Goal: Information Seeking & Learning: Compare options

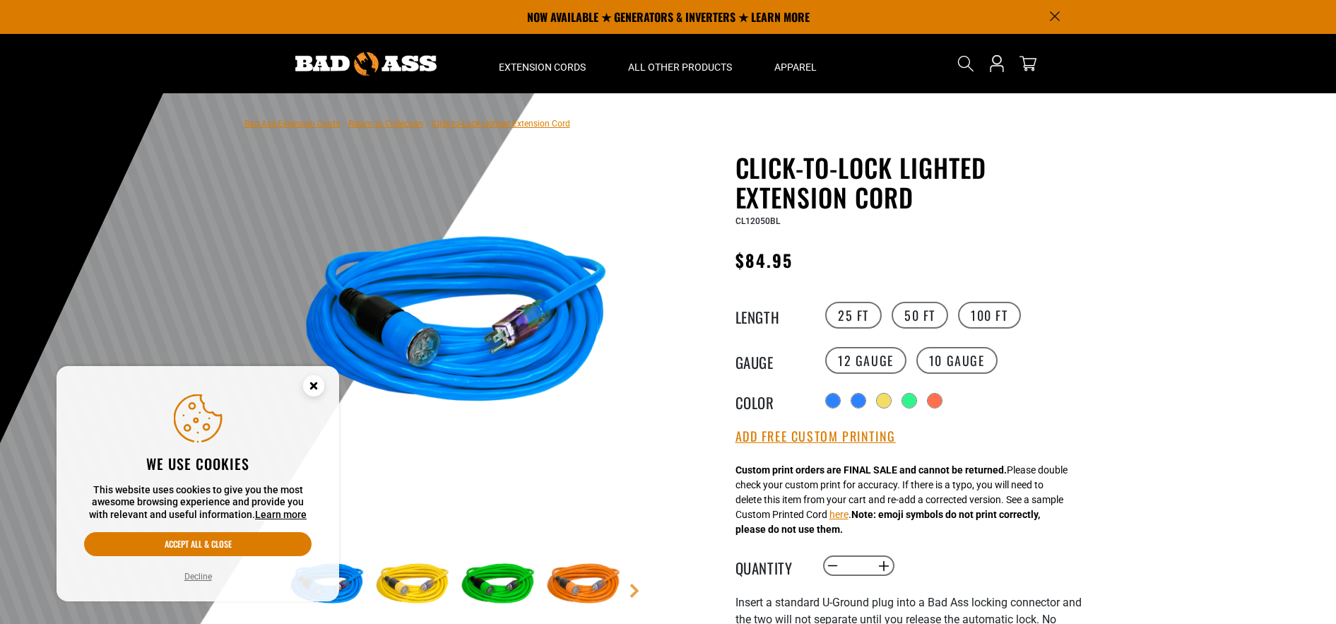
click at [313, 384] on icon "Cookie Consent" at bounding box center [313, 385] width 5 height 5
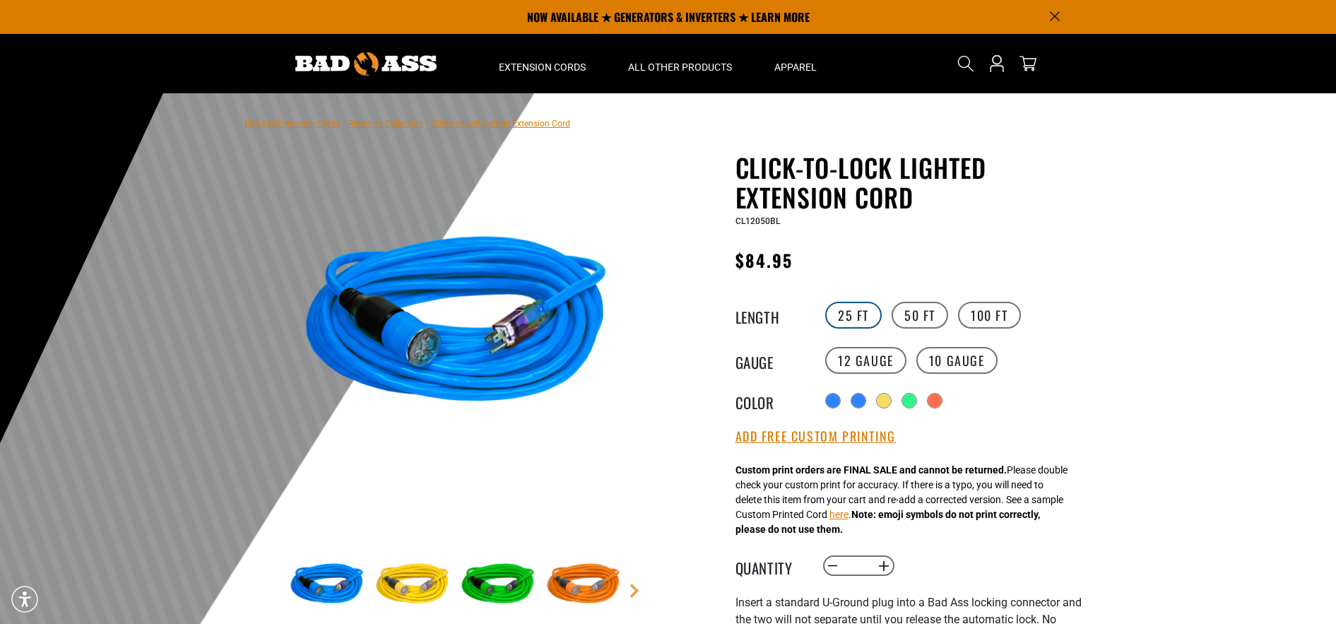
click at [850, 319] on label "25 FT" at bounding box center [853, 315] width 57 height 27
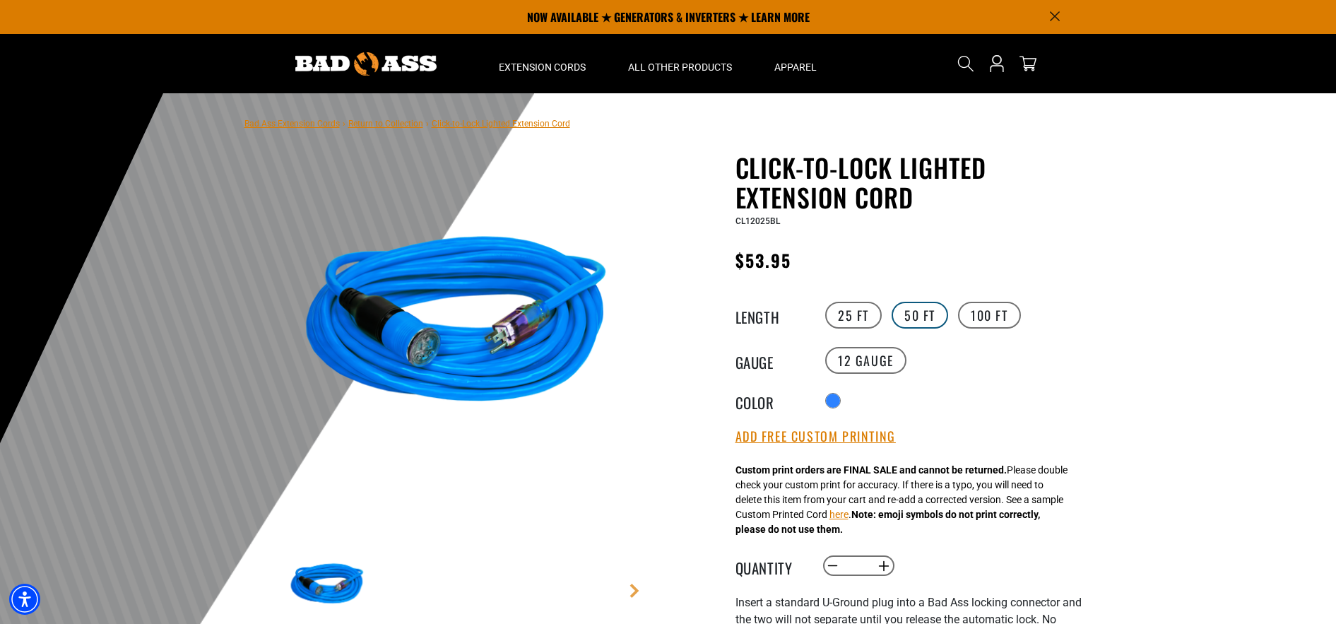
click at [920, 319] on label "50 FT" at bounding box center [919, 315] width 57 height 27
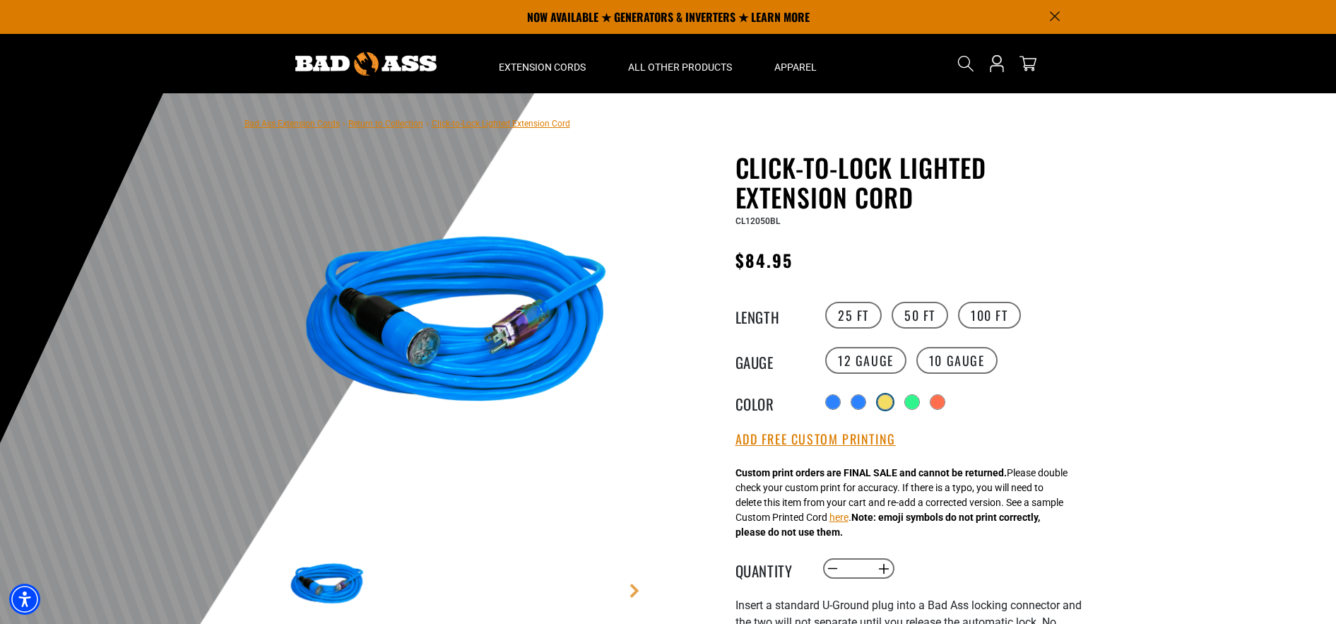
click at [891, 406] on div at bounding box center [885, 402] width 14 height 14
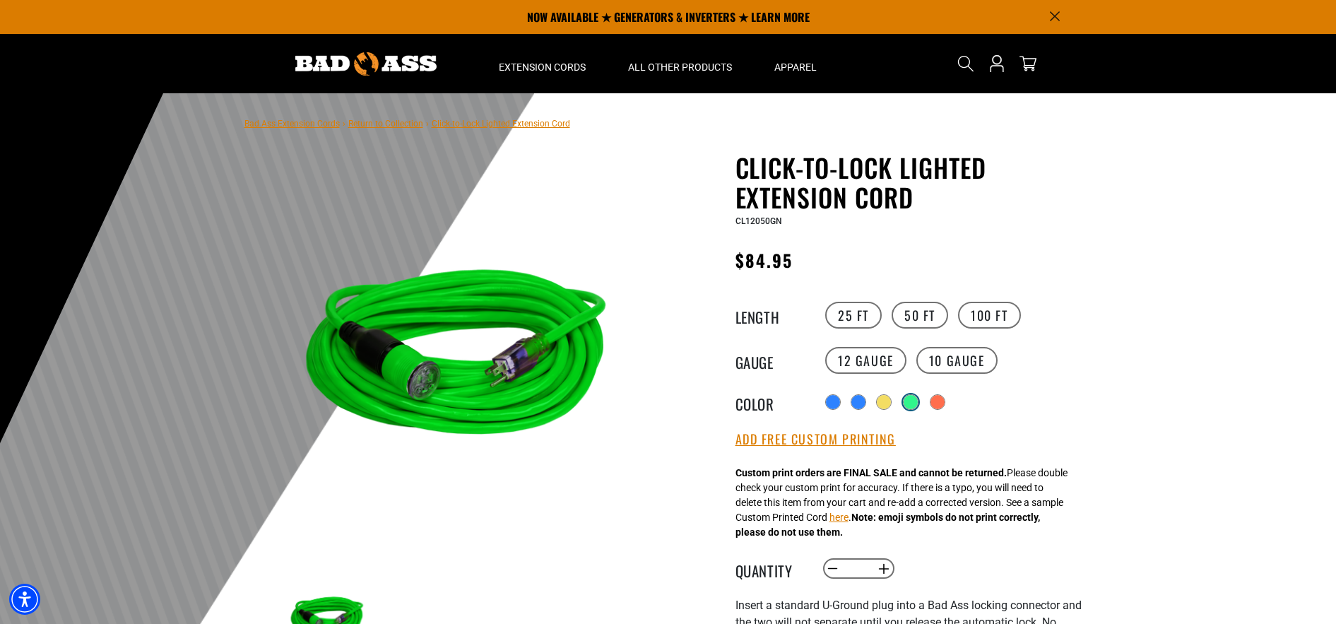
click at [910, 404] on div at bounding box center [910, 402] width 14 height 14
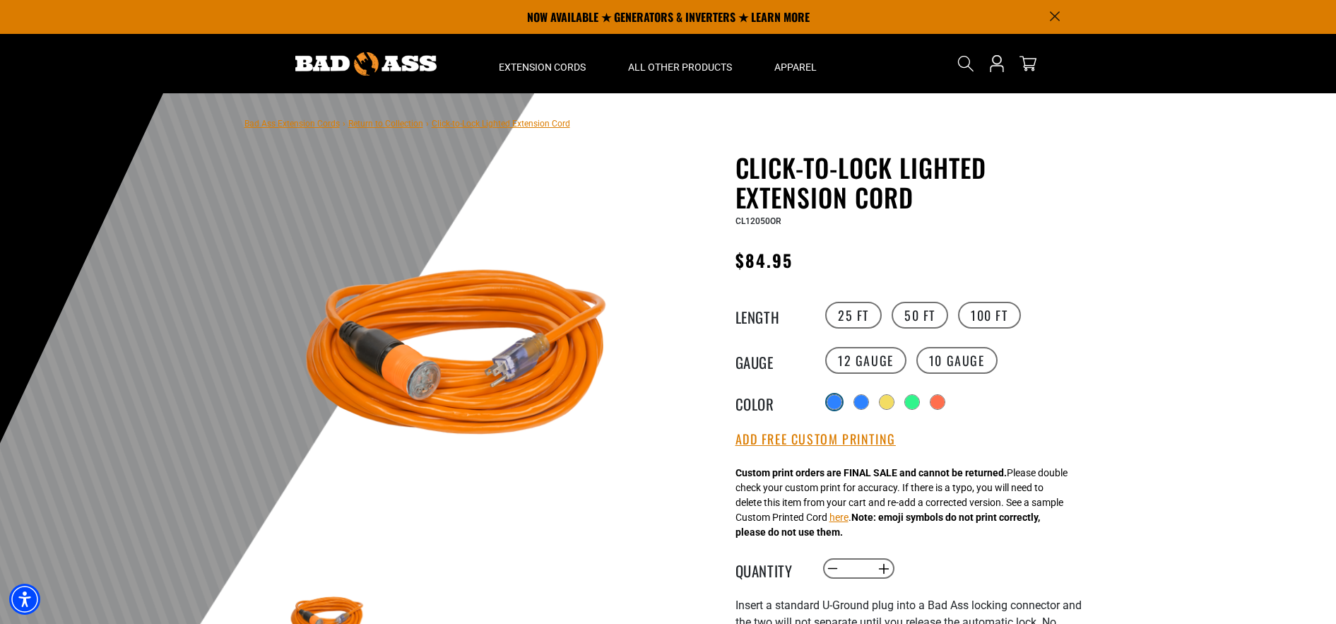
click at [832, 405] on div at bounding box center [834, 402] width 14 height 14
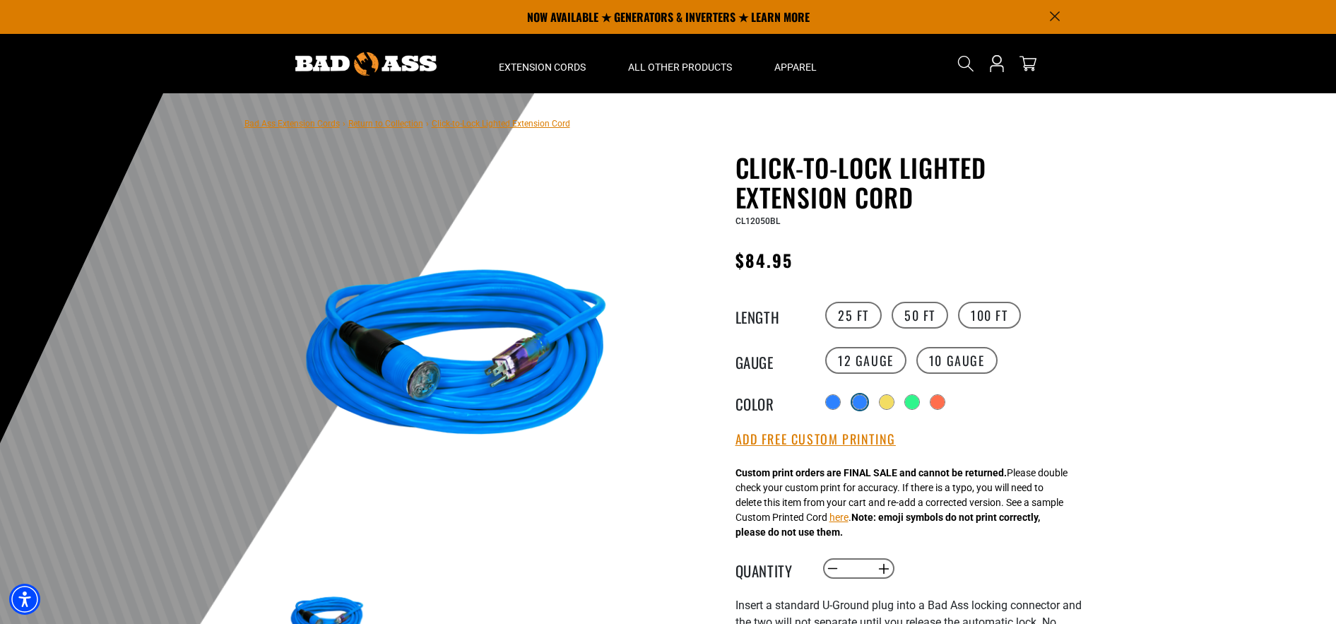
click at [858, 405] on div at bounding box center [860, 402] width 14 height 14
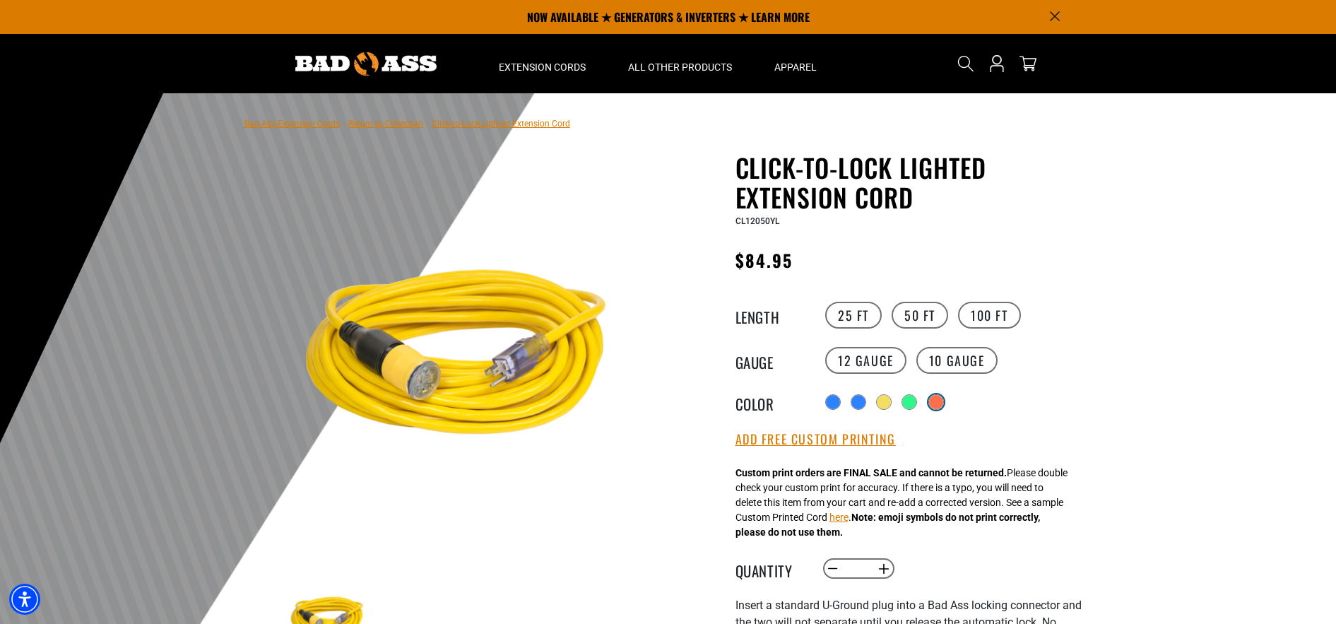
click at [944, 408] on div at bounding box center [936, 402] width 16 height 16
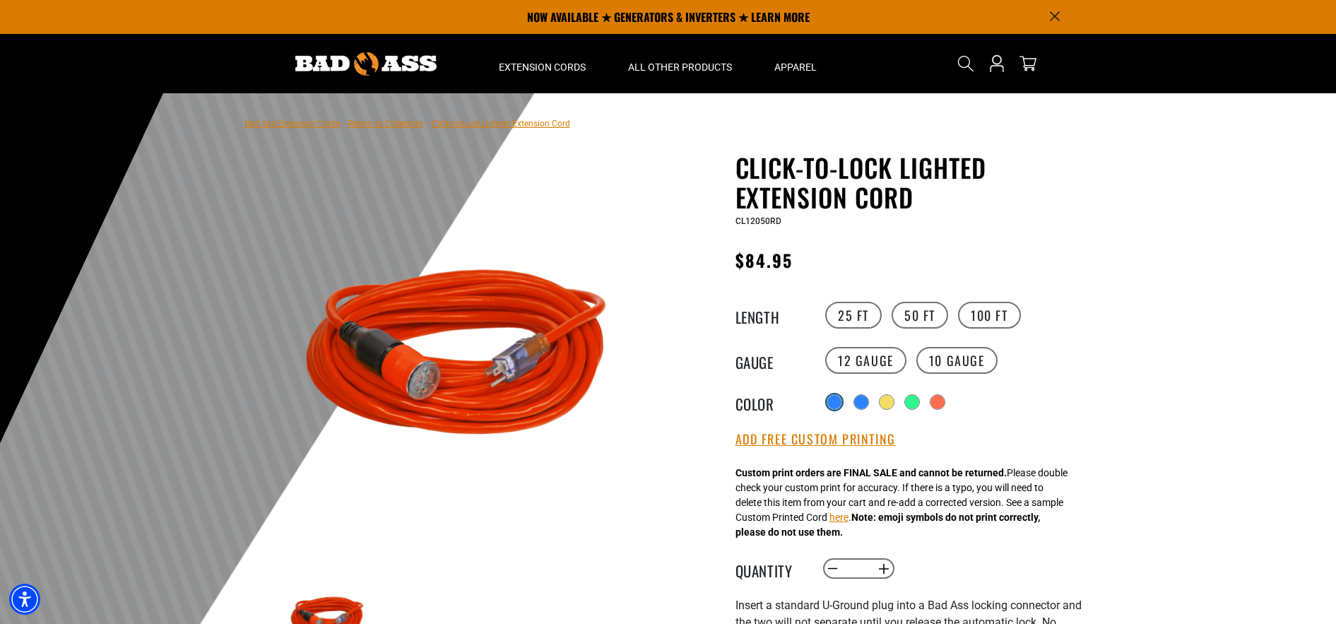
click at [829, 403] on div at bounding box center [834, 402] width 14 height 14
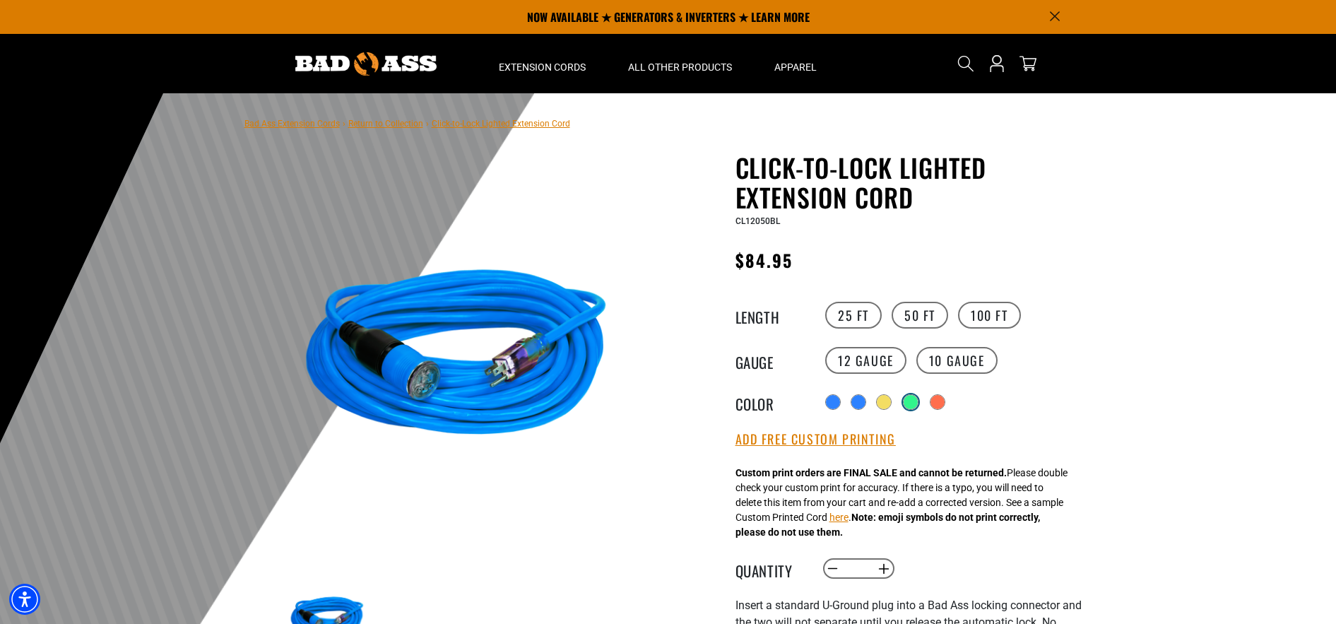
click at [910, 404] on div at bounding box center [910, 402] width 14 height 14
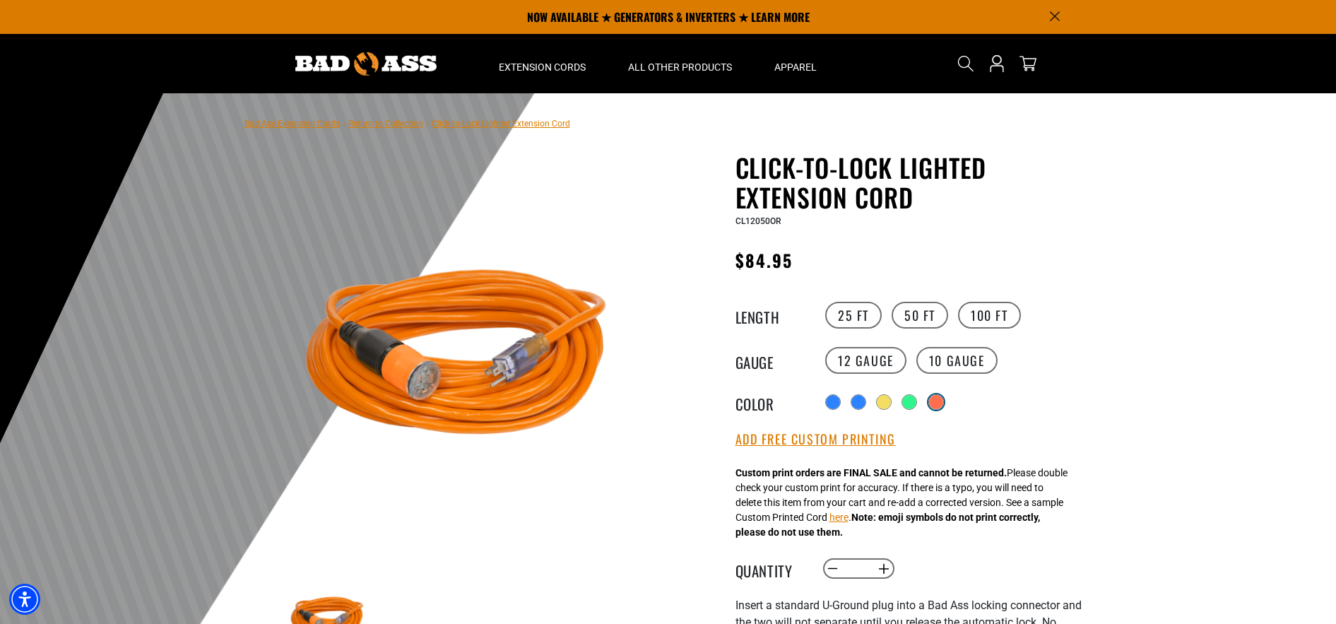
click at [945, 406] on div "Radio button Radio button Radio button Radio button Radio button products.produ…" at bounding box center [951, 401] width 260 height 25
click at [937, 405] on div at bounding box center [936, 402] width 14 height 14
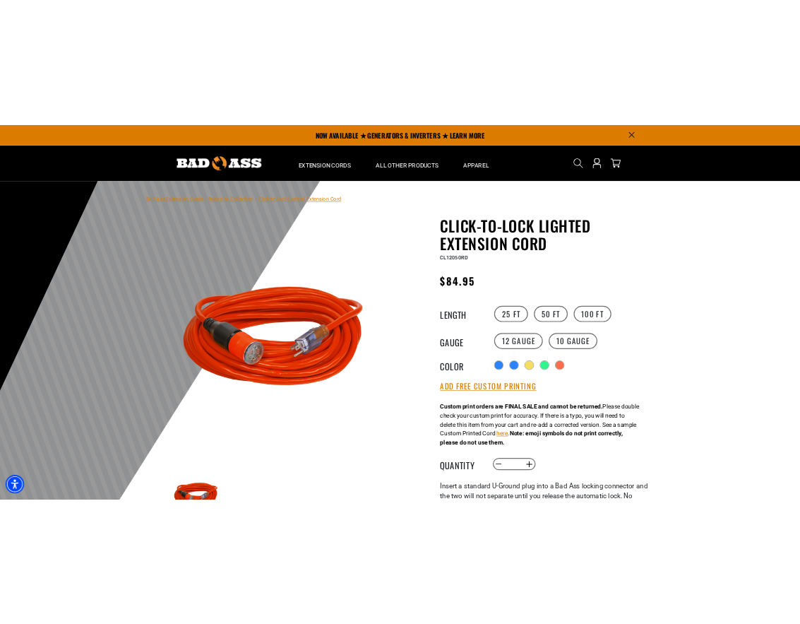
scroll to position [3, 0]
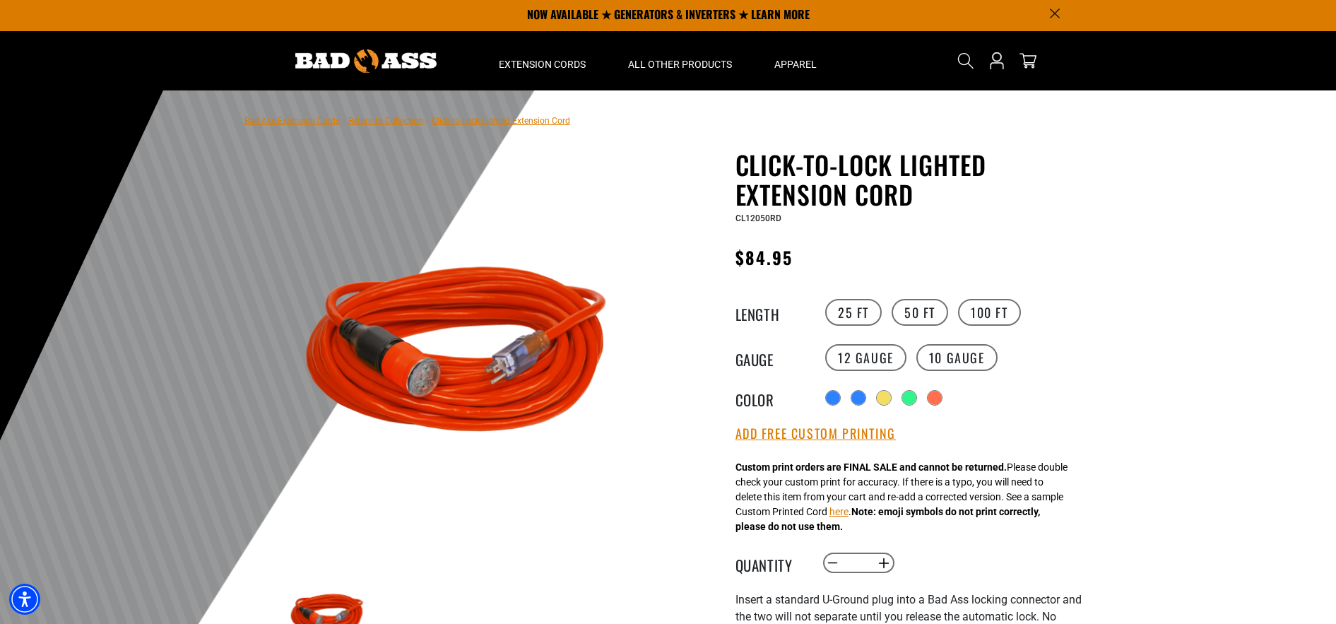
click at [819, 401] on div "Color" at bounding box center [778, 397] width 87 height 23
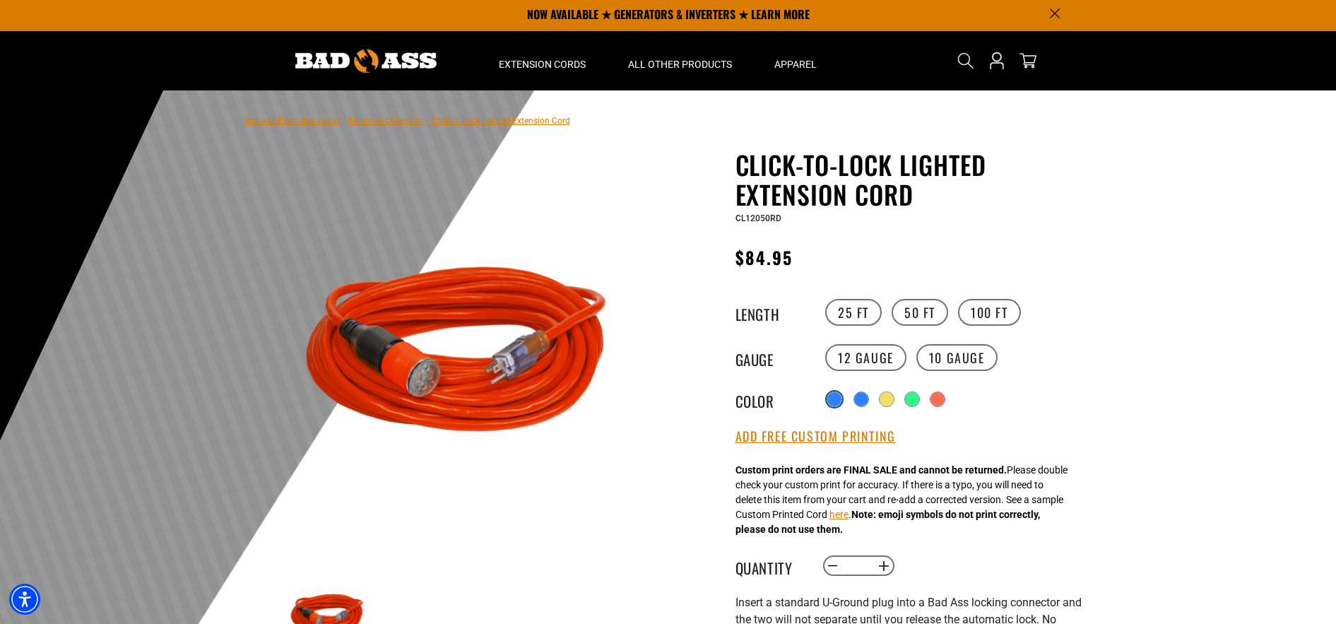
click at [829, 401] on div at bounding box center [834, 399] width 14 height 14
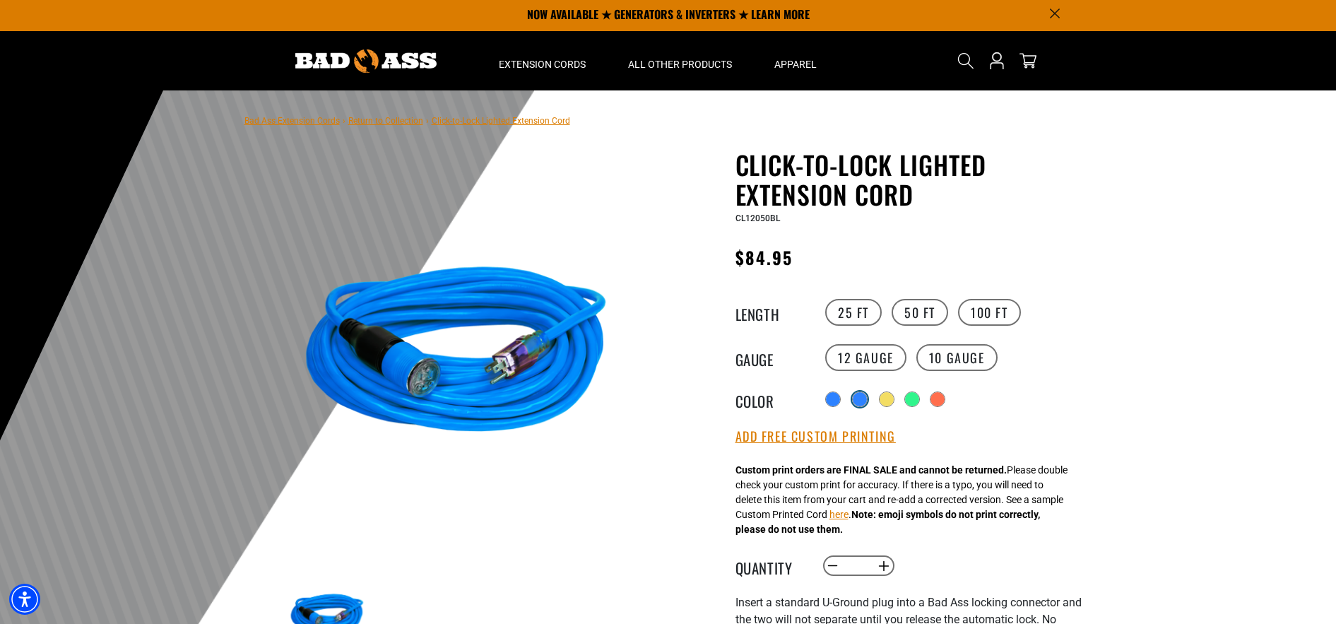
click at [860, 402] on div at bounding box center [860, 399] width 14 height 14
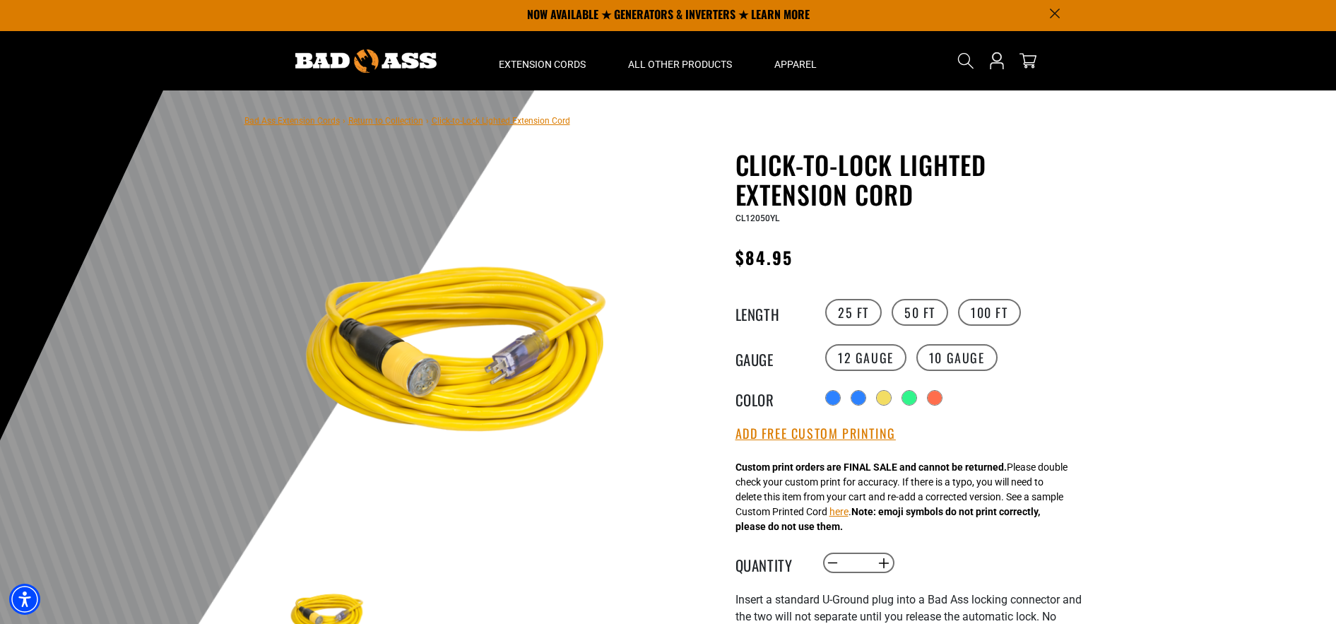
click at [879, 403] on div "Radio button Radio button Radio button Radio button Radio button products.produ…" at bounding box center [951, 397] width 260 height 23
click at [890, 402] on div at bounding box center [885, 399] width 14 height 14
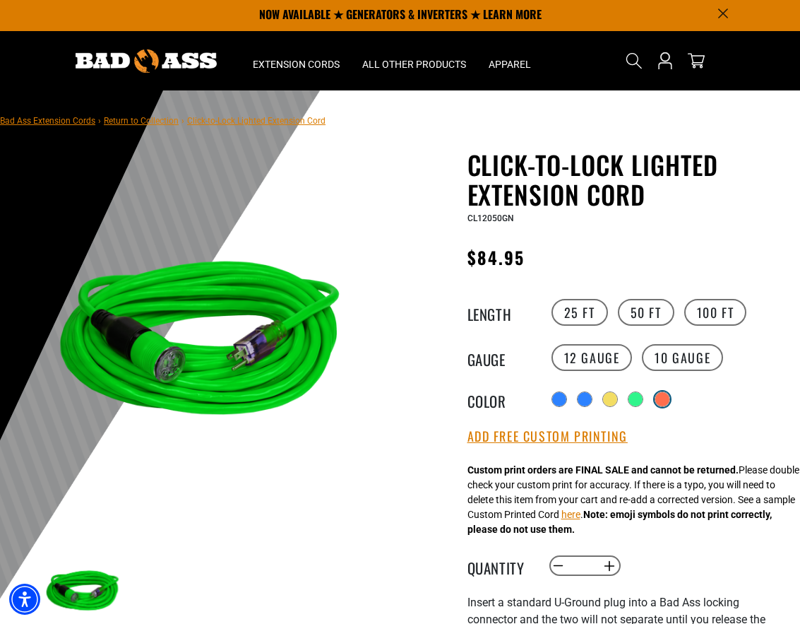
click at [664, 400] on div at bounding box center [662, 399] width 14 height 14
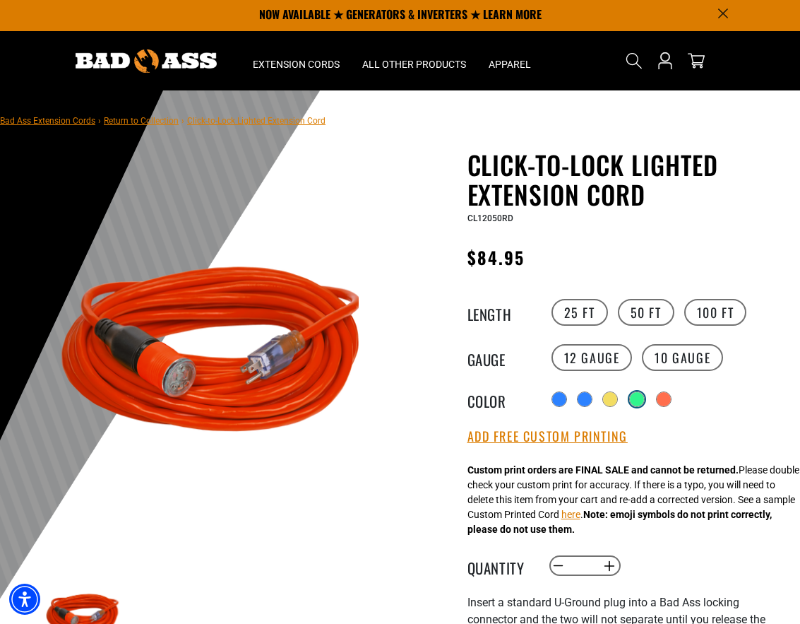
click at [639, 401] on div at bounding box center [637, 399] width 14 height 14
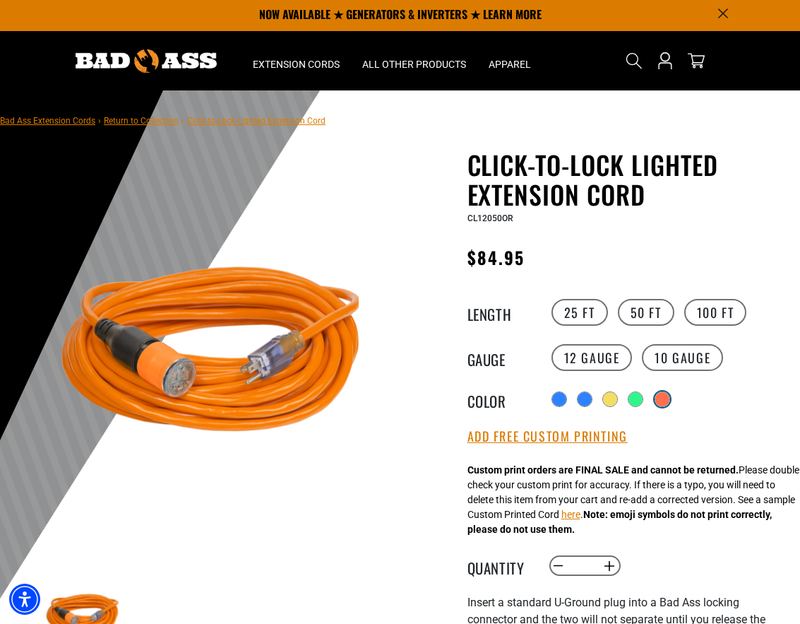
click at [662, 402] on div at bounding box center [662, 399] width 14 height 14
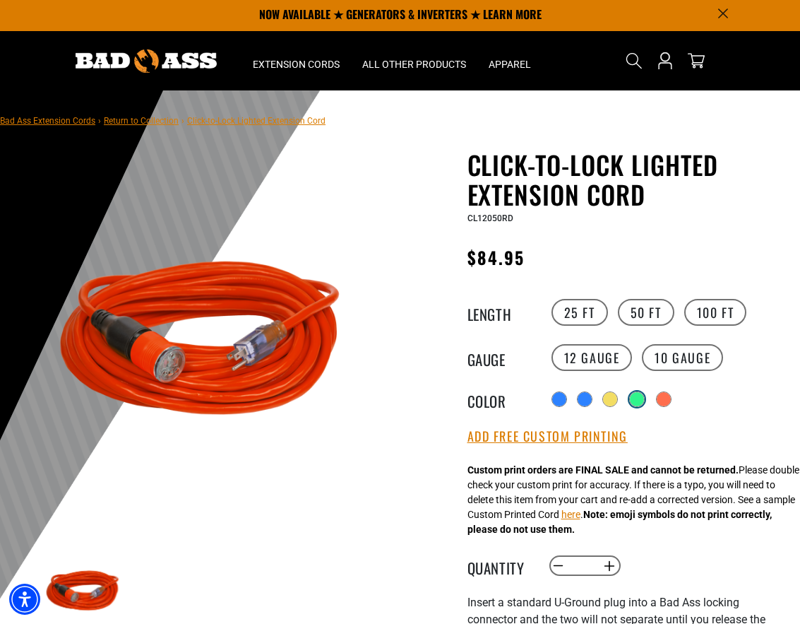
click at [636, 397] on div at bounding box center [637, 399] width 14 height 14
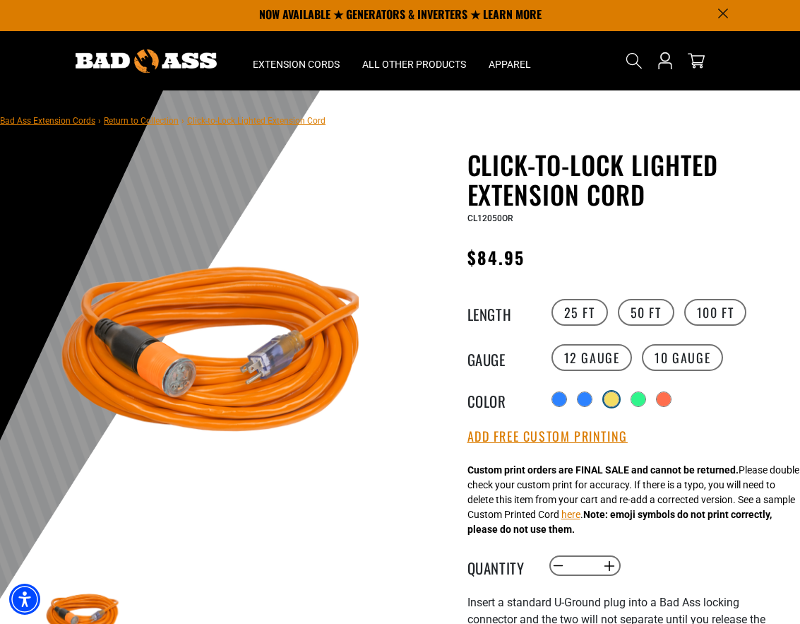
click at [613, 403] on div at bounding box center [612, 399] width 14 height 14
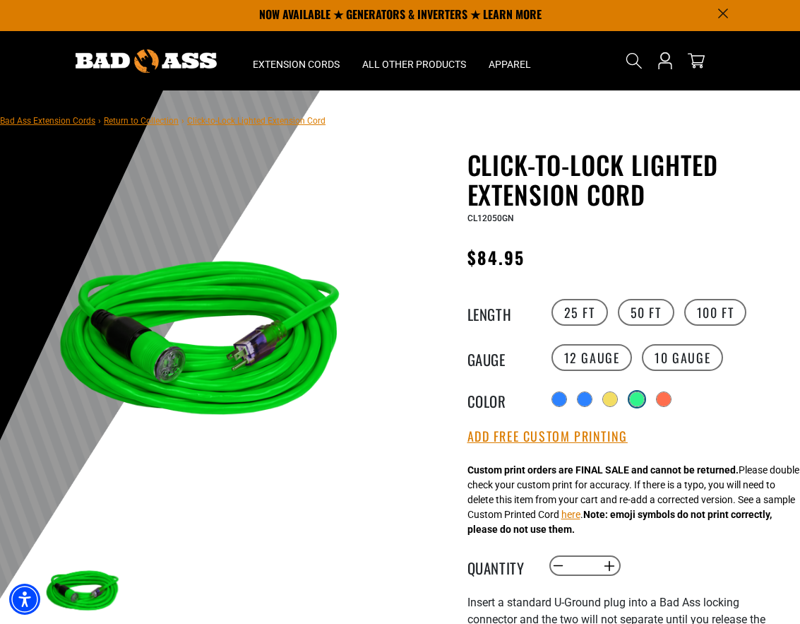
click at [637, 403] on div at bounding box center [637, 399] width 14 height 14
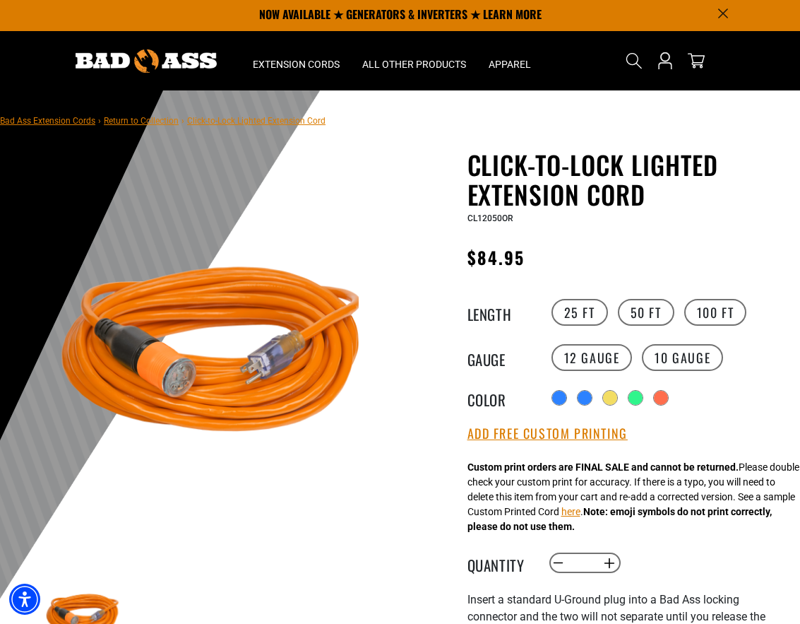
click at [548, 400] on div "Radio button Radio button Radio button Radio button Radio button products.produ…" at bounding box center [669, 397] width 242 height 23
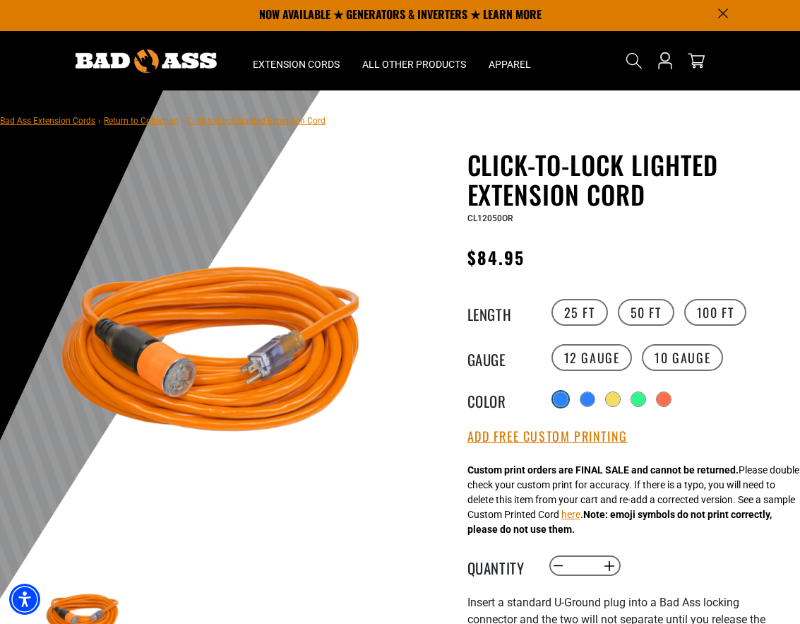
click at [553, 393] on div at bounding box center [561, 399] width 16 height 16
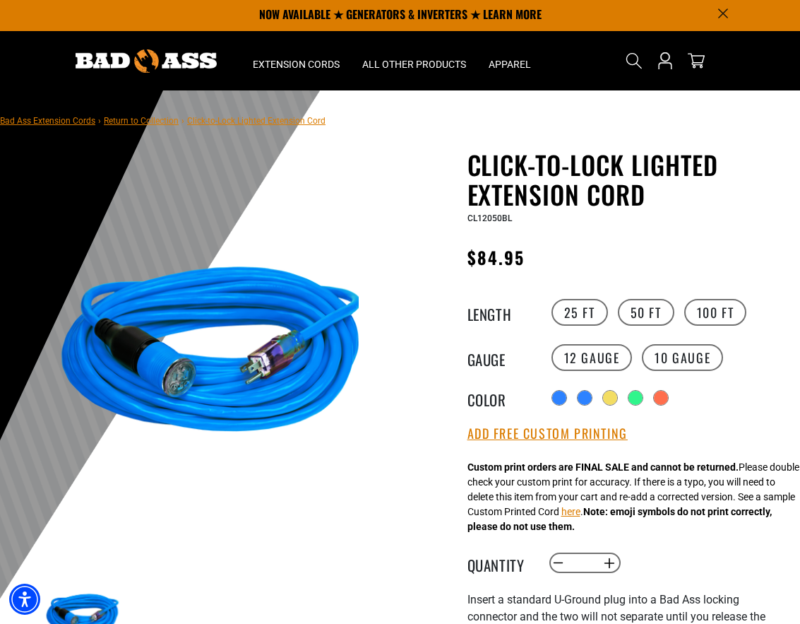
click at [546, 395] on div "Color" at bounding box center [508, 397] width 81 height 23
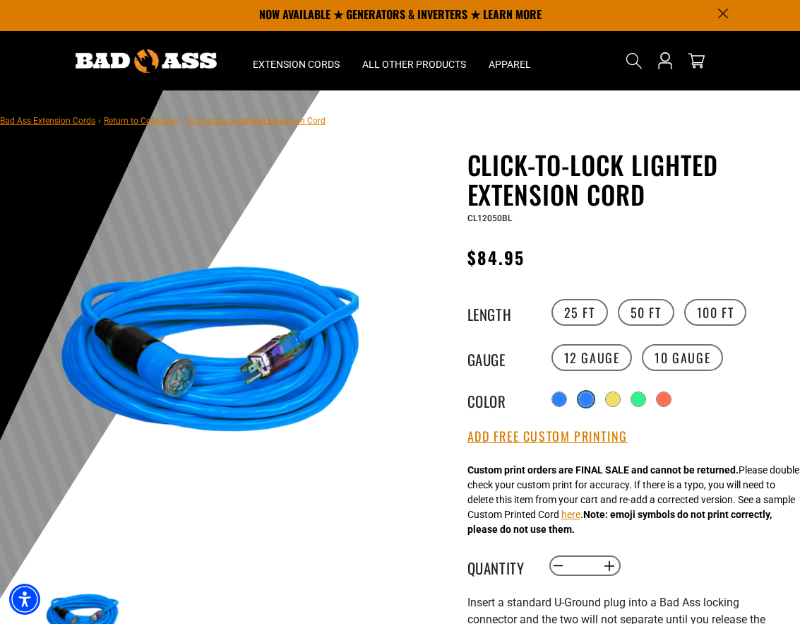
click at [592, 403] on div at bounding box center [586, 399] width 14 height 14
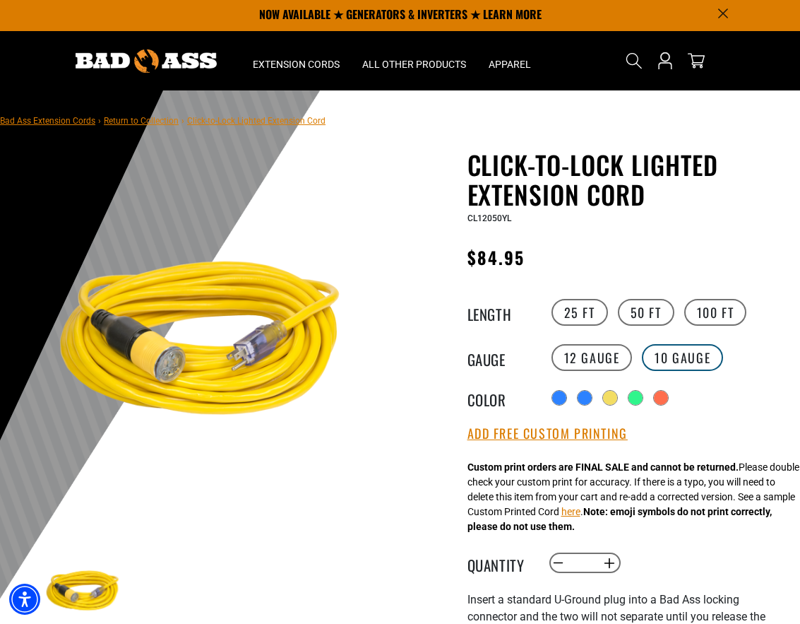
click at [669, 349] on label "10 Gauge" at bounding box center [682, 357] width 81 height 27
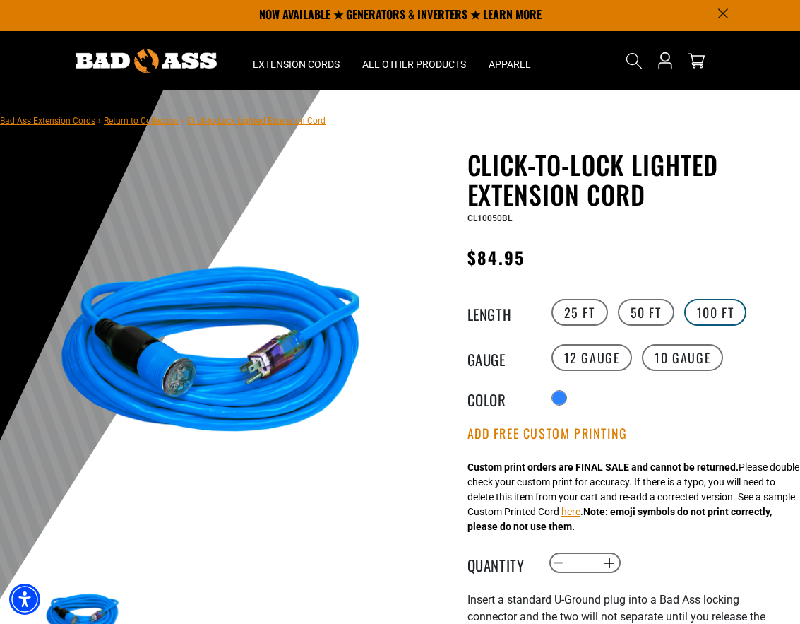
click at [705, 322] on label "100 FT" at bounding box center [715, 312] width 63 height 27
click at [643, 315] on label "50 FT" at bounding box center [646, 312] width 57 height 27
click at [589, 313] on label "25 FT" at bounding box center [580, 312] width 57 height 27
click at [633, 309] on label "50 FT" at bounding box center [646, 312] width 57 height 27
click at [717, 319] on label "100 FT" at bounding box center [715, 312] width 63 height 27
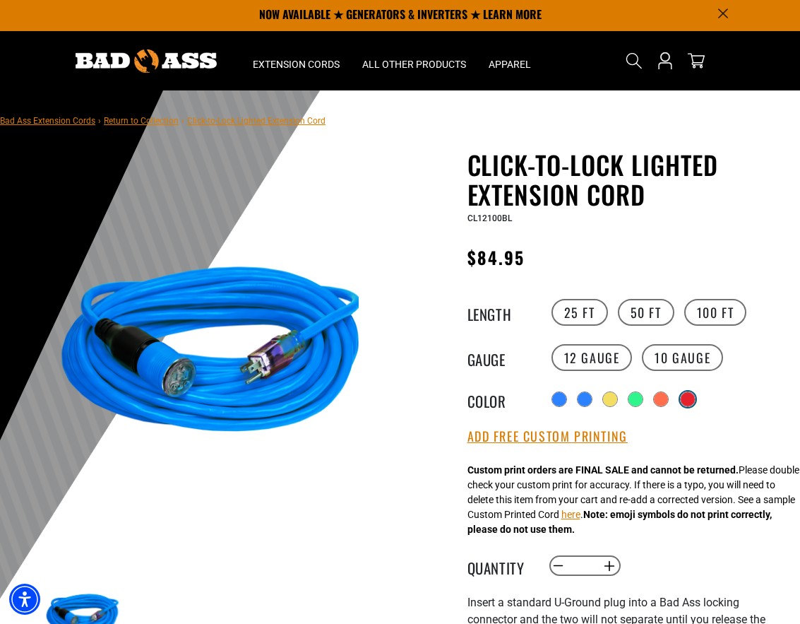
click at [689, 398] on div "products.product.variant_sold_out_or_unavailable" at bounding box center [688, 399] width 14 height 14
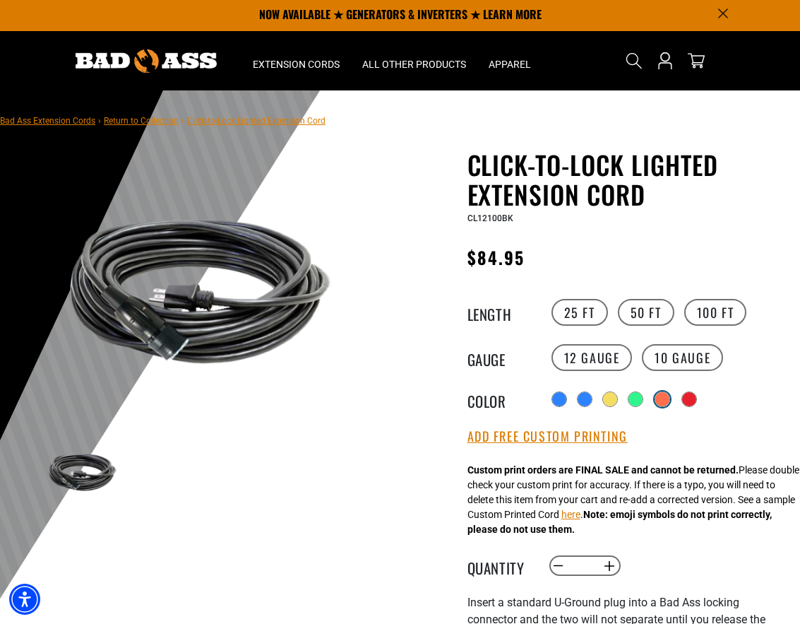
click at [661, 402] on div at bounding box center [662, 399] width 14 height 14
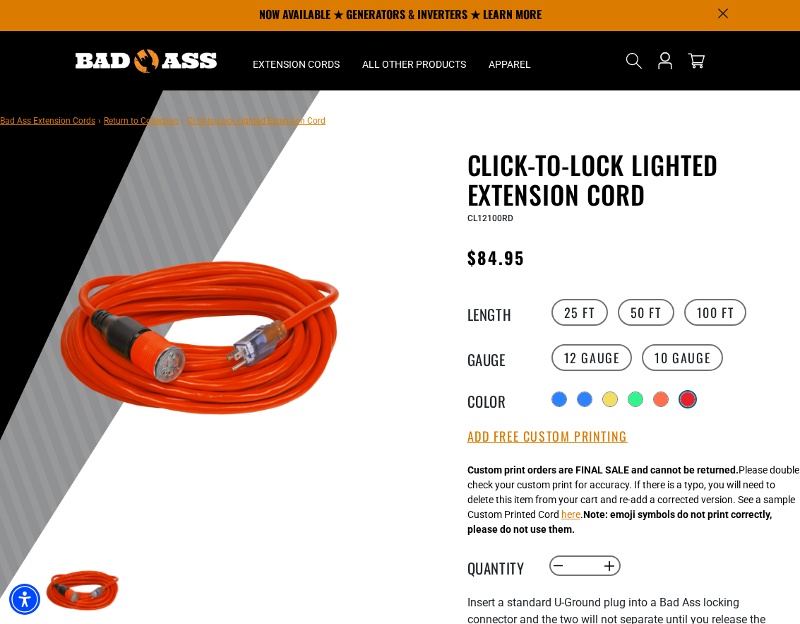
click at [687, 401] on div "products.product.variant_sold_out_or_unavailable" at bounding box center [688, 399] width 14 height 14
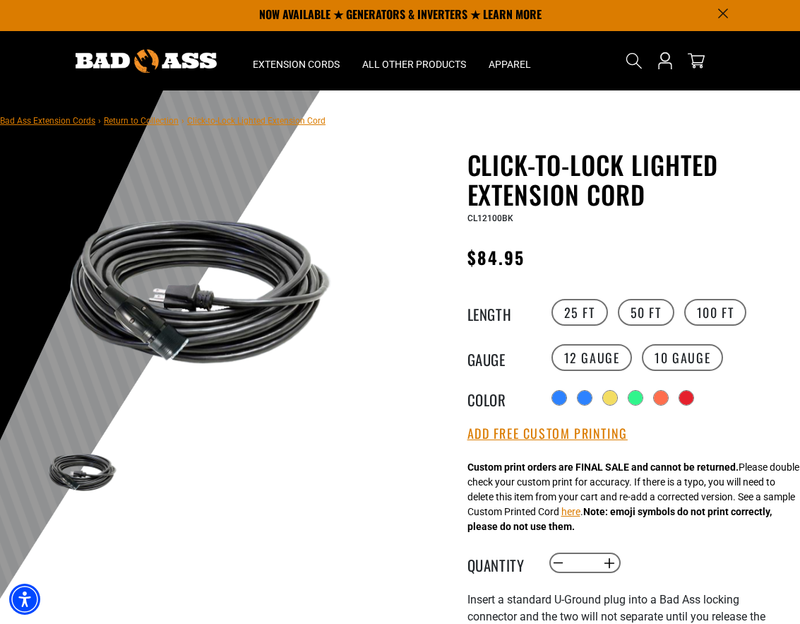
click at [569, 290] on div "Click-to-Lock Lighted Extension Cord Click-to-Lock Lighted Extension Cord CL121…" at bounding box center [629, 577] width 323 height 855
click at [568, 311] on label "25 FT" at bounding box center [580, 312] width 57 height 27
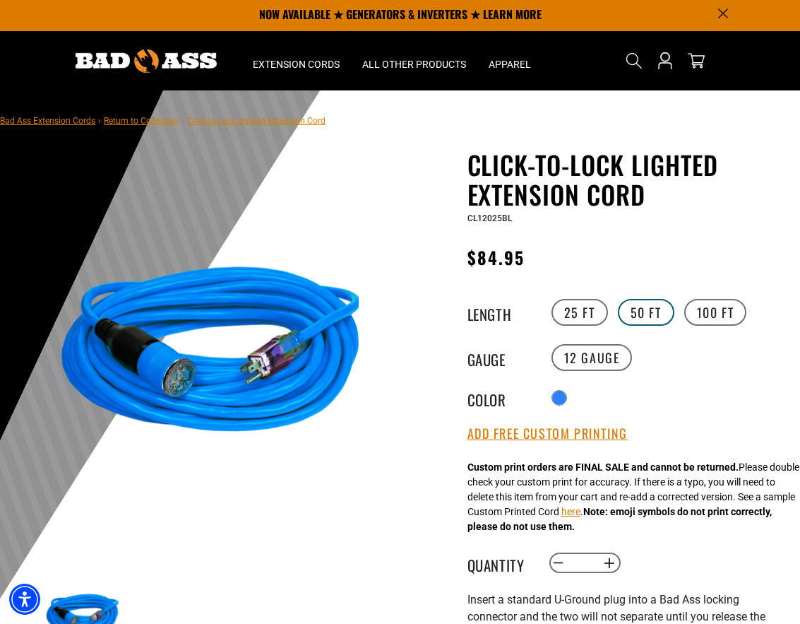
click at [649, 318] on label "50 FT" at bounding box center [646, 312] width 57 height 27
click at [675, 357] on label "10 Gauge" at bounding box center [682, 357] width 81 height 27
click at [598, 362] on label "12 Gauge" at bounding box center [592, 357] width 81 height 27
click at [625, 393] on div "Radio button Radio button Radio button Radio button Radio button products.produ…" at bounding box center [669, 397] width 242 height 23
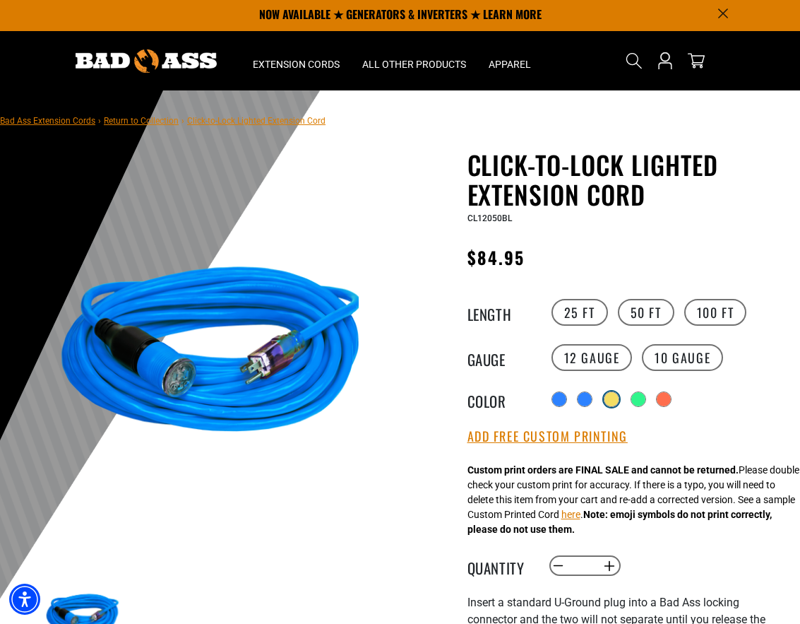
click at [617, 398] on div at bounding box center [612, 399] width 14 height 14
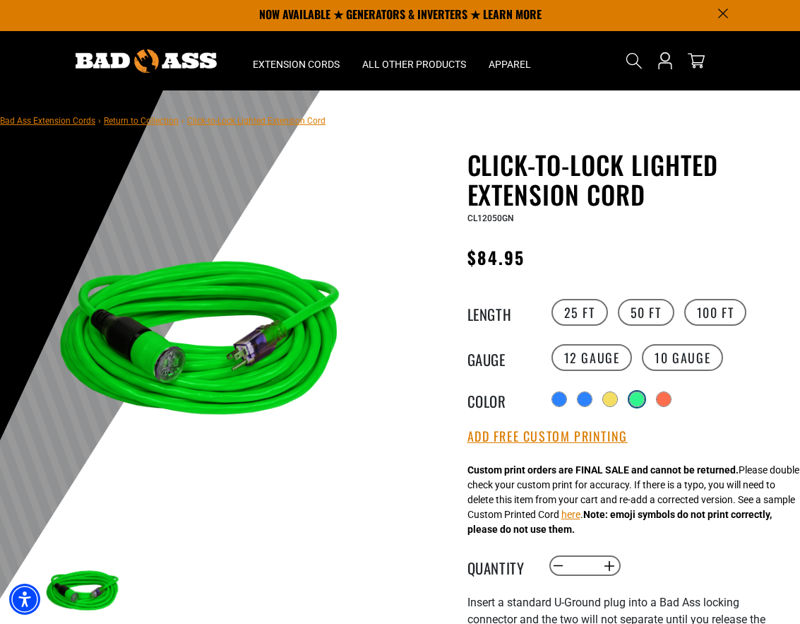
click at [639, 400] on div at bounding box center [637, 399] width 14 height 14
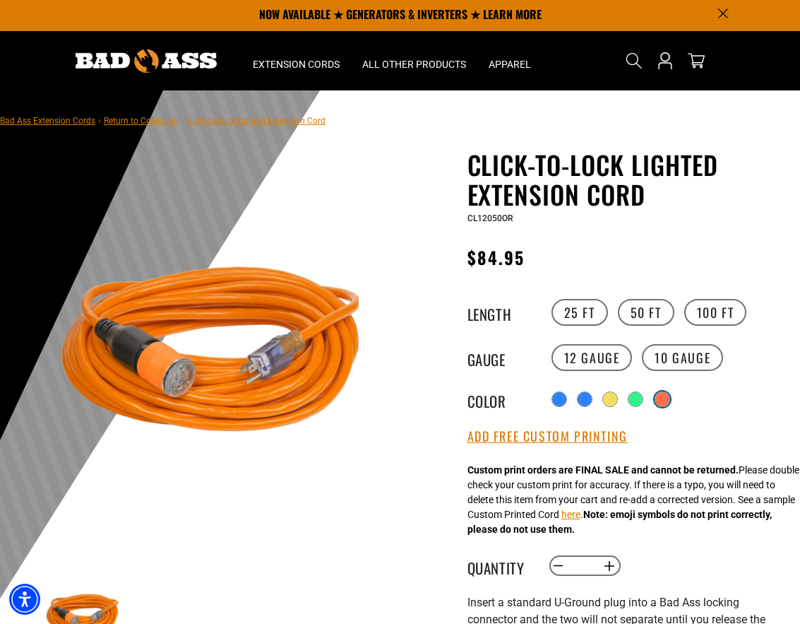
click at [665, 403] on div at bounding box center [662, 399] width 14 height 14
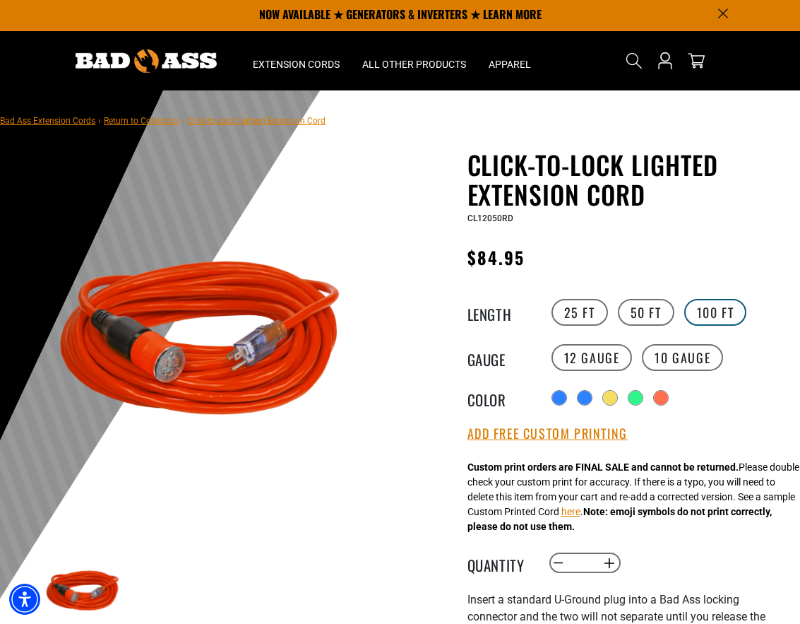
click at [717, 305] on label "100 FT" at bounding box center [715, 312] width 63 height 27
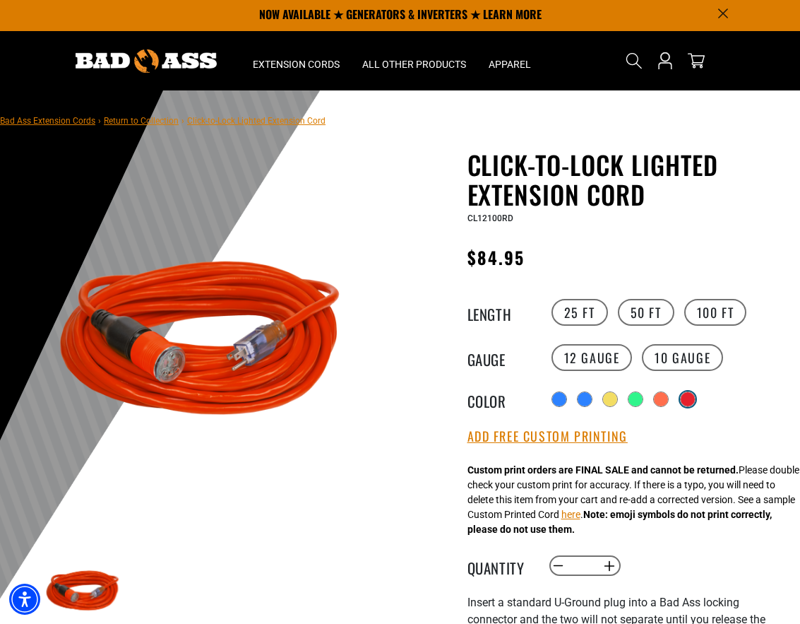
click at [691, 405] on div "products.product.variant_sold_out_or_unavailable" at bounding box center [688, 399] width 14 height 14
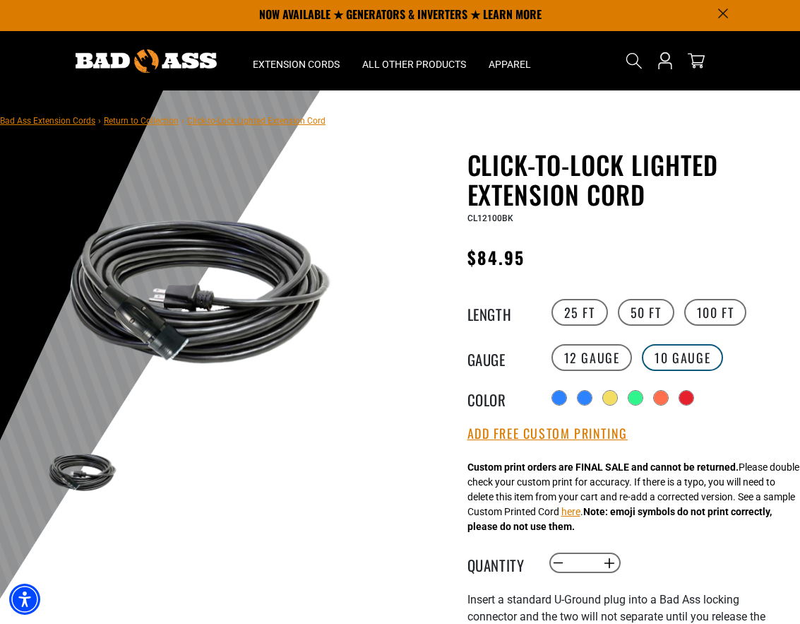
click at [667, 355] on label "10 Gauge" at bounding box center [682, 357] width 81 height 27
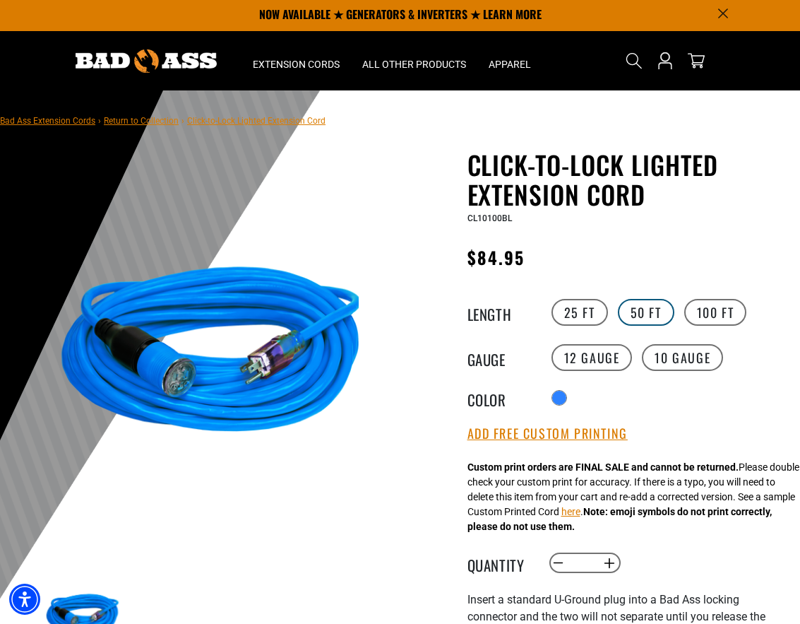
click at [648, 321] on label "50 FT" at bounding box center [646, 312] width 57 height 27
click at [725, 311] on label "100 FT" at bounding box center [715, 312] width 63 height 27
click at [653, 311] on label "50 FT" at bounding box center [646, 312] width 57 height 27
click at [588, 316] on label "25 FT" at bounding box center [580, 312] width 57 height 27
click at [636, 320] on label "50 FT" at bounding box center [646, 312] width 57 height 27
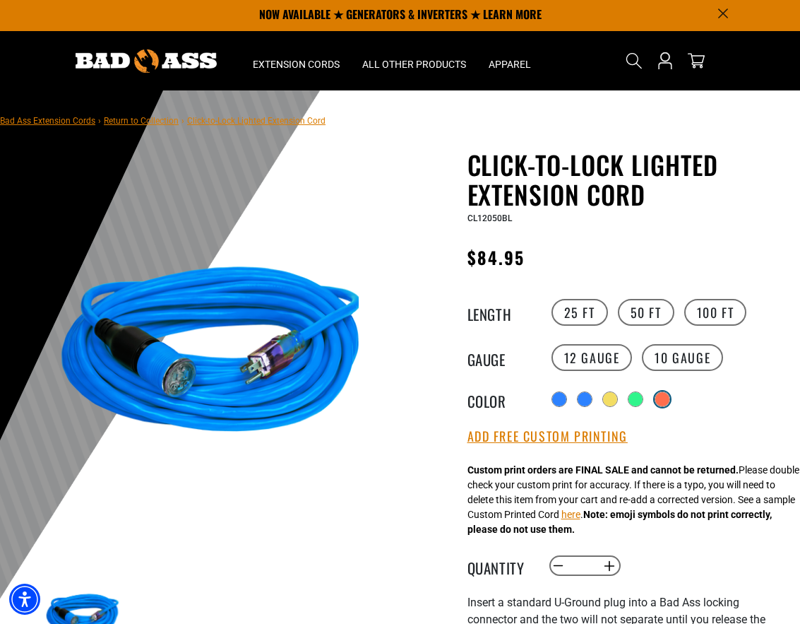
click at [667, 407] on label "Radio button" at bounding box center [662, 399] width 18 height 18
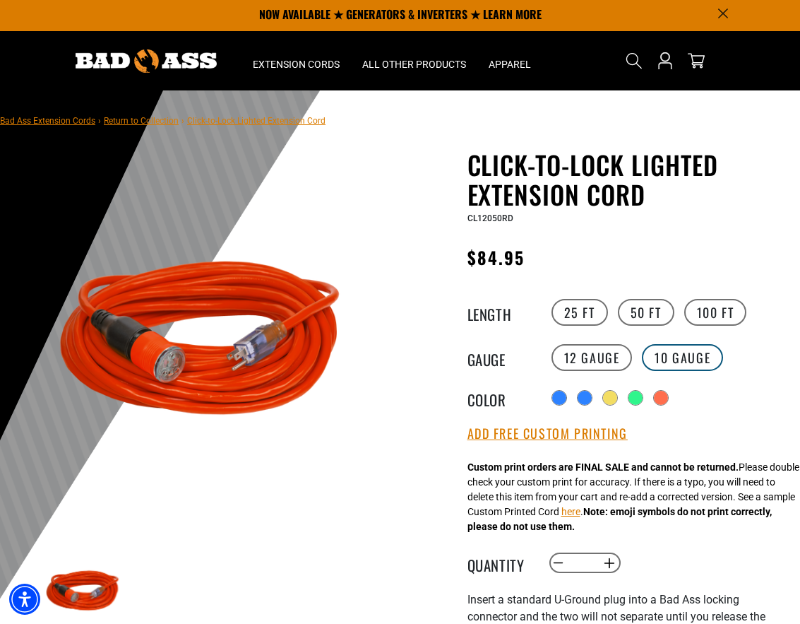
click at [671, 357] on label "10 Gauge" at bounding box center [682, 357] width 81 height 27
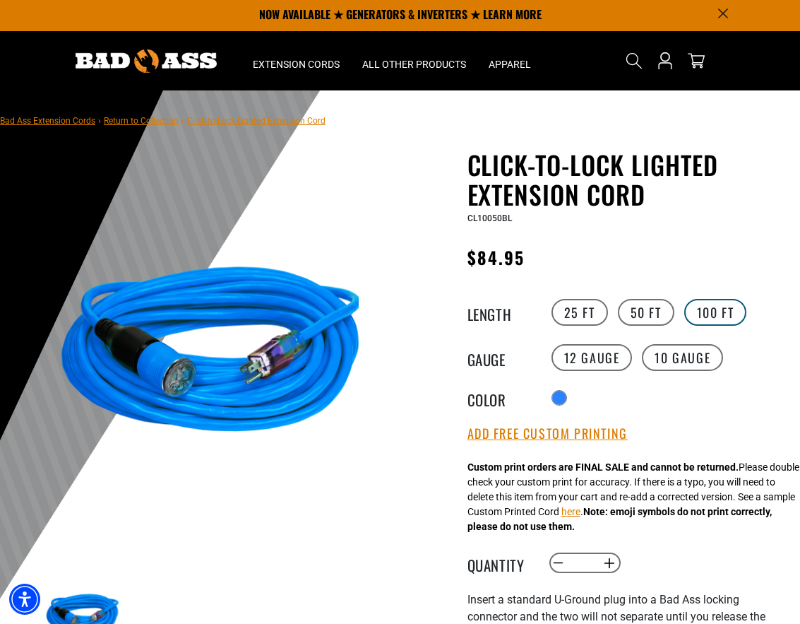
click at [698, 310] on label "100 FT" at bounding box center [715, 312] width 63 height 27
click at [618, 364] on label "12 Gauge" at bounding box center [592, 357] width 81 height 27
click at [609, 352] on label "12 Gauge" at bounding box center [592, 357] width 81 height 27
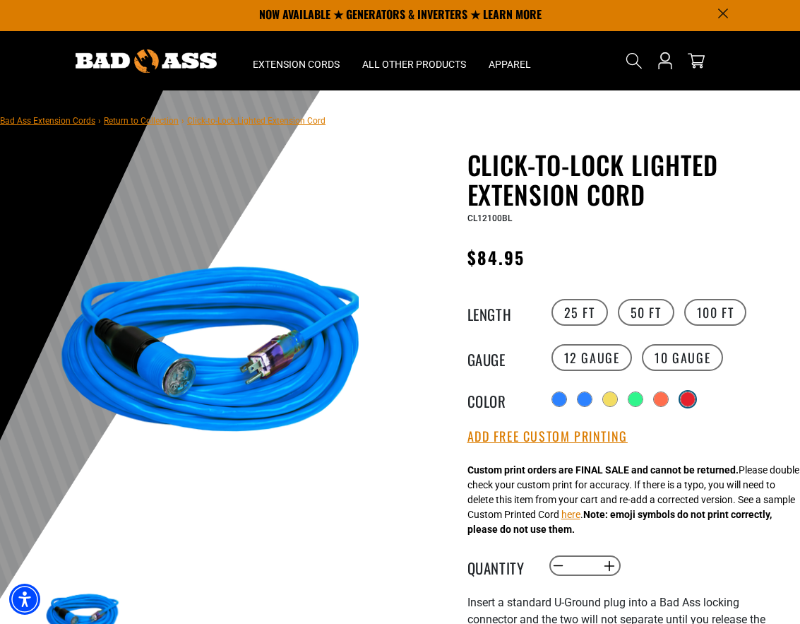
click at [693, 405] on div "products.product.variant_sold_out_or_unavailable" at bounding box center [688, 399] width 14 height 14
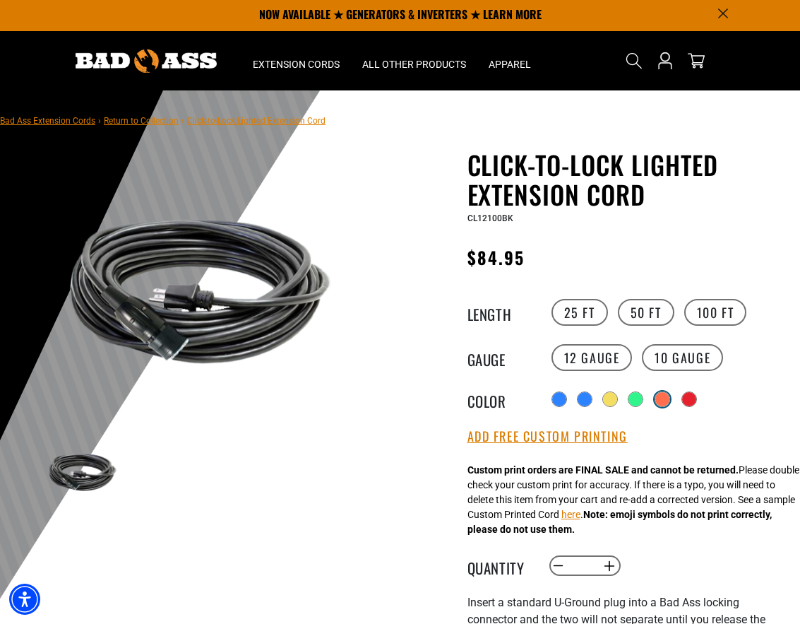
click at [663, 400] on div at bounding box center [662, 399] width 14 height 14
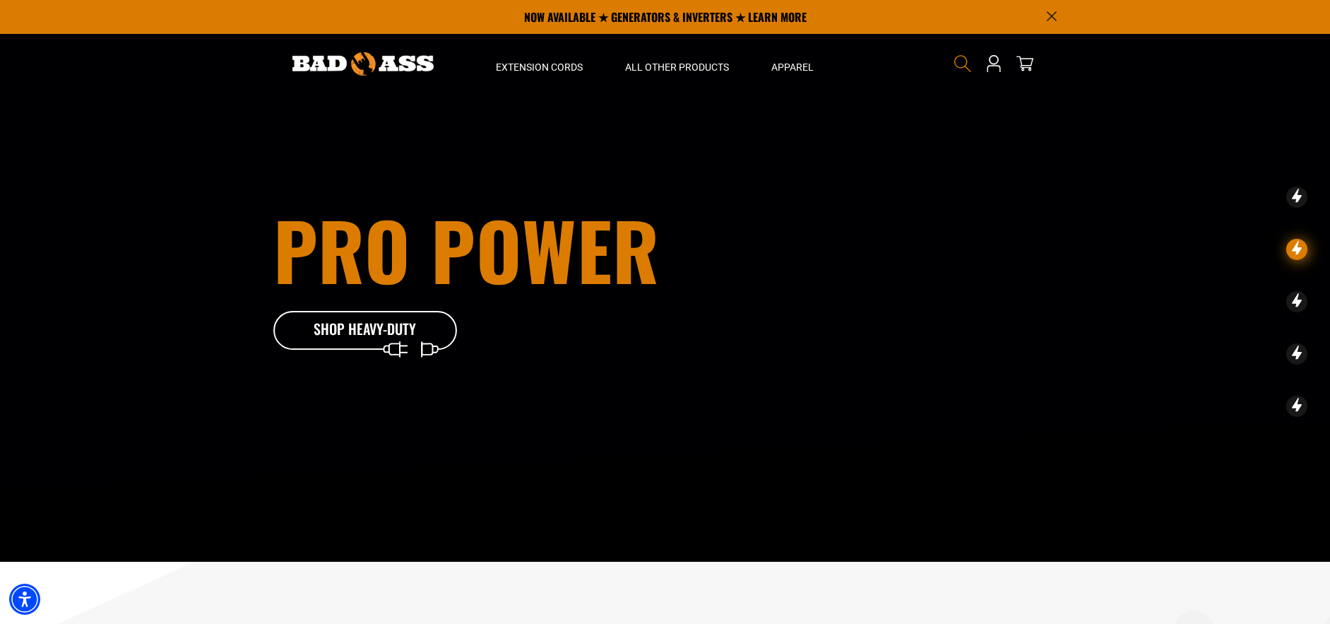
click at [953, 64] on span "Search" at bounding box center [962, 63] width 23 height 23
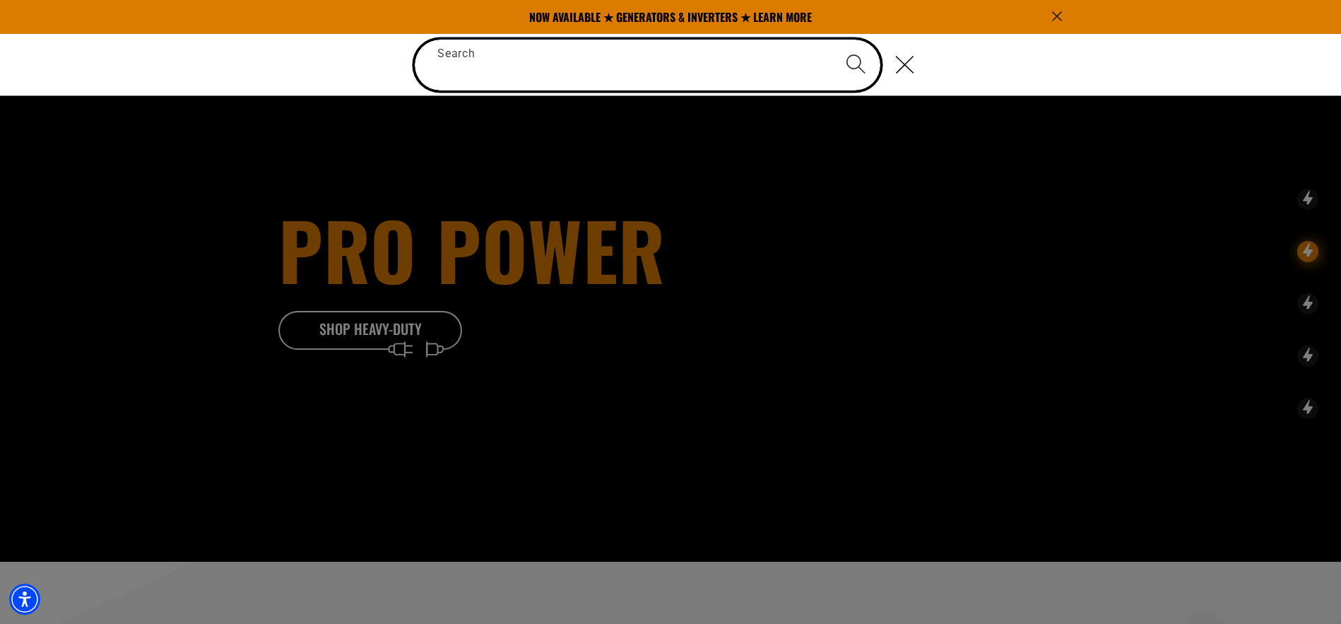
paste input "**********"
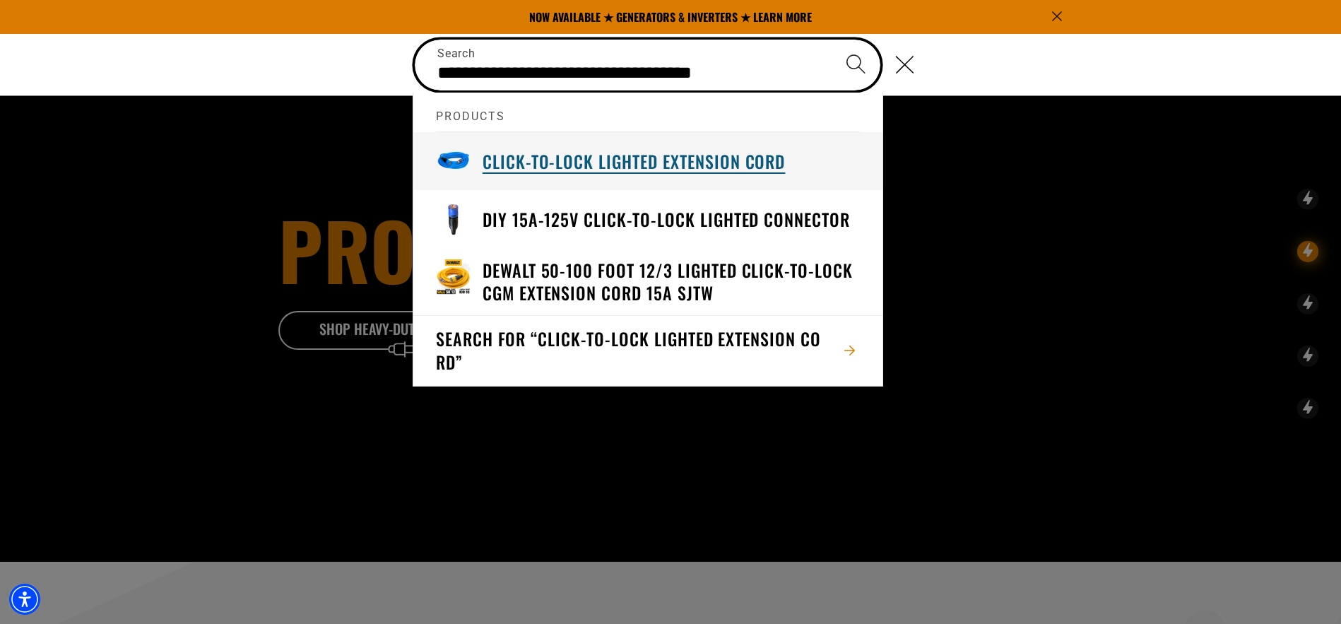
type input "**********"
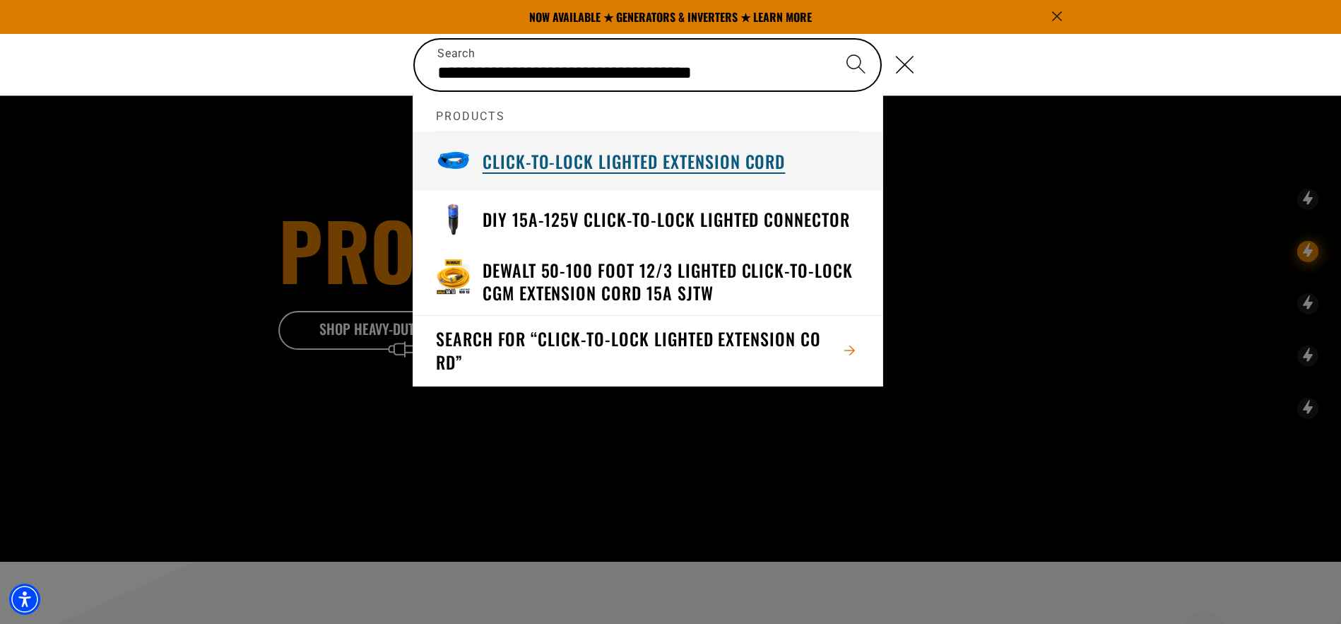
click at [642, 152] on h3 "Click-to-Lock Lighted Extension Cord" at bounding box center [633, 161] width 303 height 22
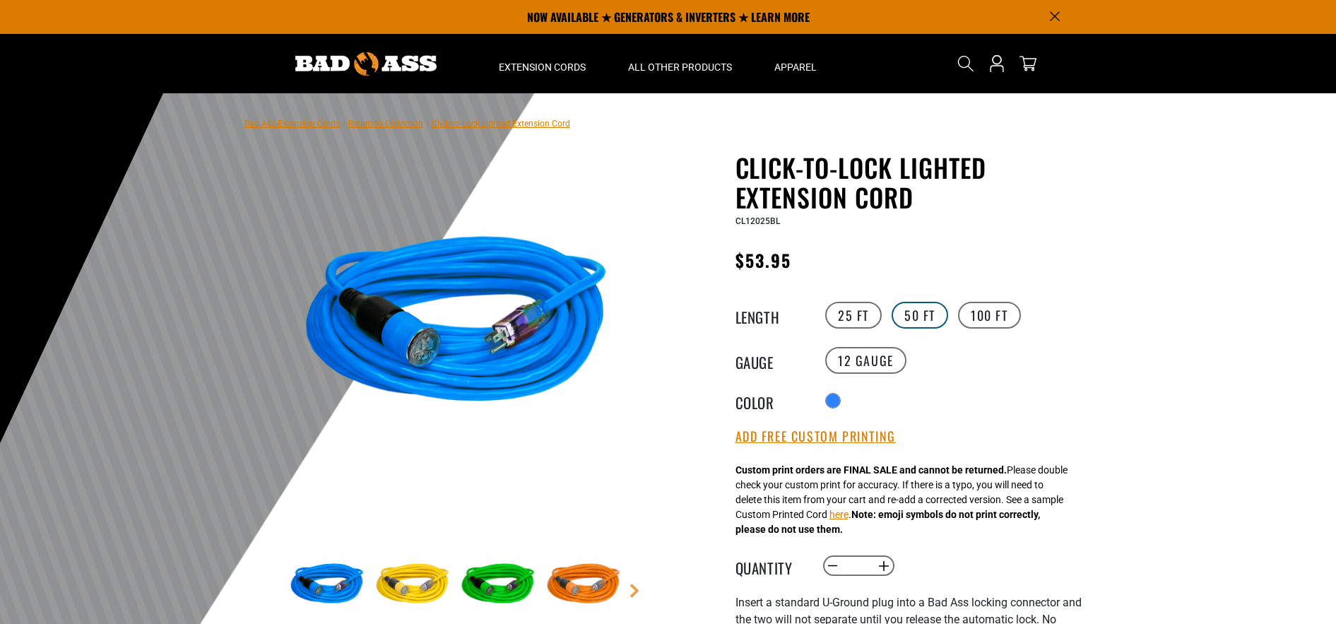
click at [910, 318] on label "50 FT" at bounding box center [919, 315] width 57 height 27
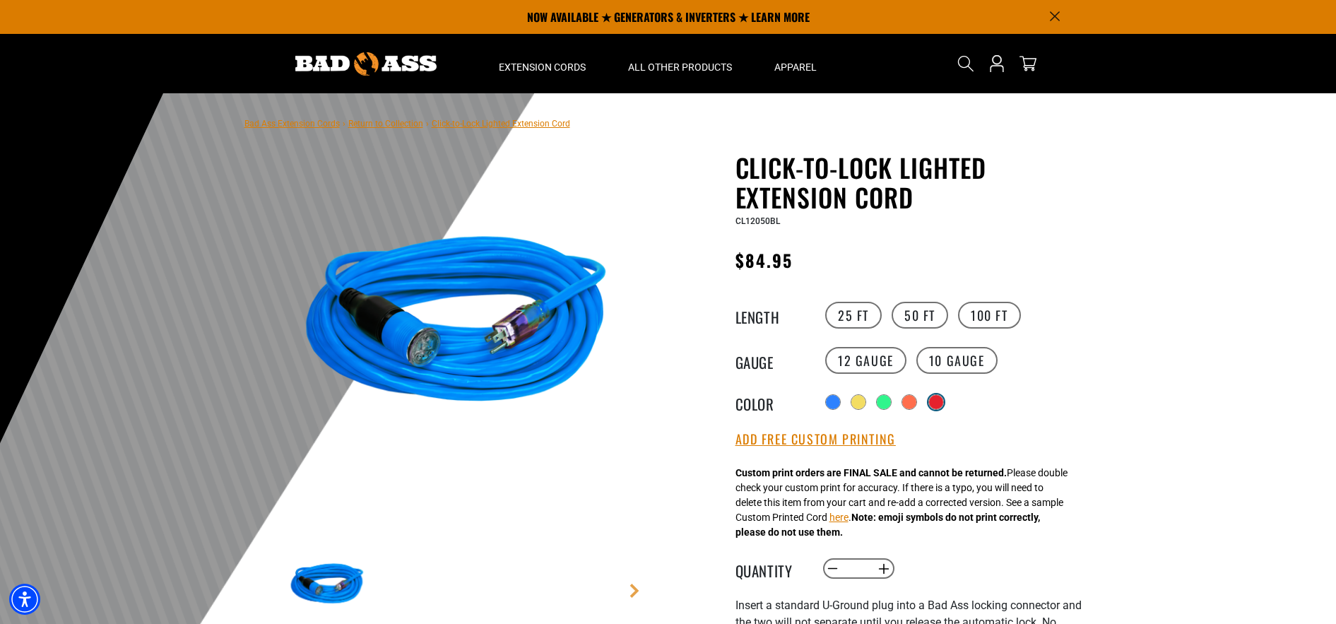
click at [942, 405] on div "products.product.variant_sold_out_or_unavailable" at bounding box center [936, 402] width 14 height 14
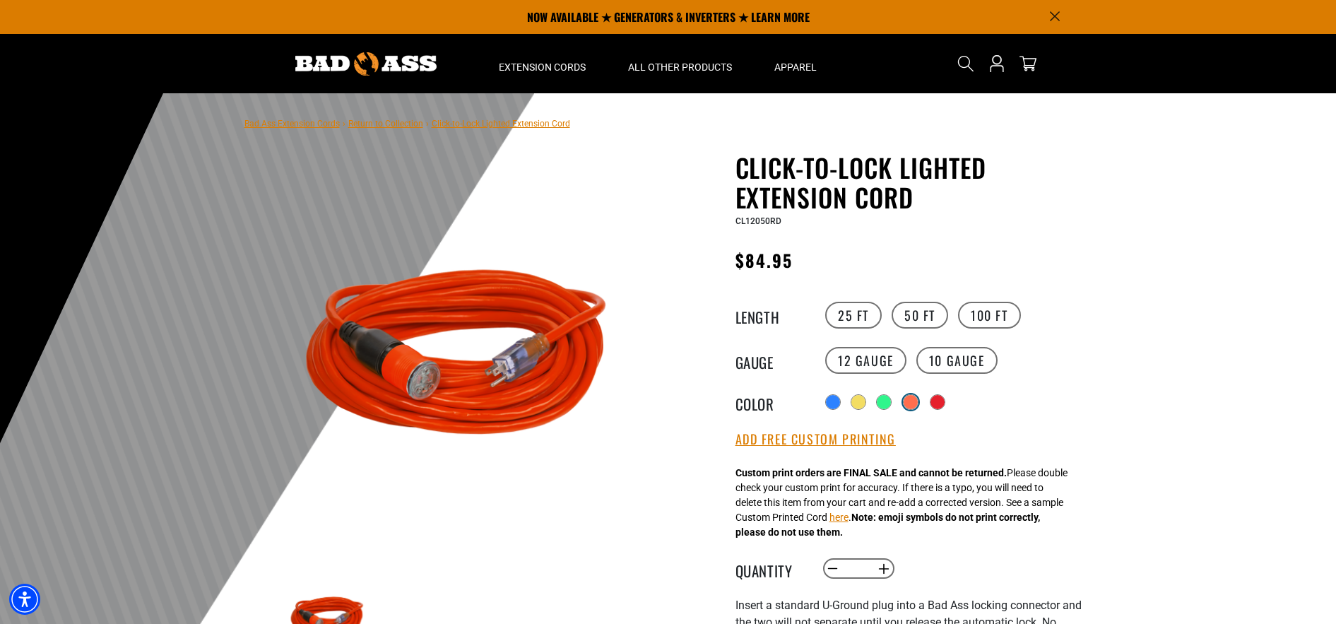
click at [903, 404] on div "products.product.variant_sold_out_or_unavailable" at bounding box center [910, 402] width 14 height 14
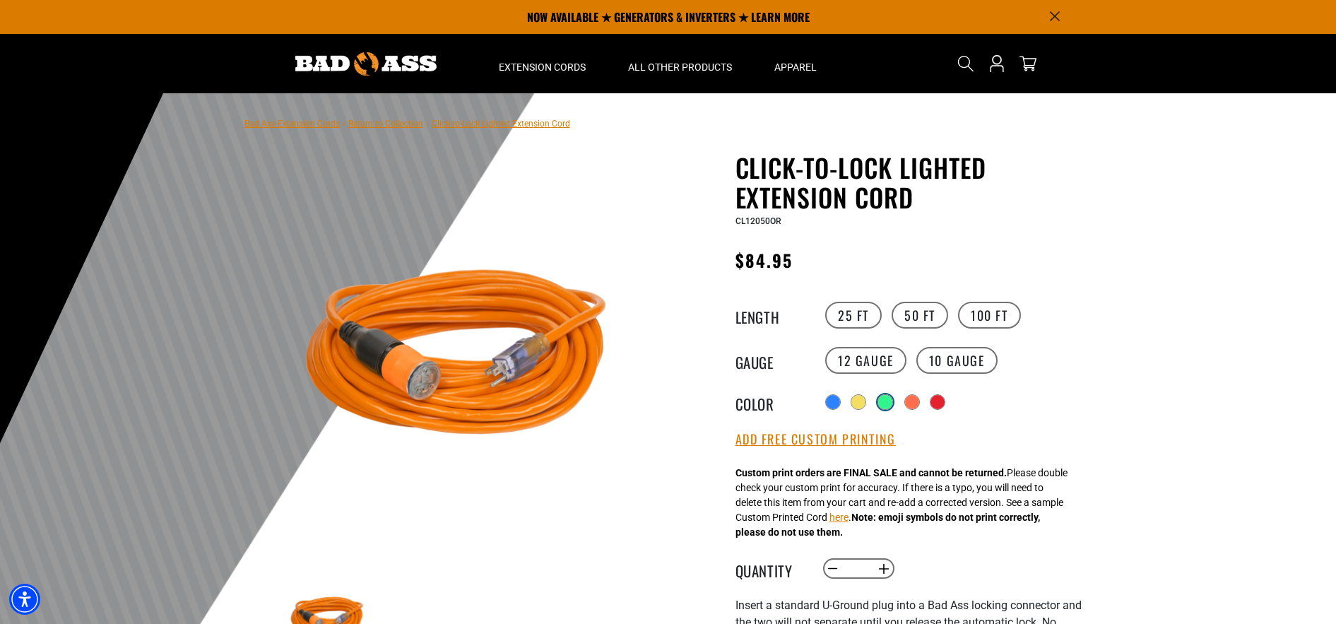
click at [879, 404] on div "products.product.variant_sold_out_or_unavailable" at bounding box center [885, 402] width 14 height 14
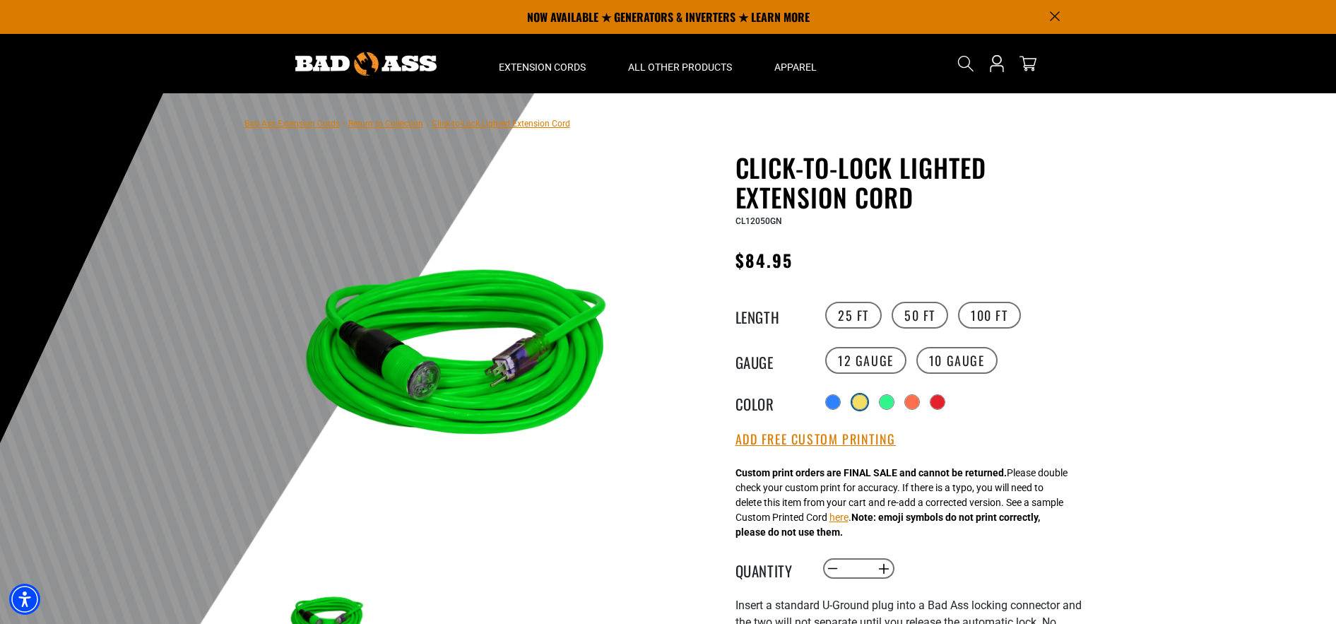
click at [859, 405] on div "products.product.variant_sold_out_or_unavailable" at bounding box center [860, 402] width 14 height 14
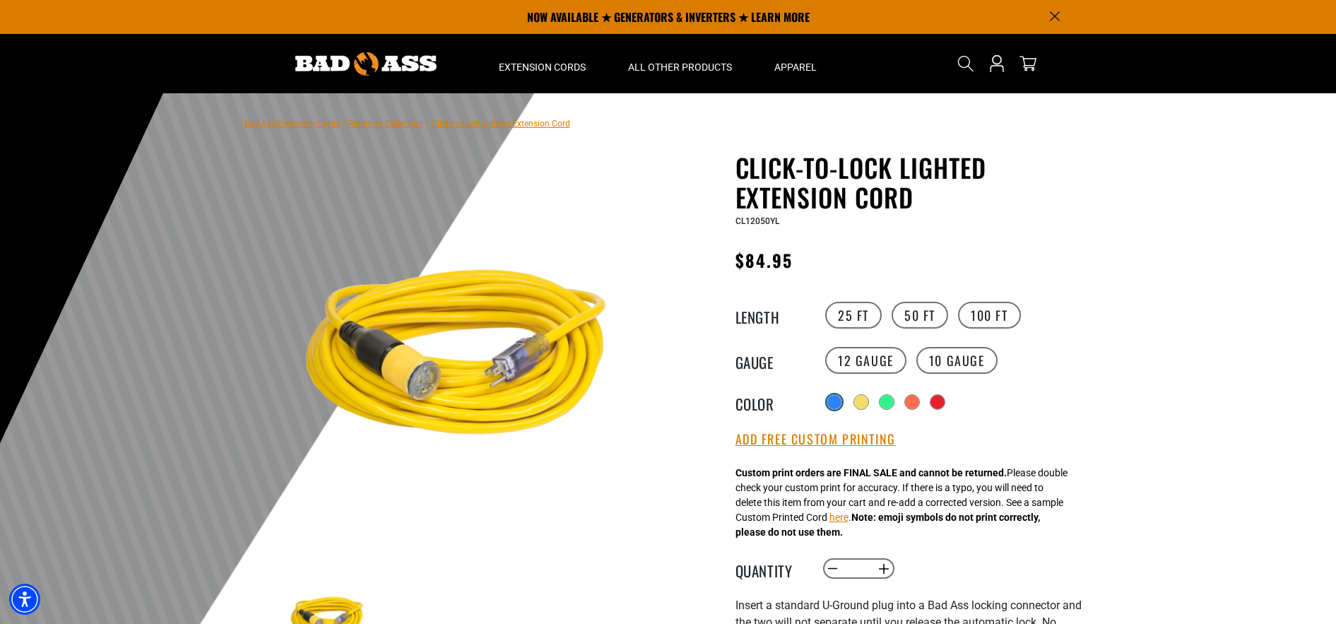
click at [831, 405] on div at bounding box center [834, 402] width 14 height 14
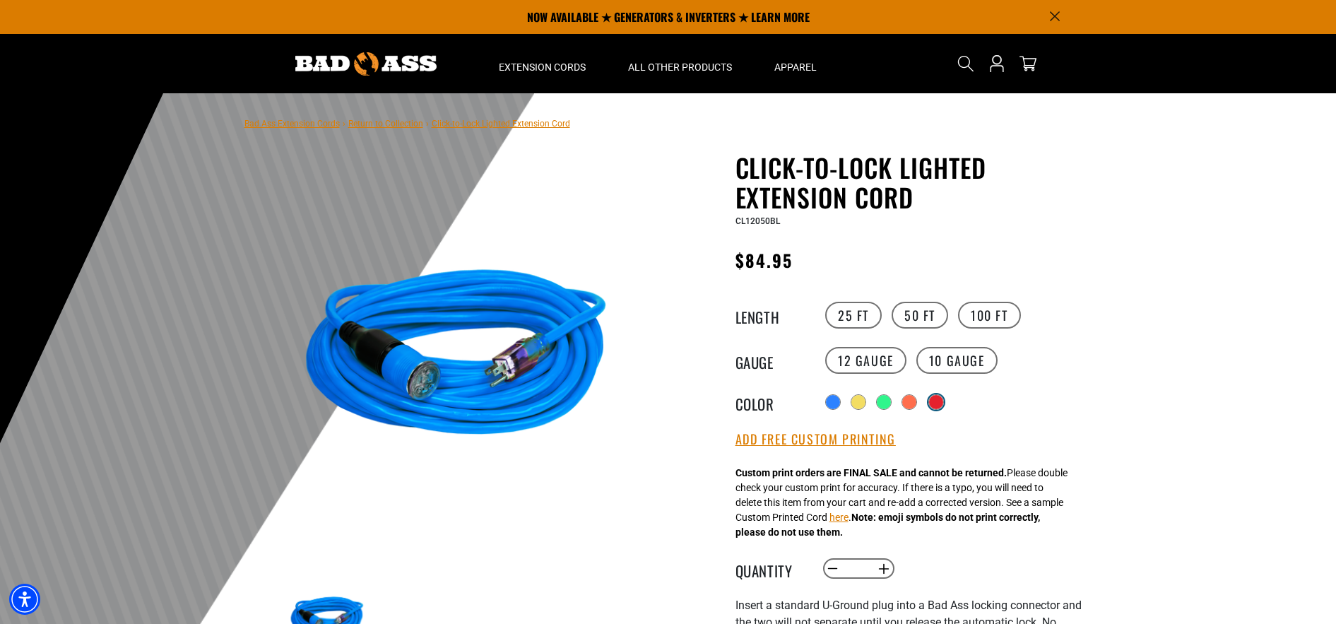
click at [930, 400] on div "products.product.variant_sold_out_or_unavailable" at bounding box center [936, 402] width 16 height 16
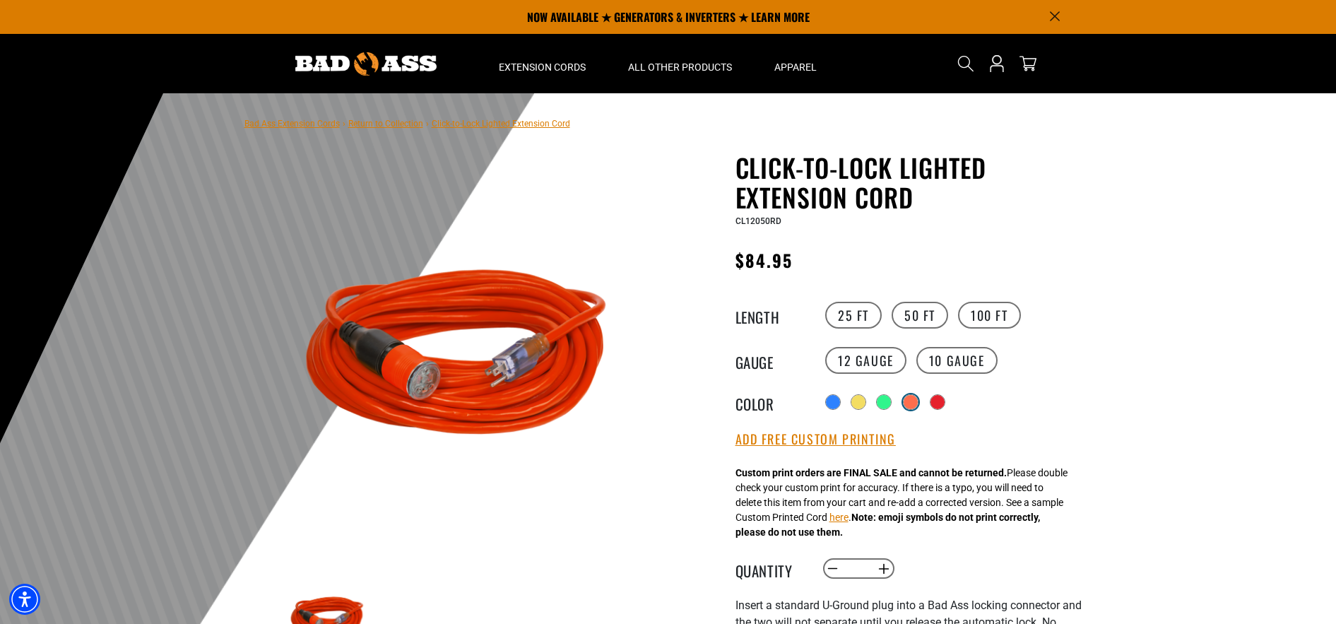
click at [911, 404] on div "products.product.variant_sold_out_or_unavailable" at bounding box center [910, 402] width 14 height 14
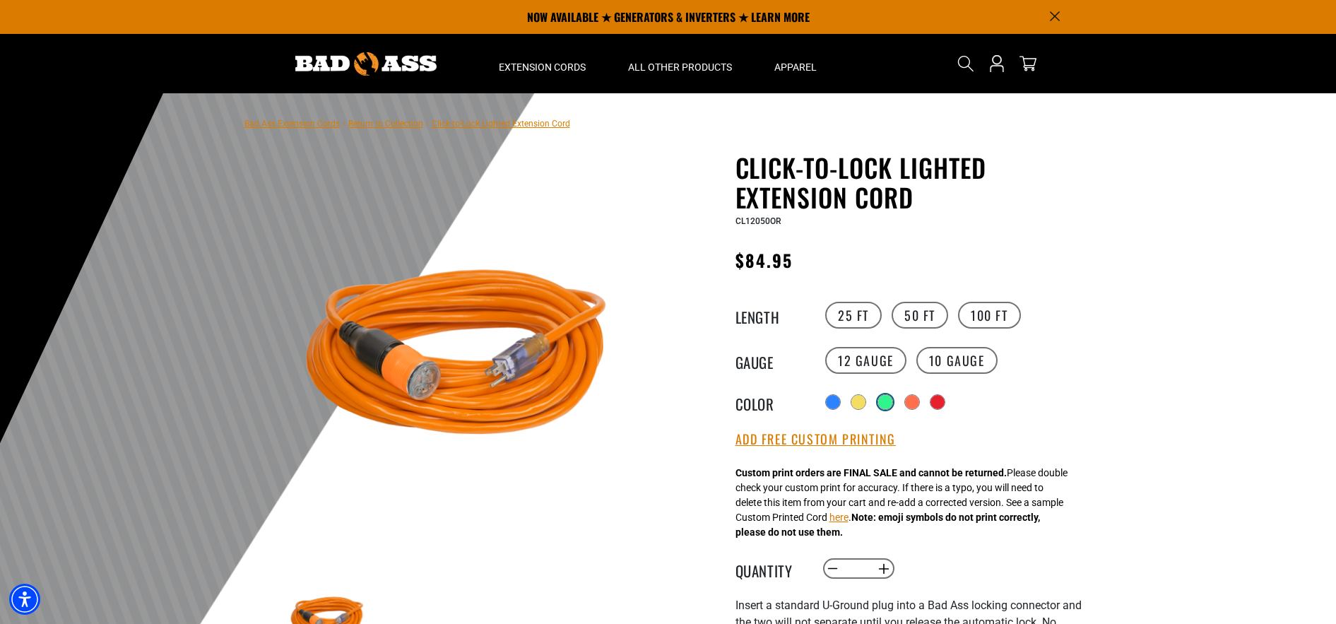
click at [888, 406] on div "products.product.variant_sold_out_or_unavailable" at bounding box center [885, 402] width 14 height 14
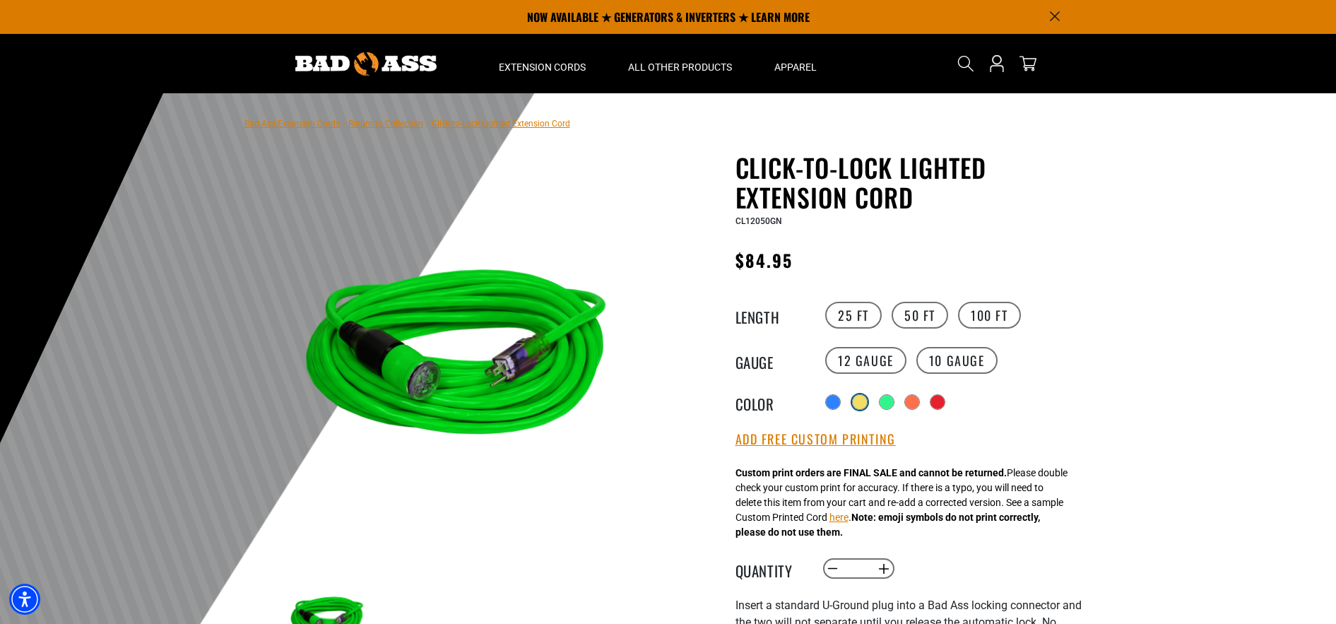
click at [853, 405] on div "products.product.variant_sold_out_or_unavailable" at bounding box center [860, 402] width 14 height 14
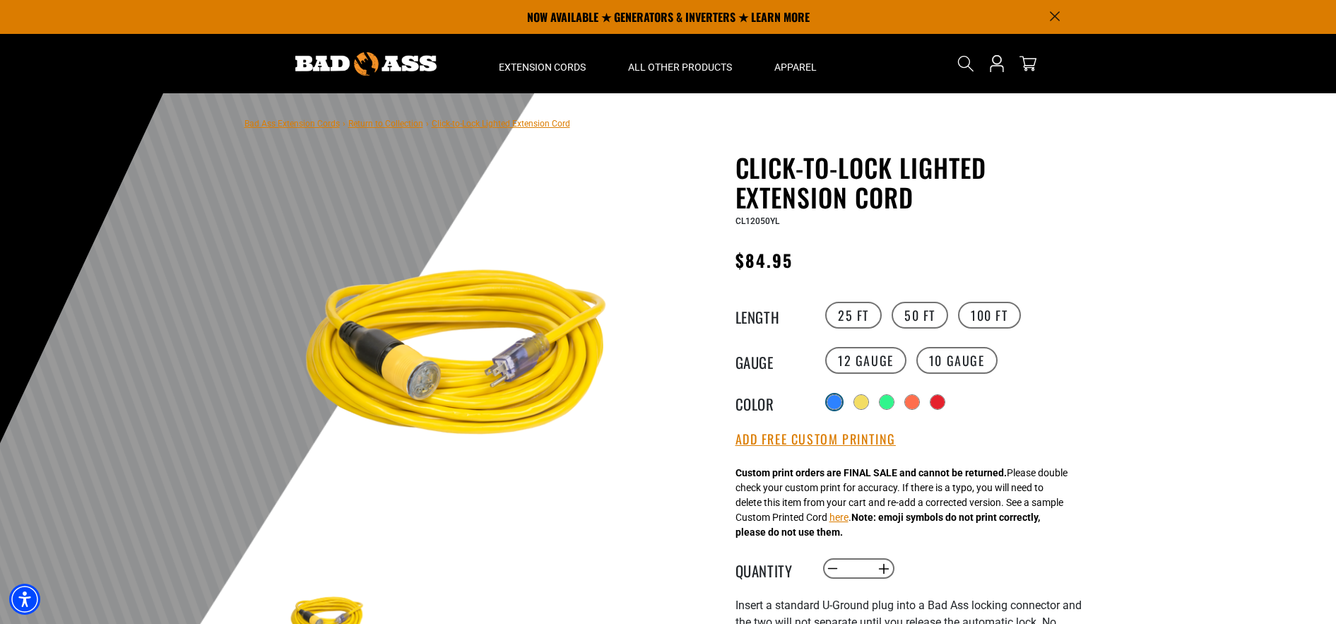
click at [836, 406] on div at bounding box center [834, 402] width 14 height 14
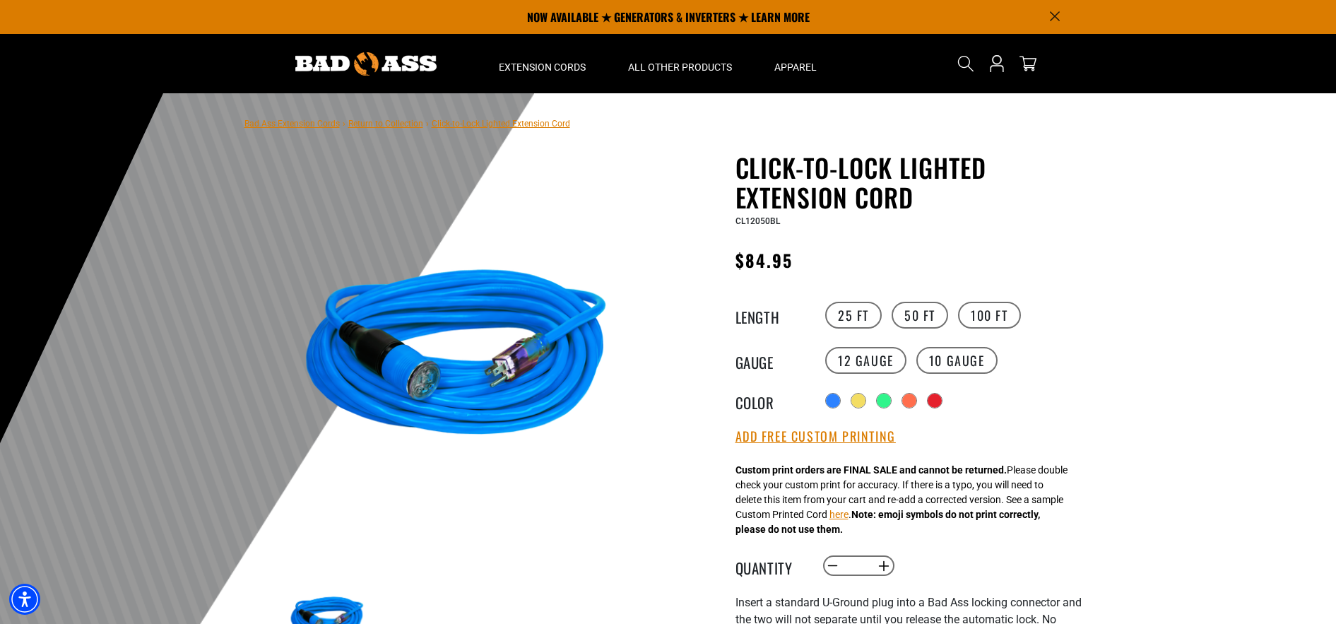
click at [1058, 371] on div "12 Gauge 10 Gauge products.product.variant_sold_out_or_unavailable" at bounding box center [951, 360] width 260 height 31
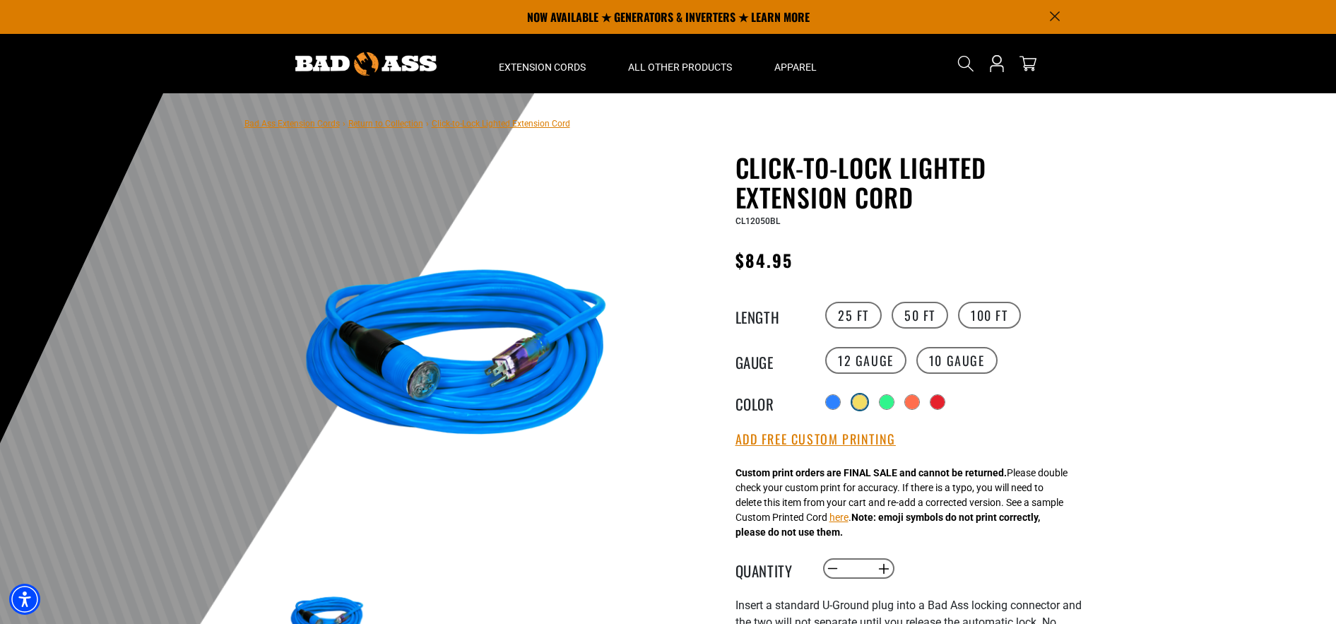
click at [866, 403] on div "products.product.variant_sold_out_or_unavailable" at bounding box center [860, 402] width 14 height 14
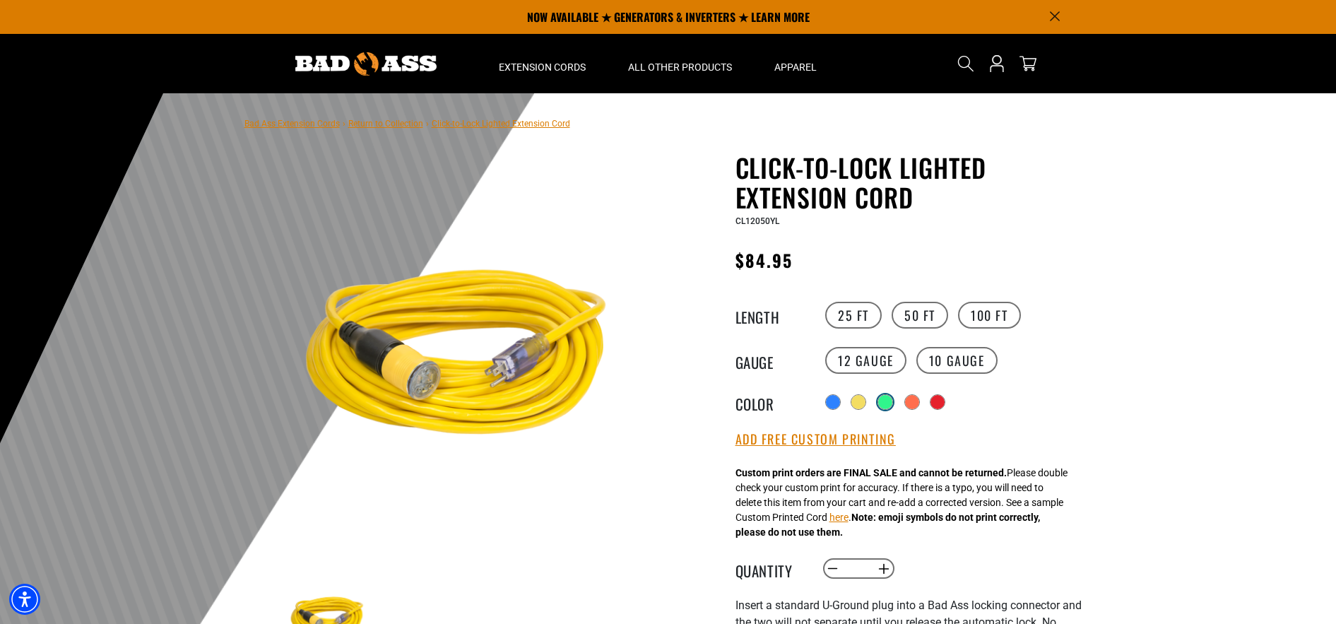
click at [891, 404] on div "products.product.variant_sold_out_or_unavailable" at bounding box center [885, 402] width 14 height 14
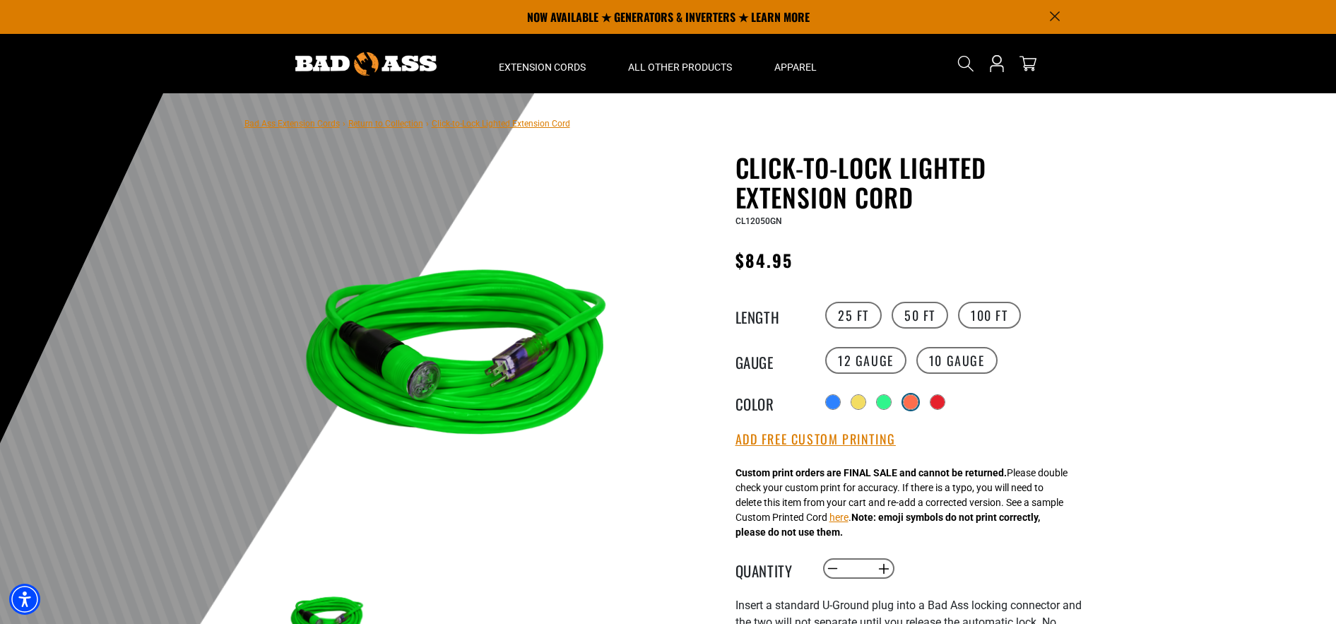
click at [915, 405] on div "products.product.variant_sold_out_or_unavailable" at bounding box center [910, 402] width 14 height 14
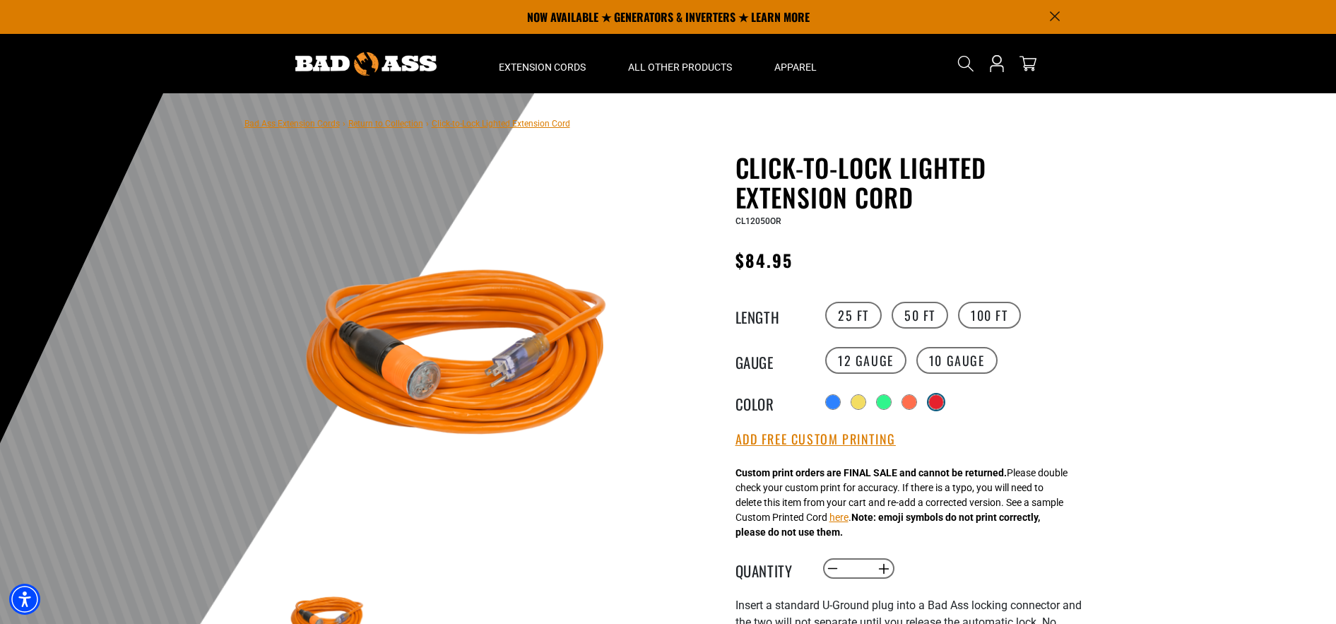
click at [934, 403] on div "products.product.variant_sold_out_or_unavailable" at bounding box center [936, 402] width 14 height 14
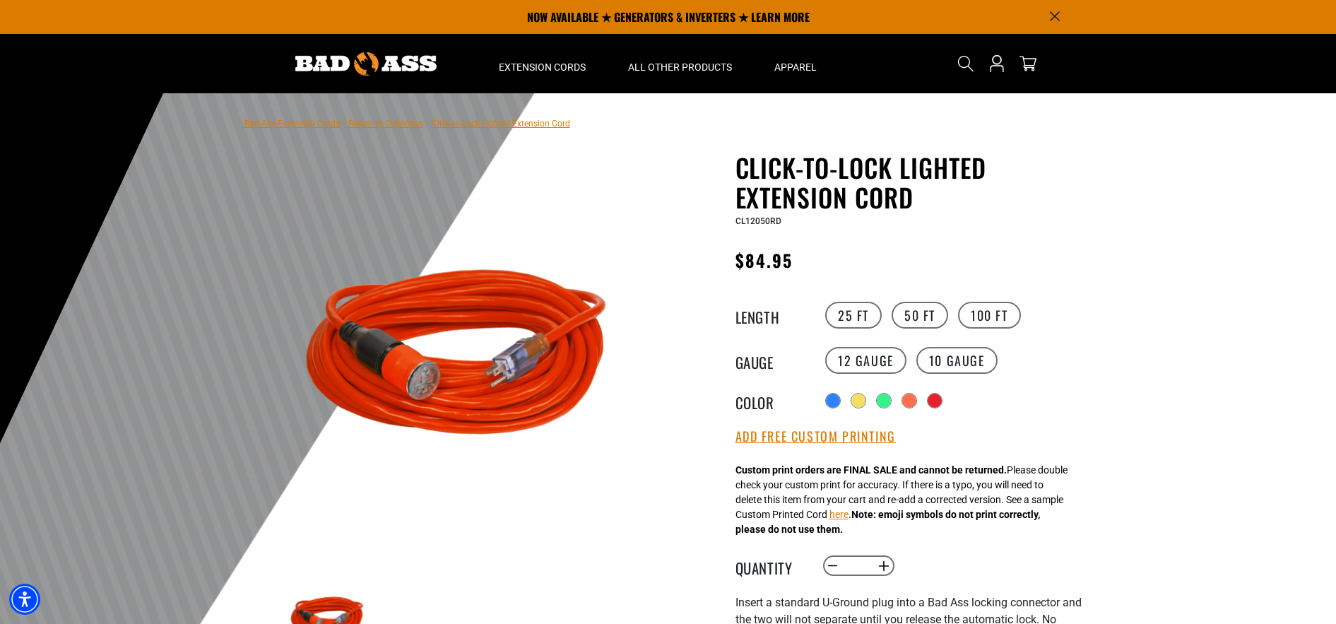
click at [971, 335] on variant-radios "Length 25 FT 50 FT 100 FT Gauge 12 Gauge 10 Gauge products.product.variant_sold…" at bounding box center [908, 355] width 346 height 112
click at [978, 317] on label "100 FT" at bounding box center [989, 315] width 63 height 27
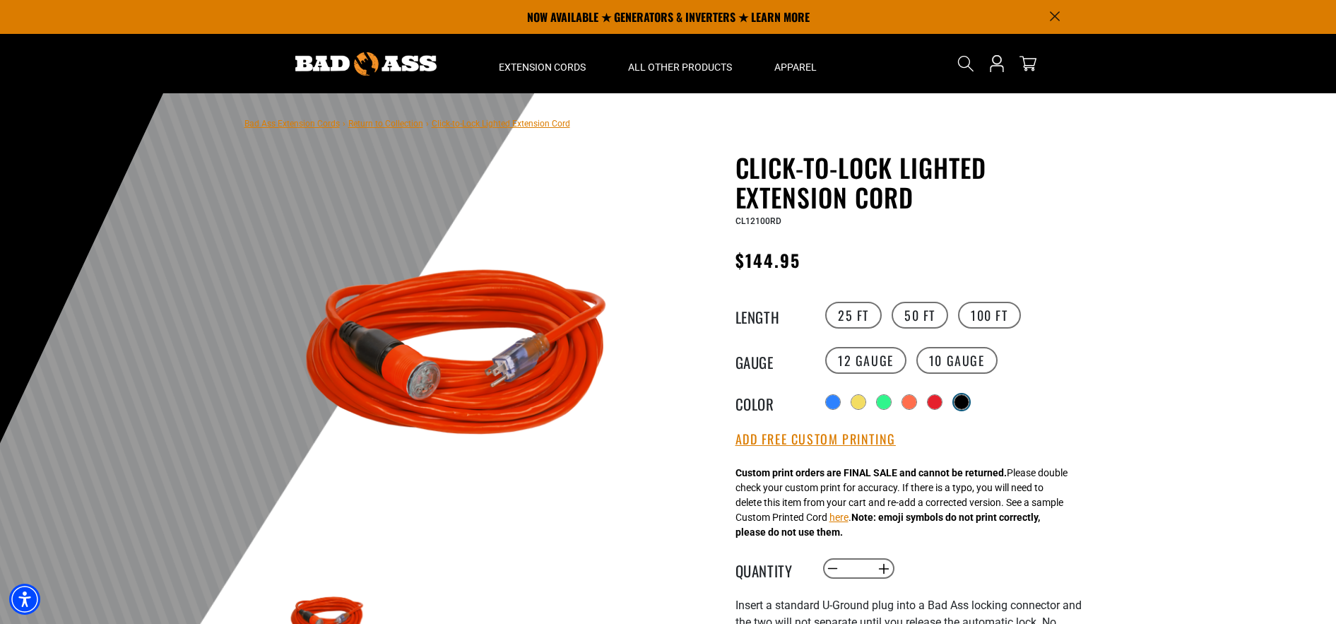
click at [961, 404] on div "products.product.variant_sold_out_or_unavailable" at bounding box center [961, 402] width 14 height 14
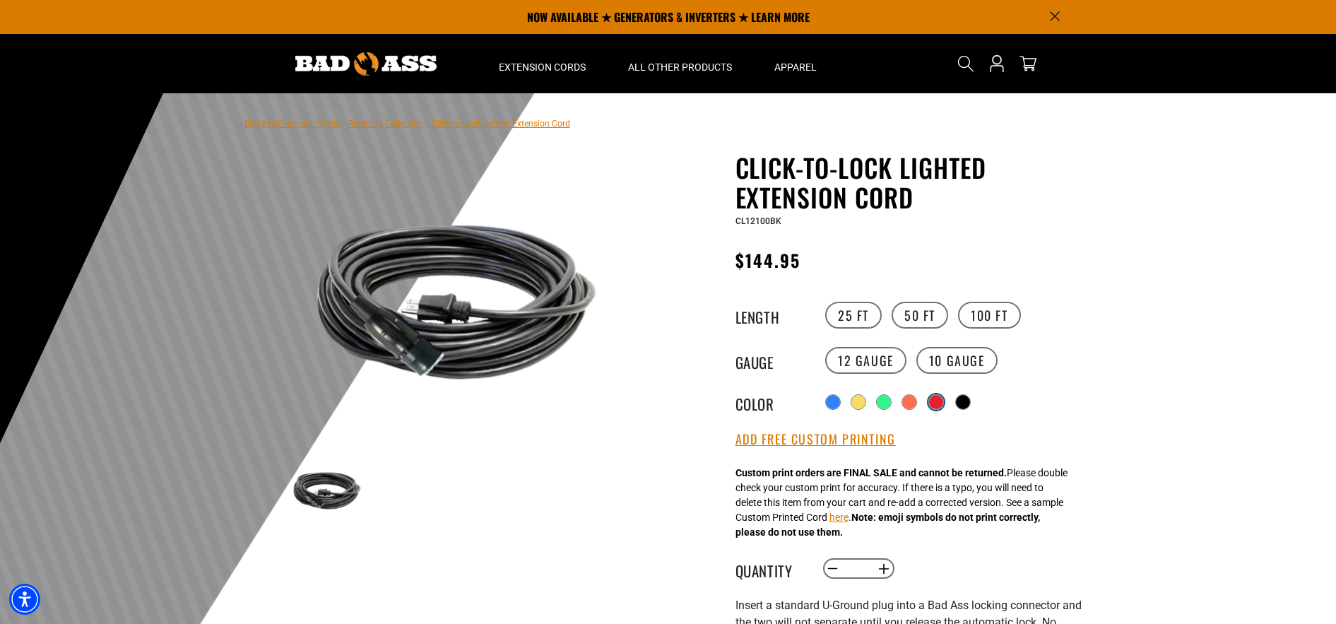
click at [939, 405] on div "products.product.variant_sold_out_or_unavailable" at bounding box center [936, 402] width 14 height 14
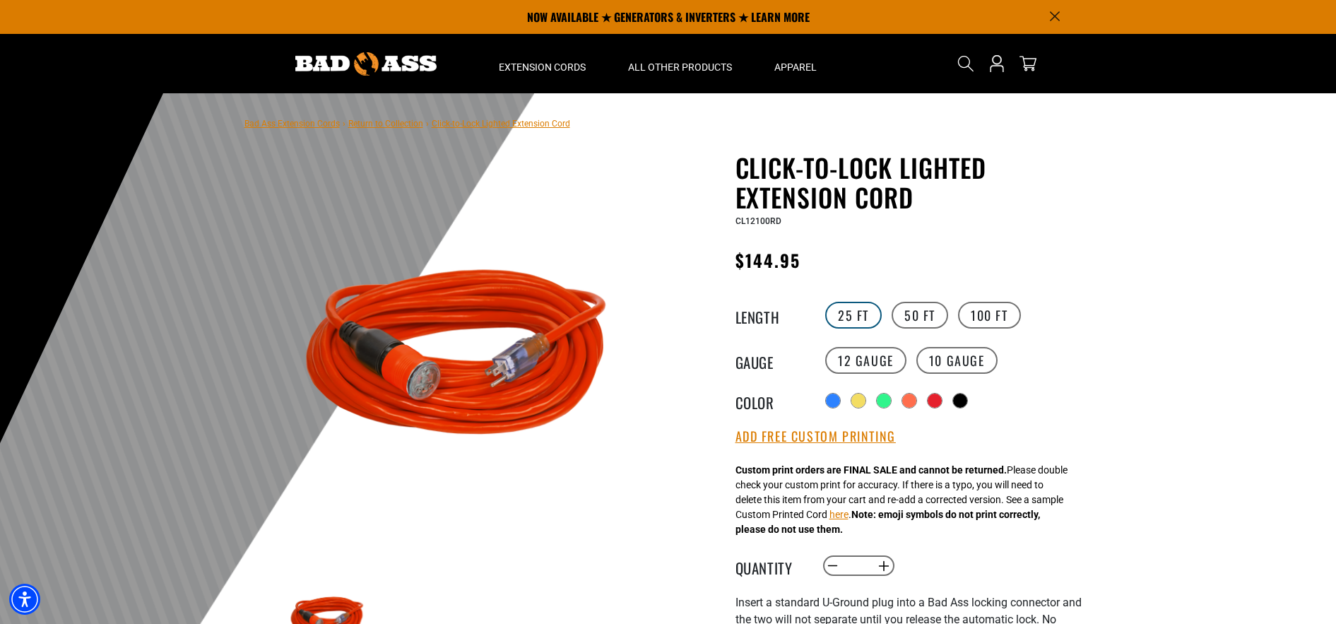
click at [853, 314] on label "25 FT" at bounding box center [853, 315] width 57 height 27
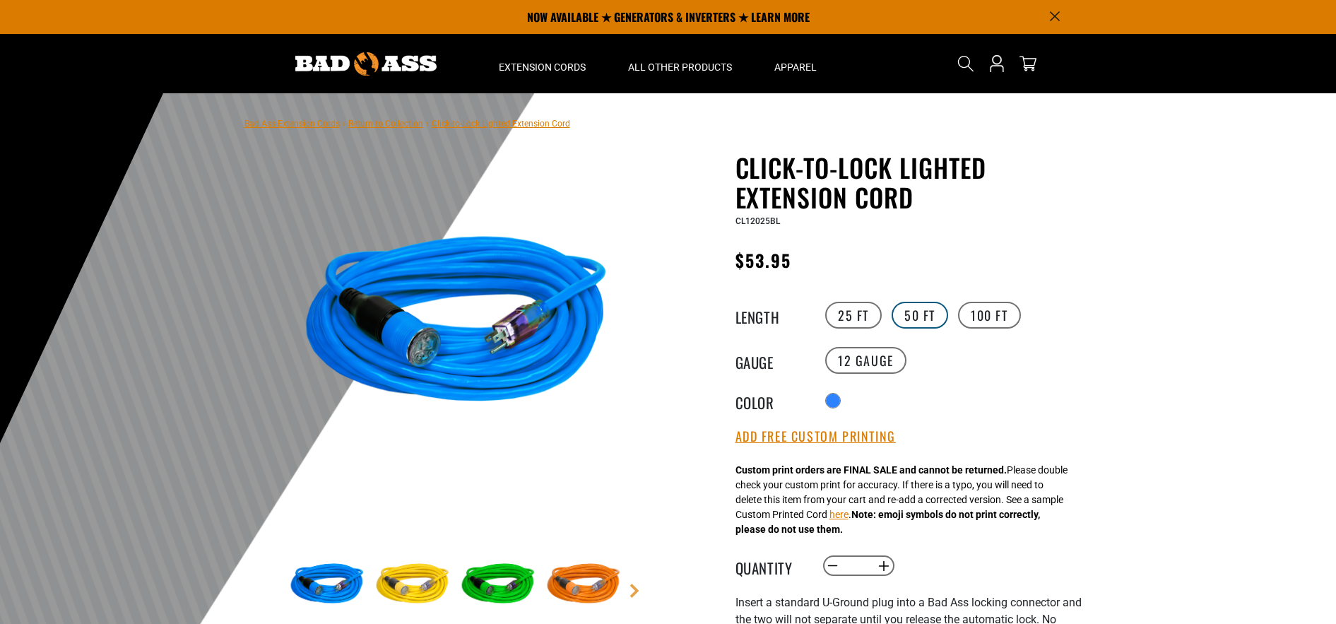
click at [908, 322] on label "50 FT" at bounding box center [919, 315] width 57 height 27
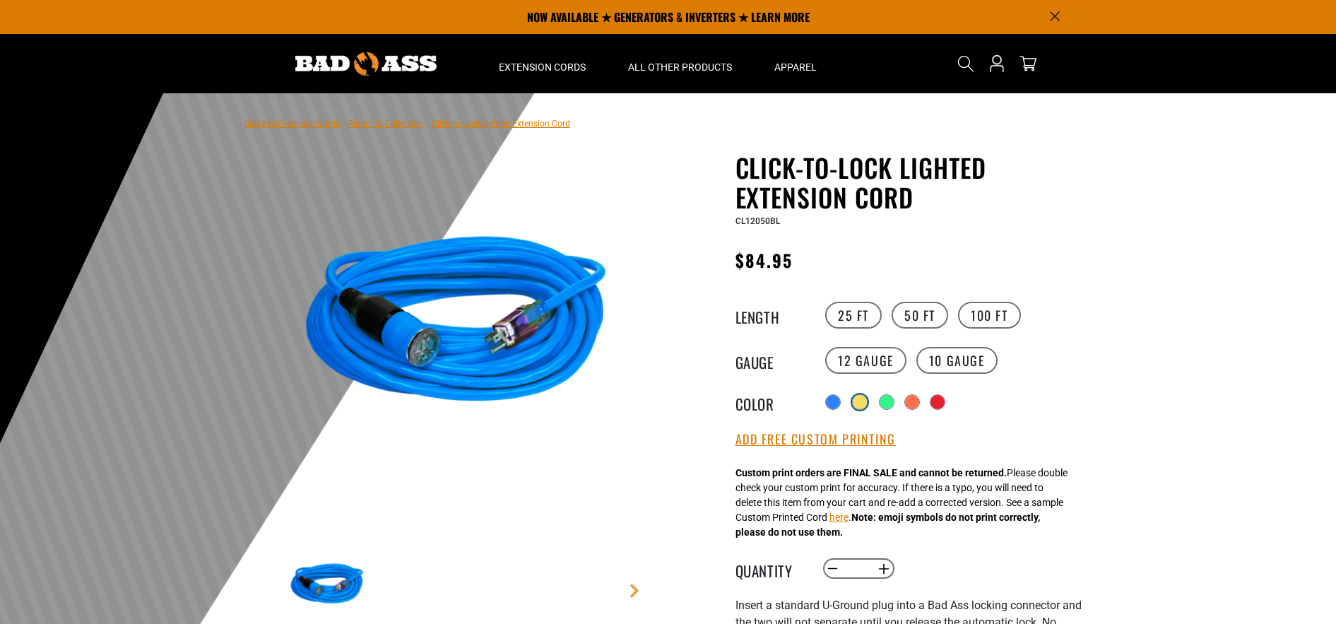
click at [862, 405] on div "Translation missing: en.products.product.variant_sold_out_or_unavailable" at bounding box center [860, 402] width 14 height 14
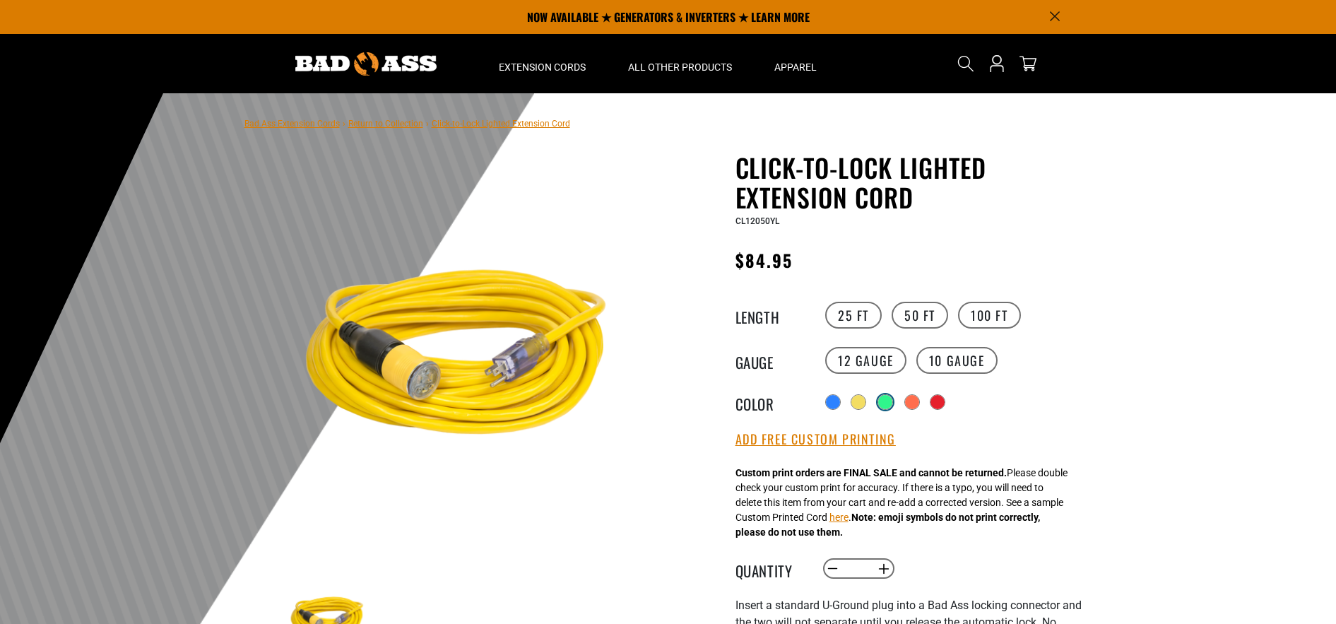
click at [885, 403] on div "Translation missing: en.products.product.variant_sold_out_or_unavailable" at bounding box center [885, 402] width 14 height 14
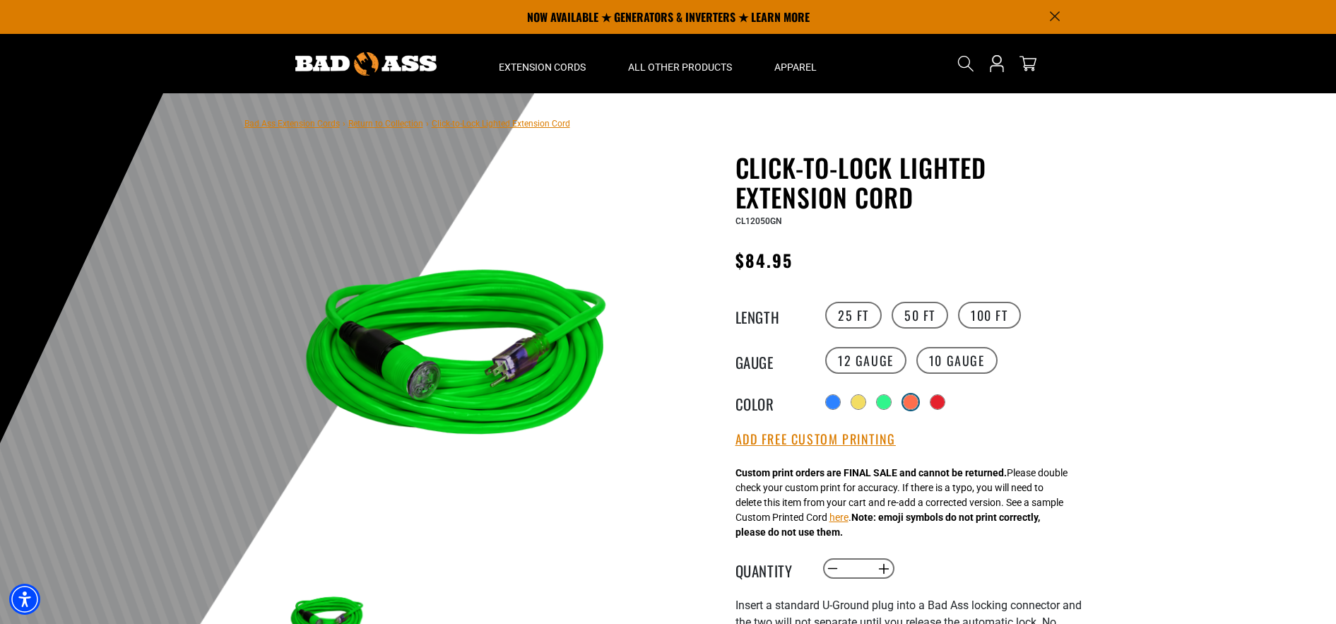
click at [908, 403] on div "Translation missing: en.products.product.variant_sold_out_or_unavailable" at bounding box center [910, 402] width 14 height 14
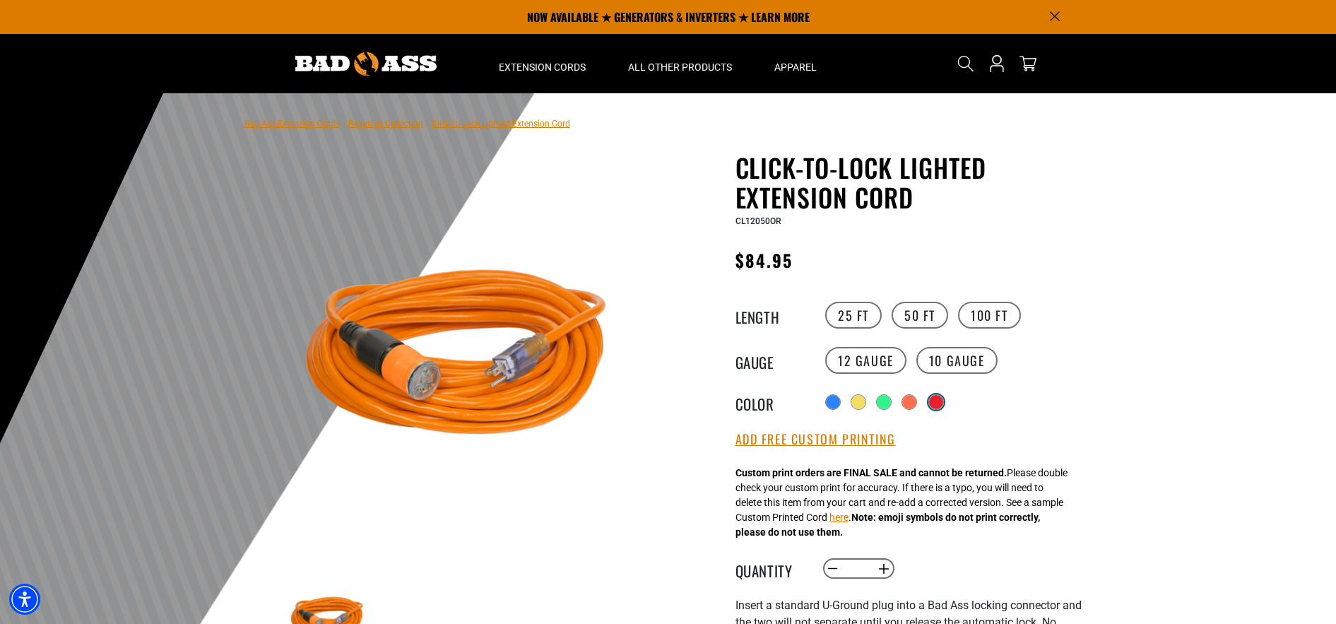
click at [938, 405] on div "Translation missing: en.products.product.variant_sold_out_or_unavailable" at bounding box center [936, 402] width 14 height 14
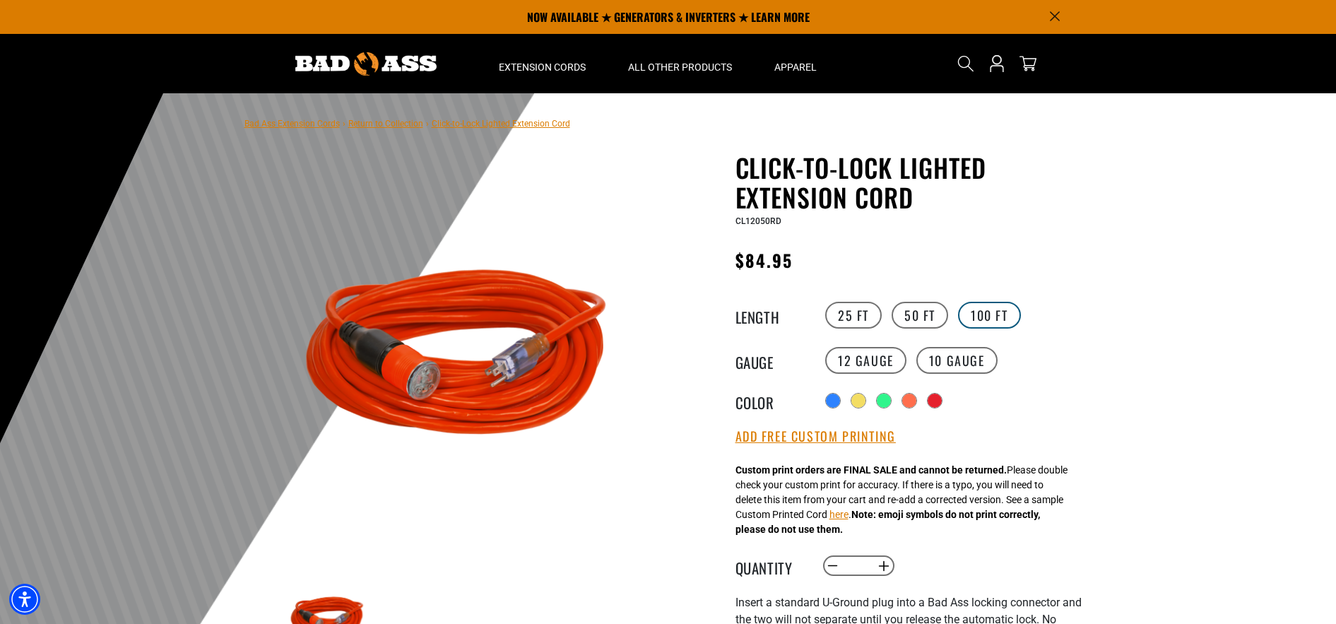
click at [976, 322] on label "100 FT" at bounding box center [989, 315] width 63 height 27
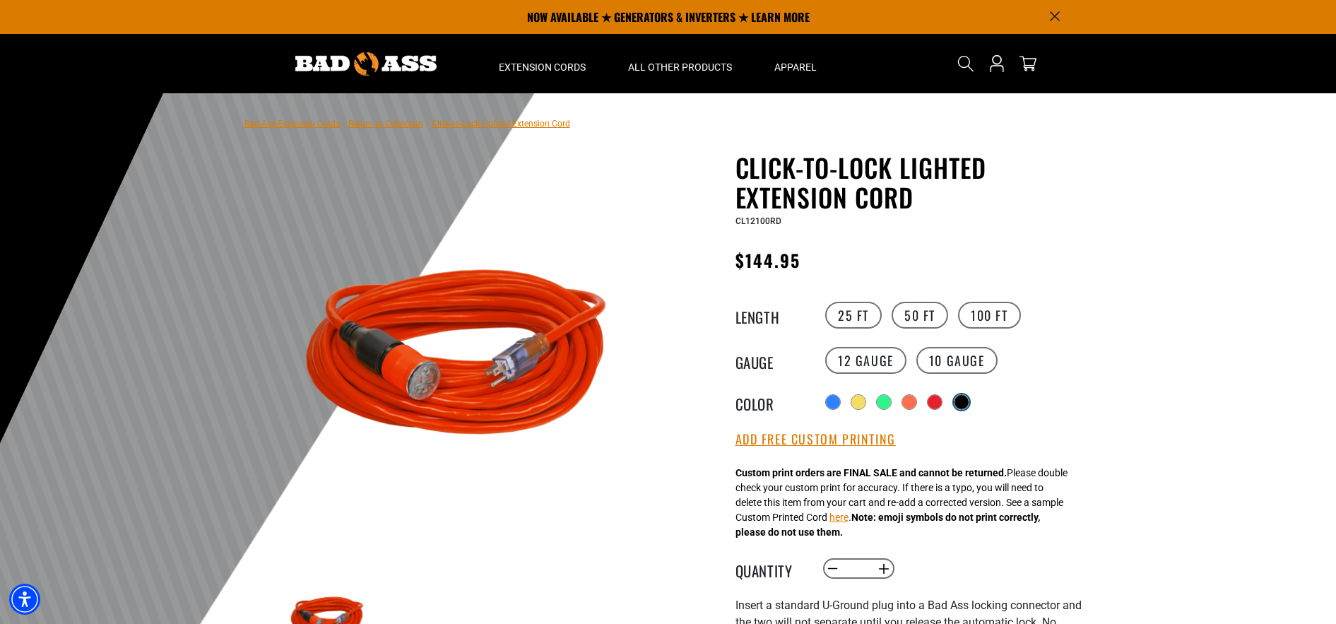
click at [959, 403] on div "Translation missing: en.products.product.variant_sold_out_or_unavailable" at bounding box center [961, 402] width 14 height 14
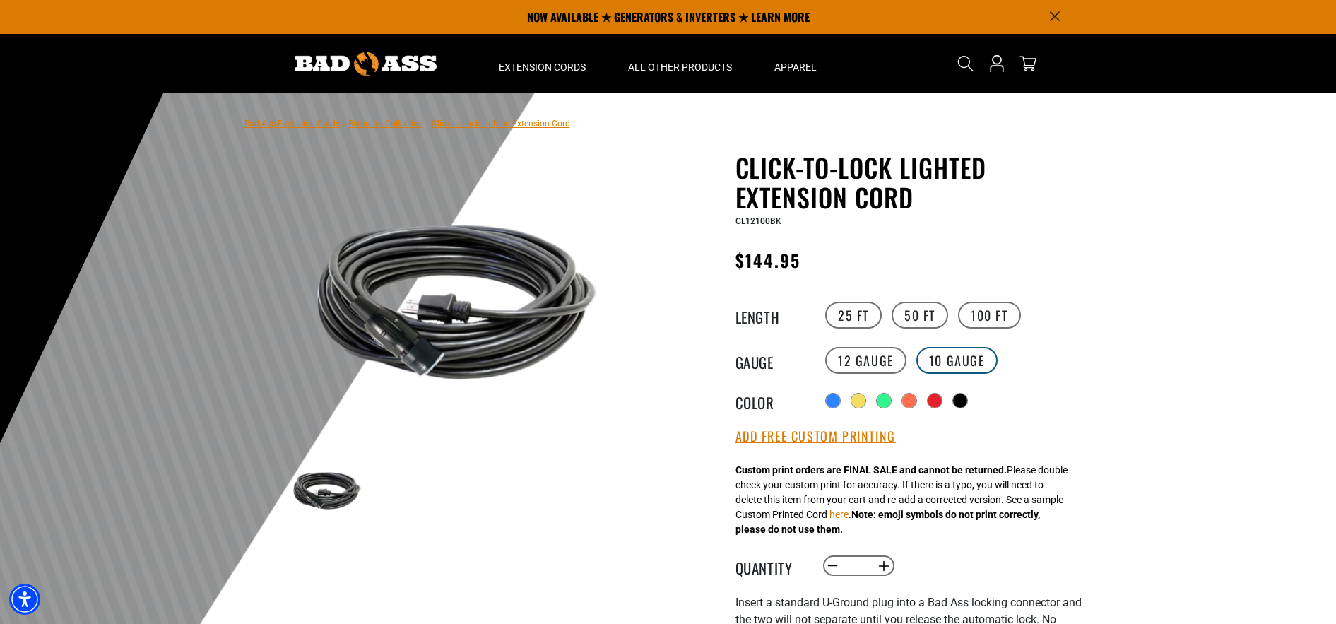
click at [939, 357] on label "10 Gauge Translation missing: en.products.product.variant_sold_out_or_unavailab…" at bounding box center [956, 360] width 81 height 27
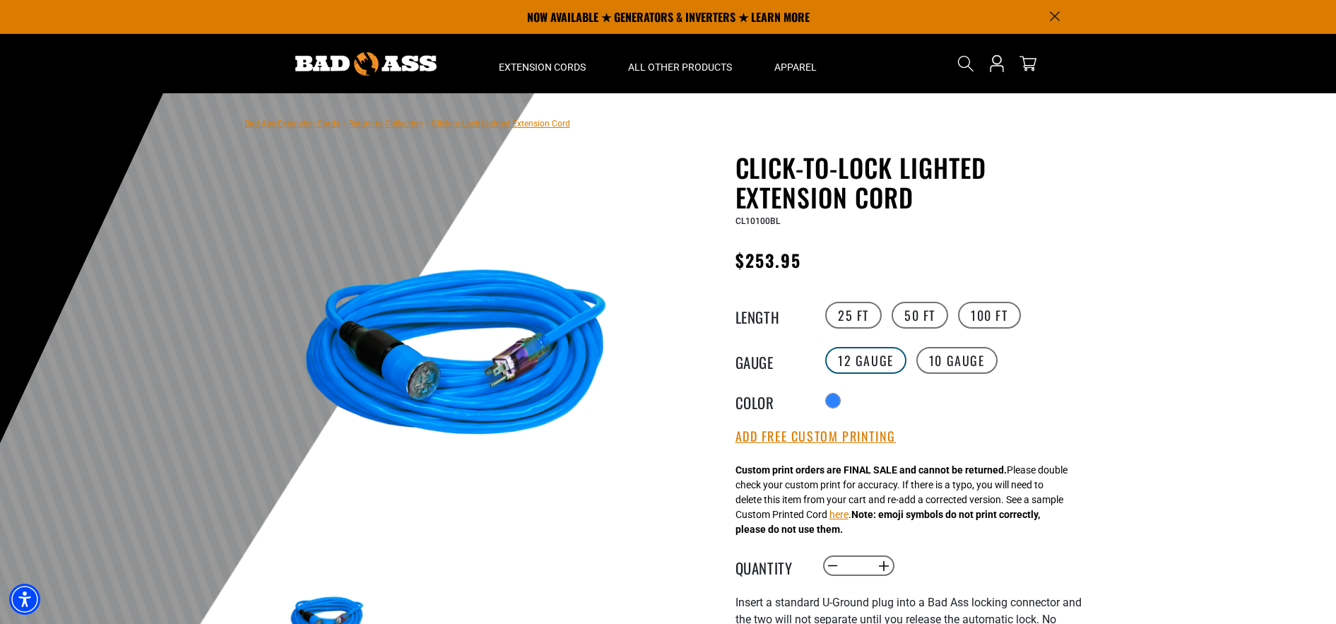
click at [877, 349] on label "12 Gauge" at bounding box center [865, 360] width 81 height 27
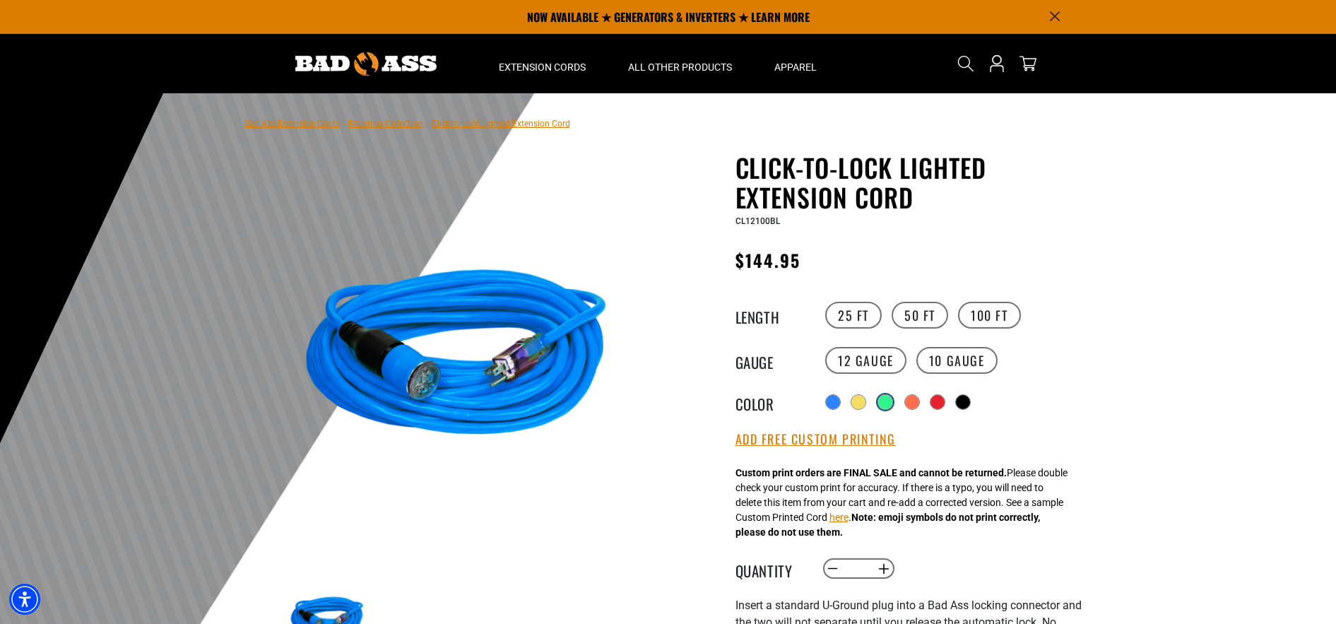
drag, startPoint x: 886, startPoint y: 393, endPoint x: 887, endPoint y: 405, distance: 12.0
click at [886, 394] on div "Radio button Translation missing: en.products.product.variant_sold_out_or_unava…" at bounding box center [951, 401] width 260 height 25
click at [888, 405] on div "Translation missing: en.products.product.variant_sold_out_or_unavailable" at bounding box center [885, 402] width 14 height 14
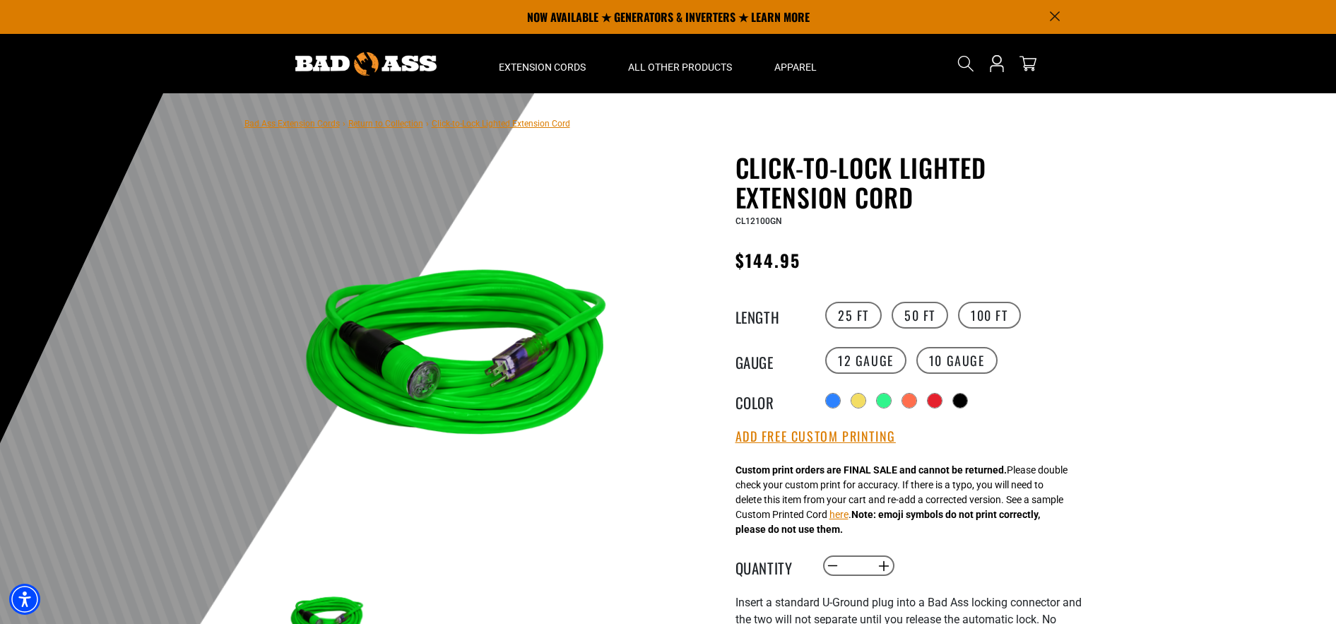
click at [561, 351] on img at bounding box center [456, 359] width 340 height 340
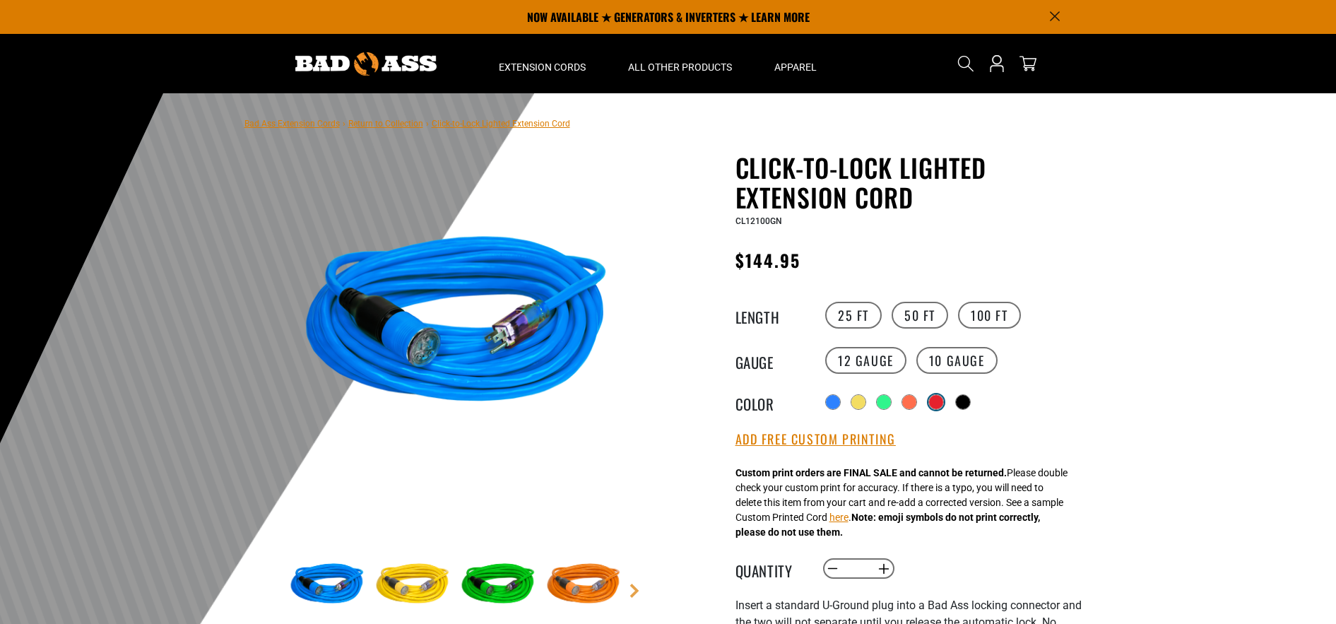
click at [935, 406] on div at bounding box center [936, 402] width 14 height 14
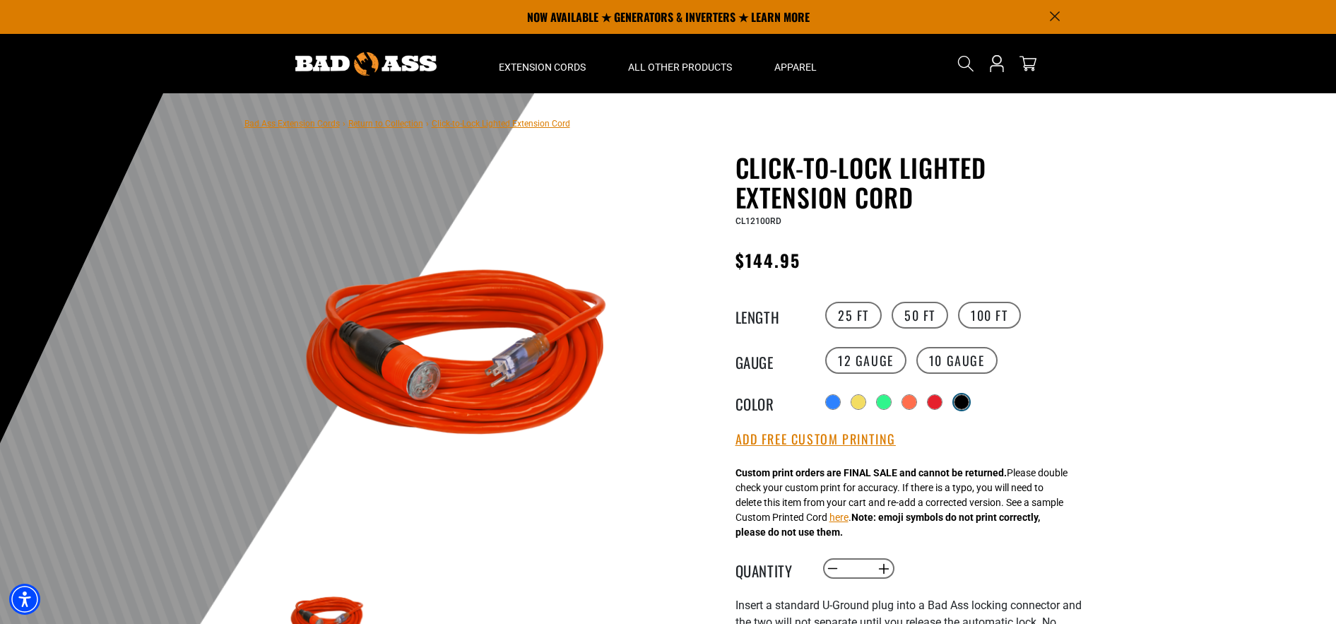
click at [958, 405] on div at bounding box center [961, 402] width 14 height 14
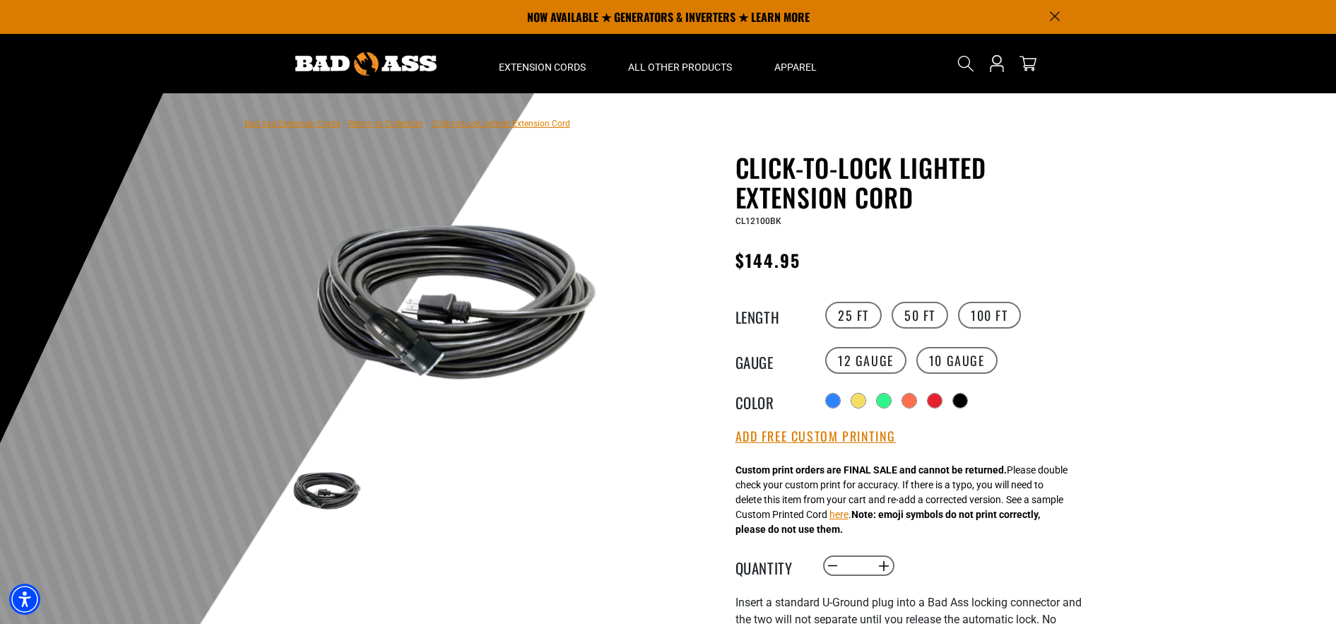
click at [497, 280] on img at bounding box center [456, 302] width 340 height 227
click at [626, 342] on img at bounding box center [456, 302] width 340 height 227
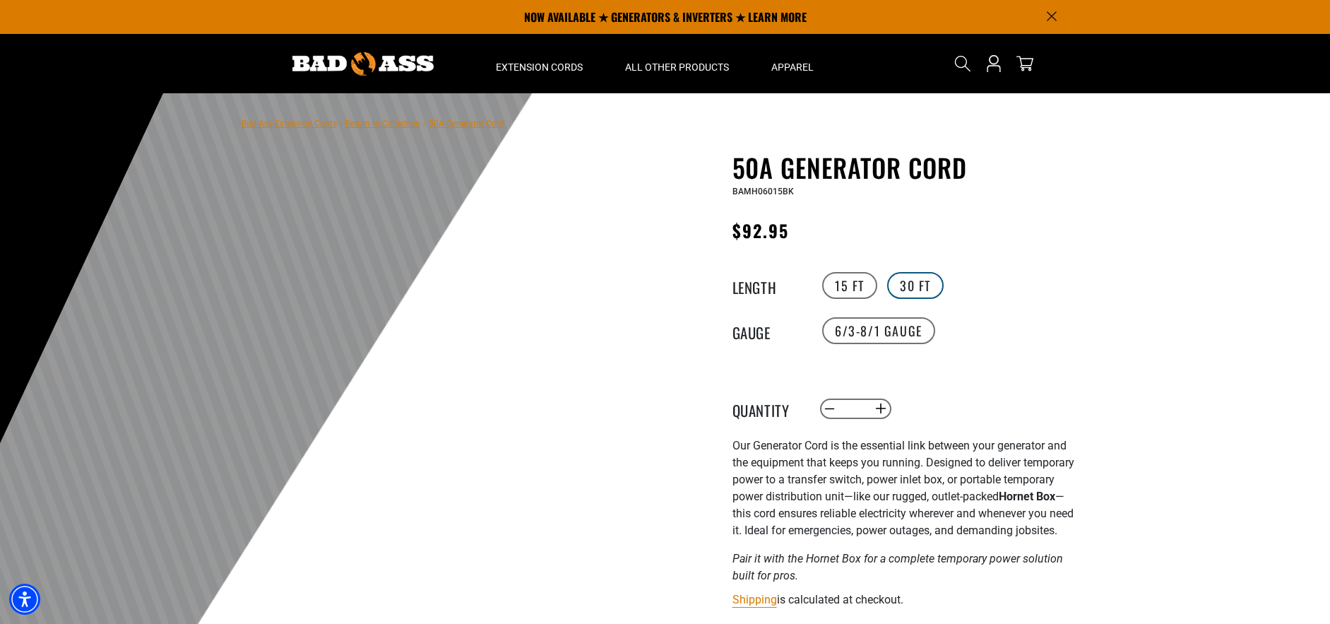
click label "30 FT"
click label "15 FT"
click label "30 FT"
click icon "Search"
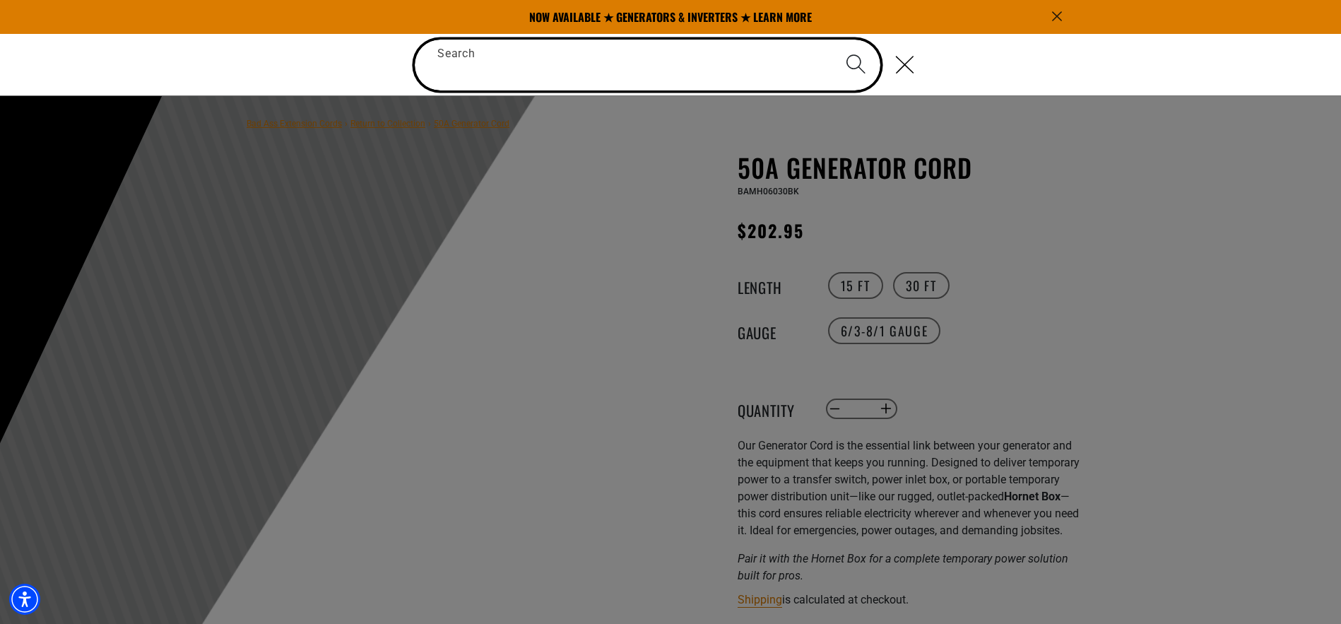
paste input "**********"
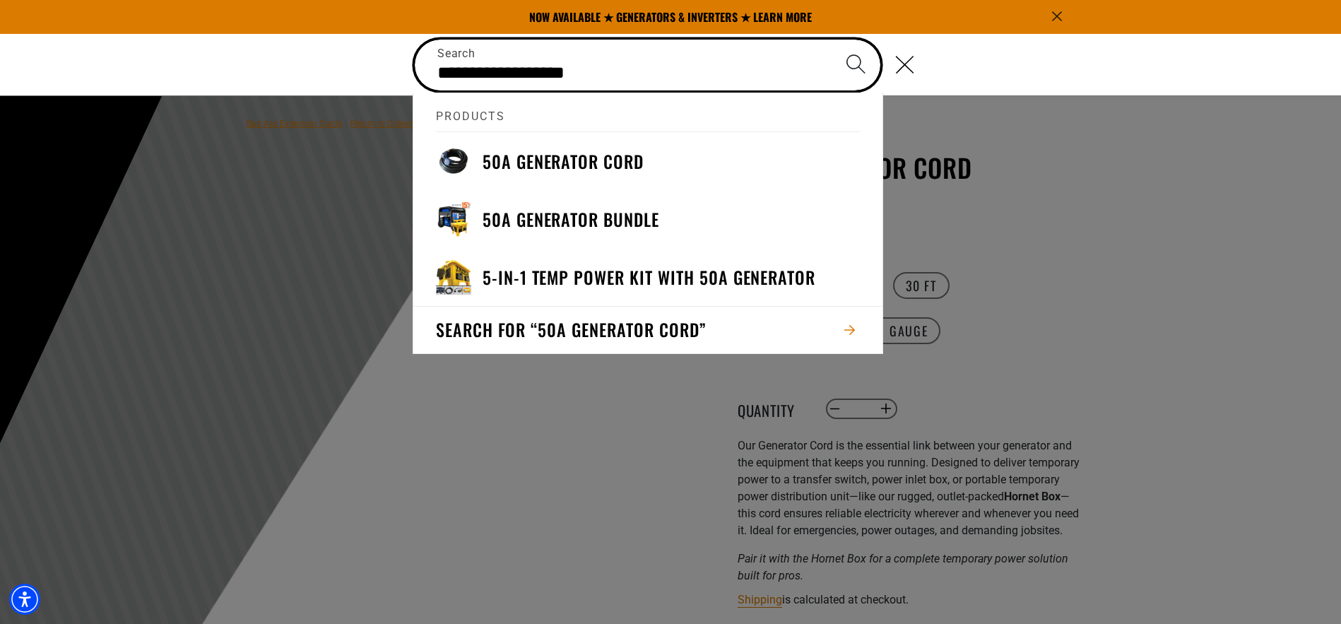
type input "**********"
click button "Search"
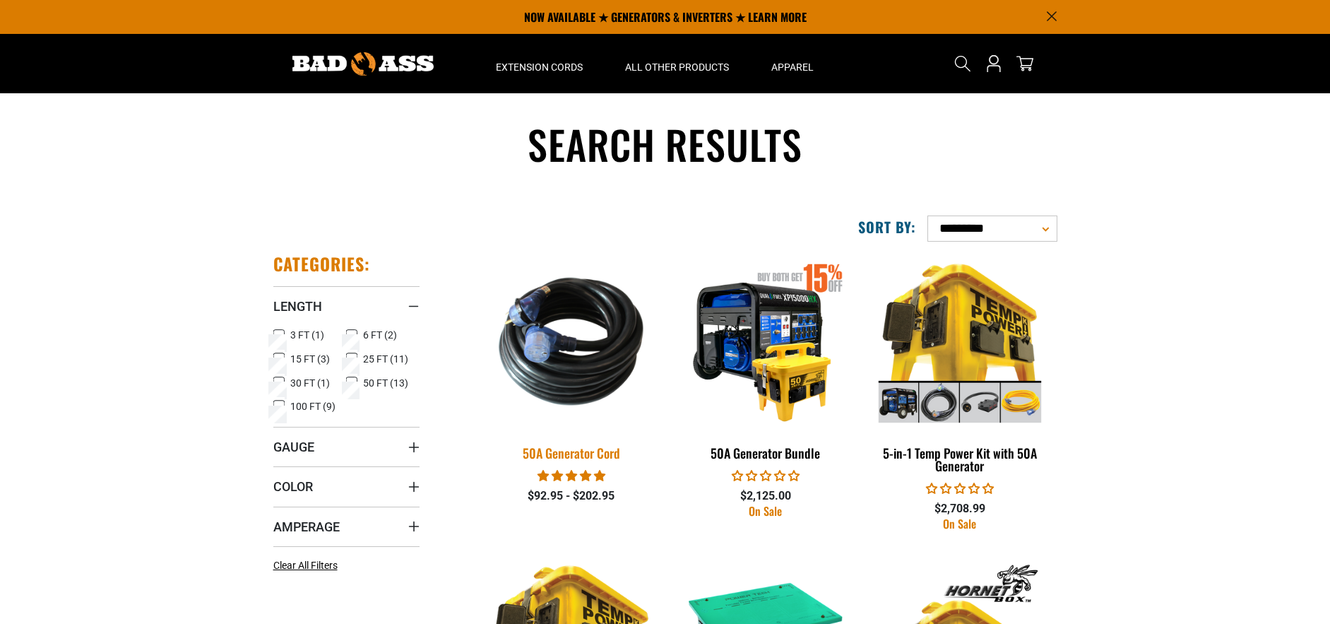
click at [586, 331] on img at bounding box center [572, 341] width 198 height 181
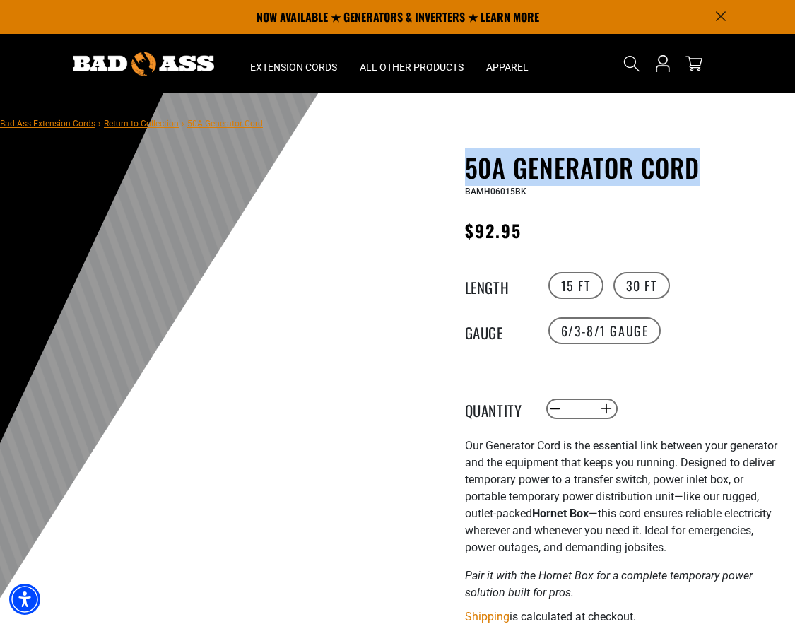
copy h1 "50A Generator Cord"
drag, startPoint x: 696, startPoint y: 167, endPoint x: 466, endPoint y: 162, distance: 229.6
click at [466, 162] on h1 "50A Generator Cord" at bounding box center [625, 168] width 320 height 30
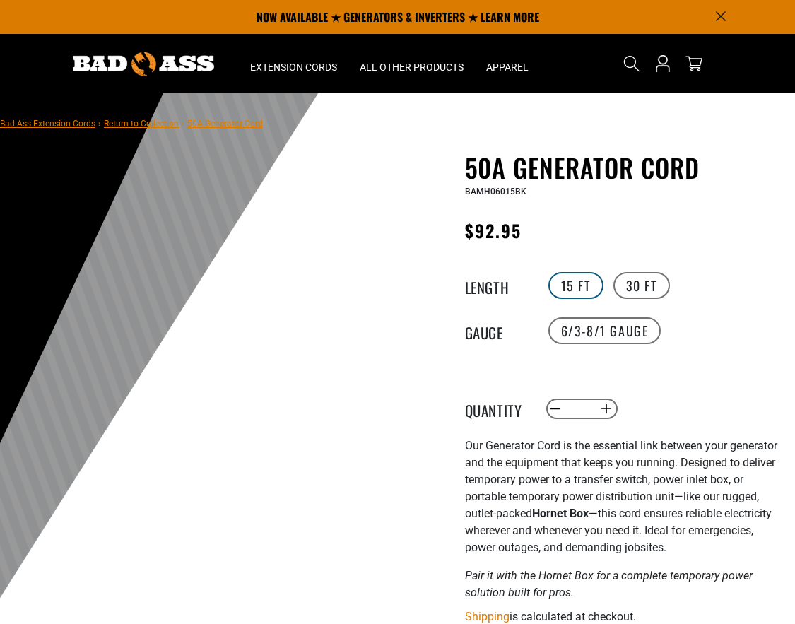
click at [576, 290] on label "15 FT" at bounding box center [575, 285] width 55 height 27
click at [576, 287] on label "15 FT" at bounding box center [575, 285] width 55 height 27
click at [638, 285] on label "30 FT" at bounding box center [641, 285] width 57 height 27
click at [604, 319] on label "6/3-8/1 Gauge" at bounding box center [604, 330] width 113 height 27
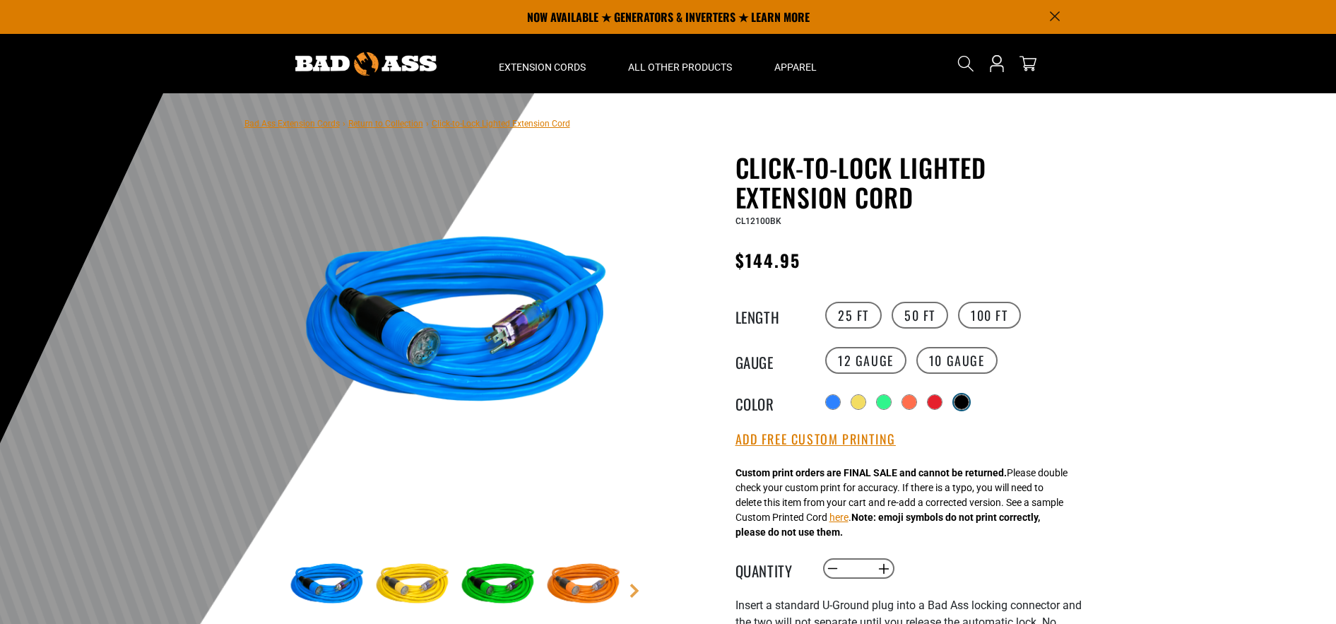
click at [964, 404] on div at bounding box center [961, 402] width 14 height 14
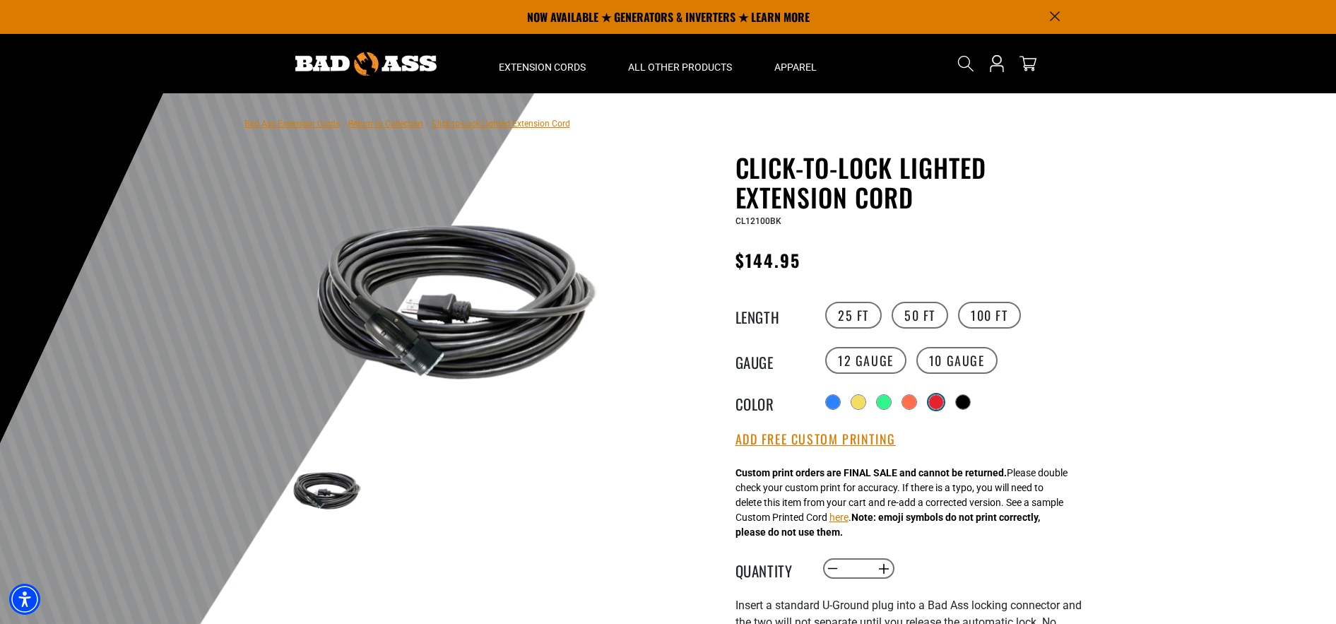
click at [934, 408] on div at bounding box center [936, 402] width 14 height 14
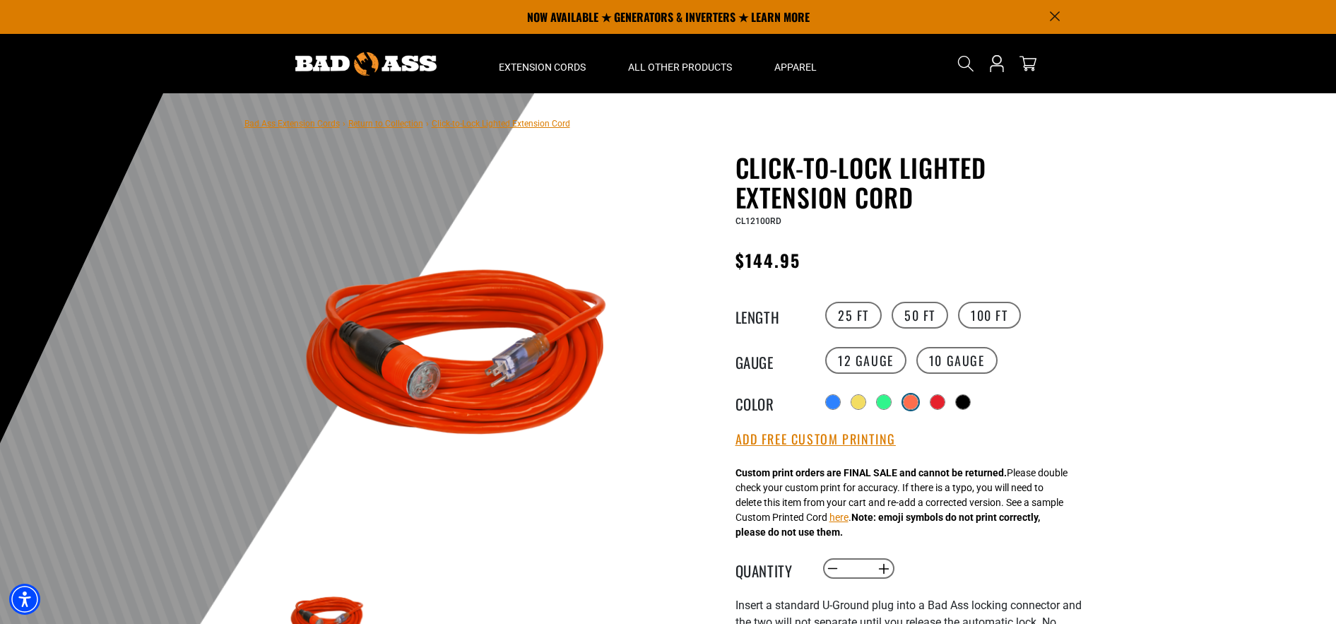
click at [908, 406] on div at bounding box center [910, 402] width 14 height 14
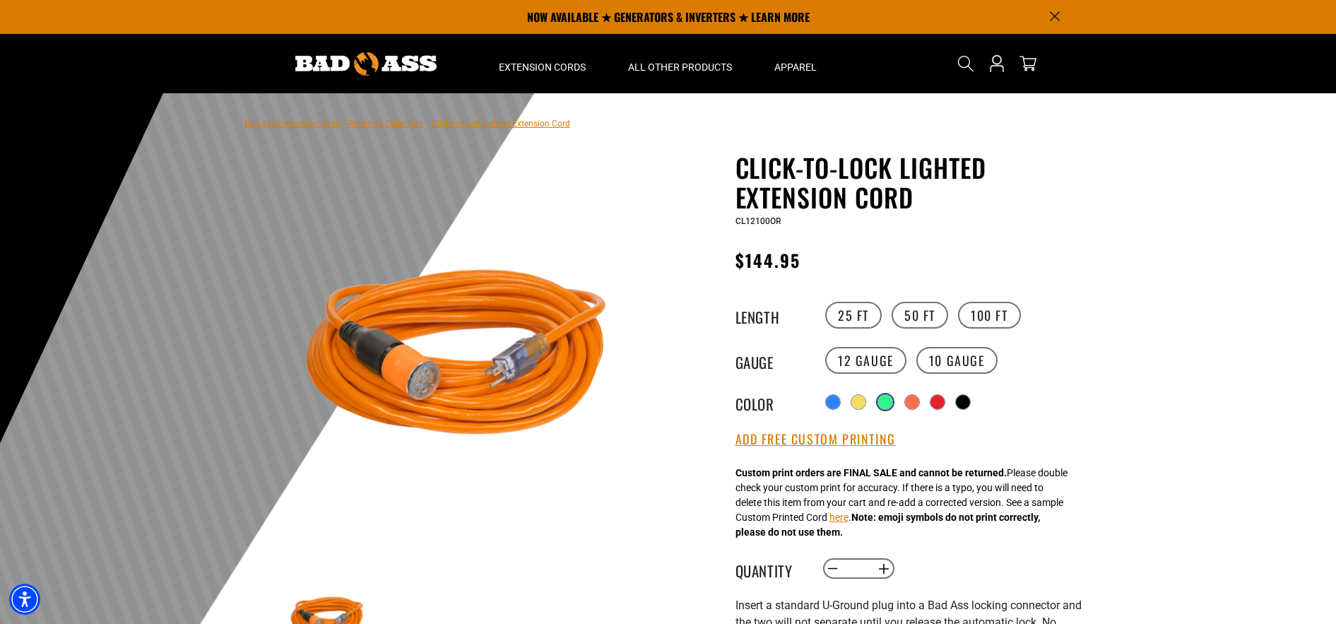
click at [884, 407] on div at bounding box center [885, 402] width 14 height 14
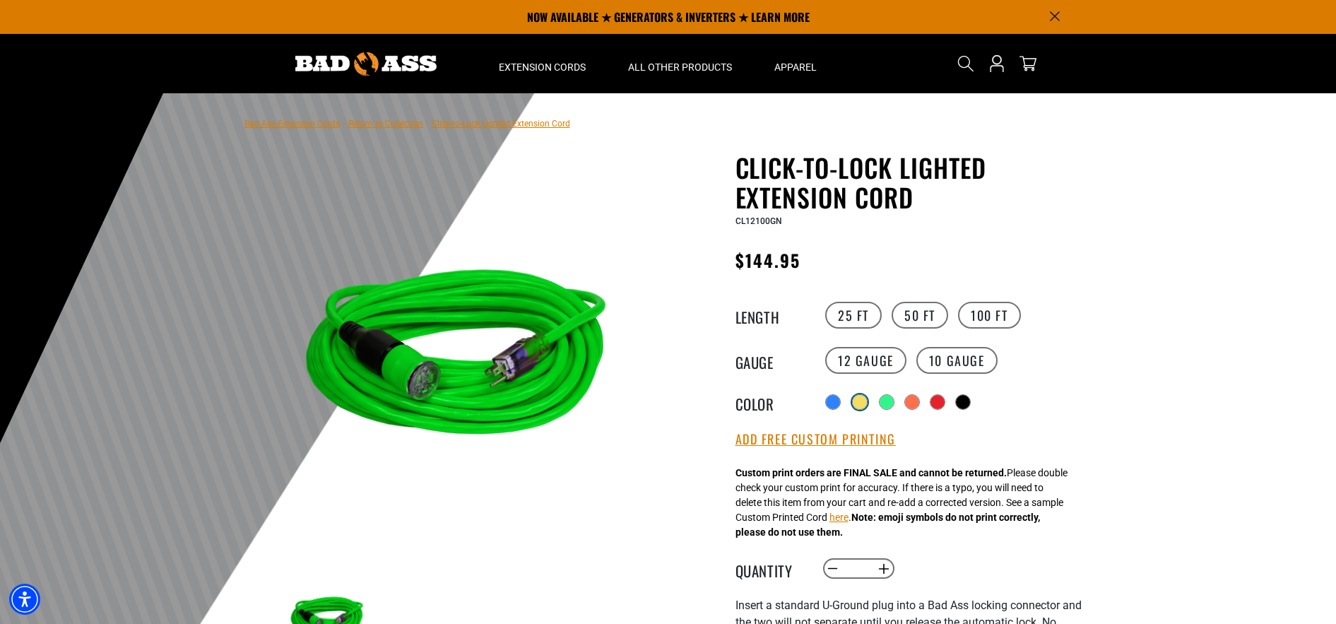
click at [853, 407] on div at bounding box center [860, 402] width 14 height 14
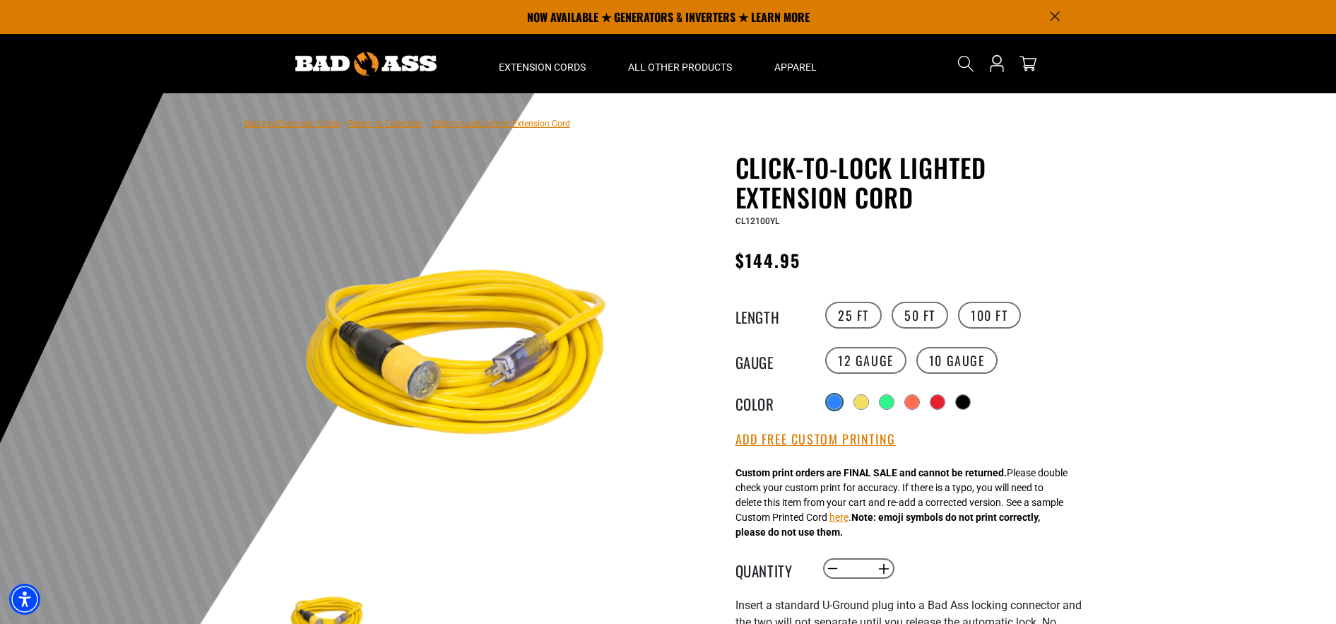
click at [836, 407] on div at bounding box center [834, 402] width 14 height 14
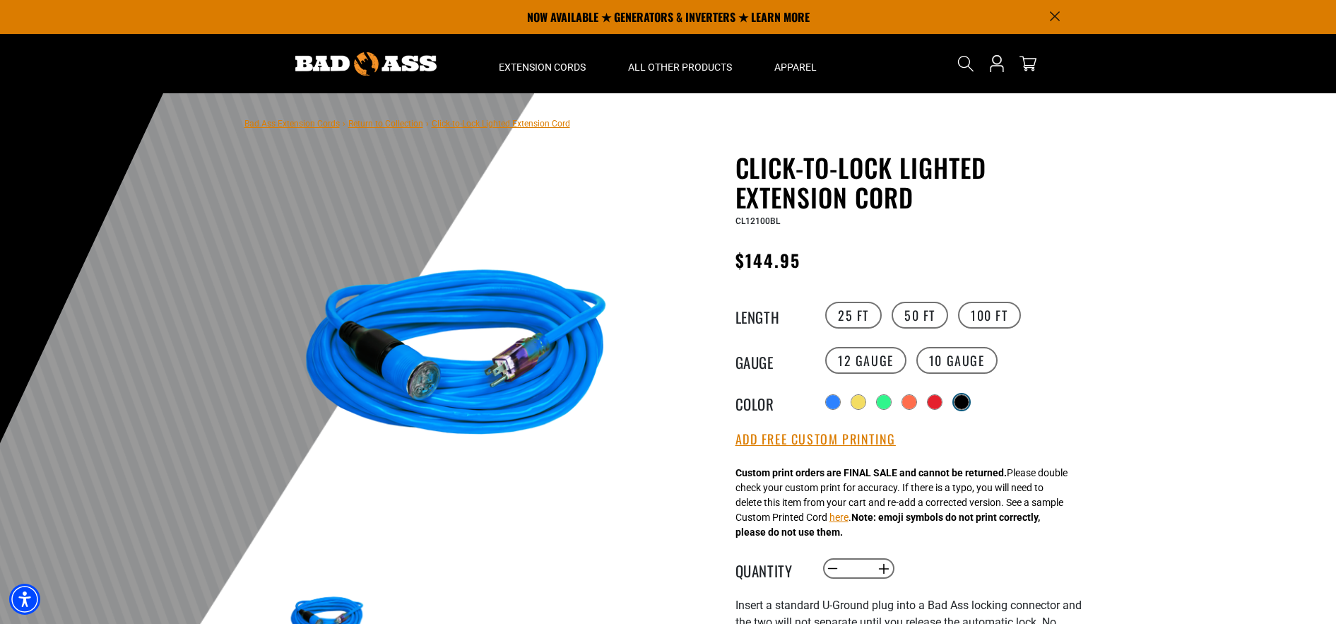
click at [963, 404] on div at bounding box center [961, 402] width 14 height 14
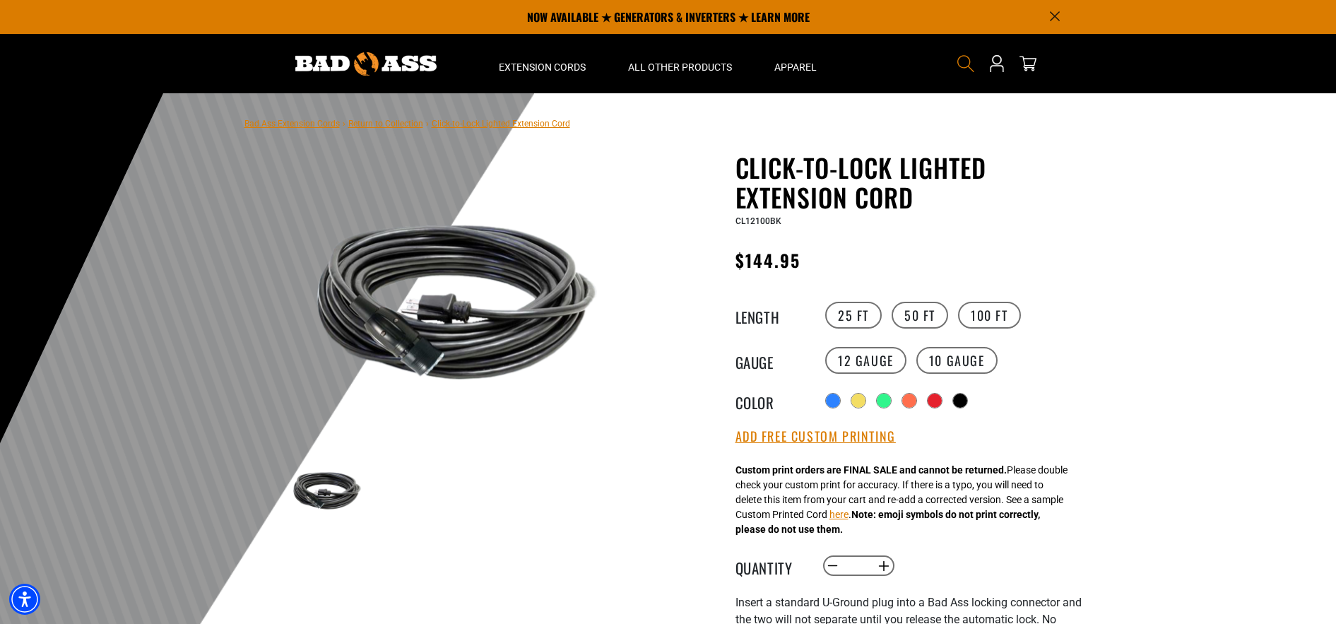
click at [963, 69] on icon "Search" at bounding box center [965, 63] width 18 height 18
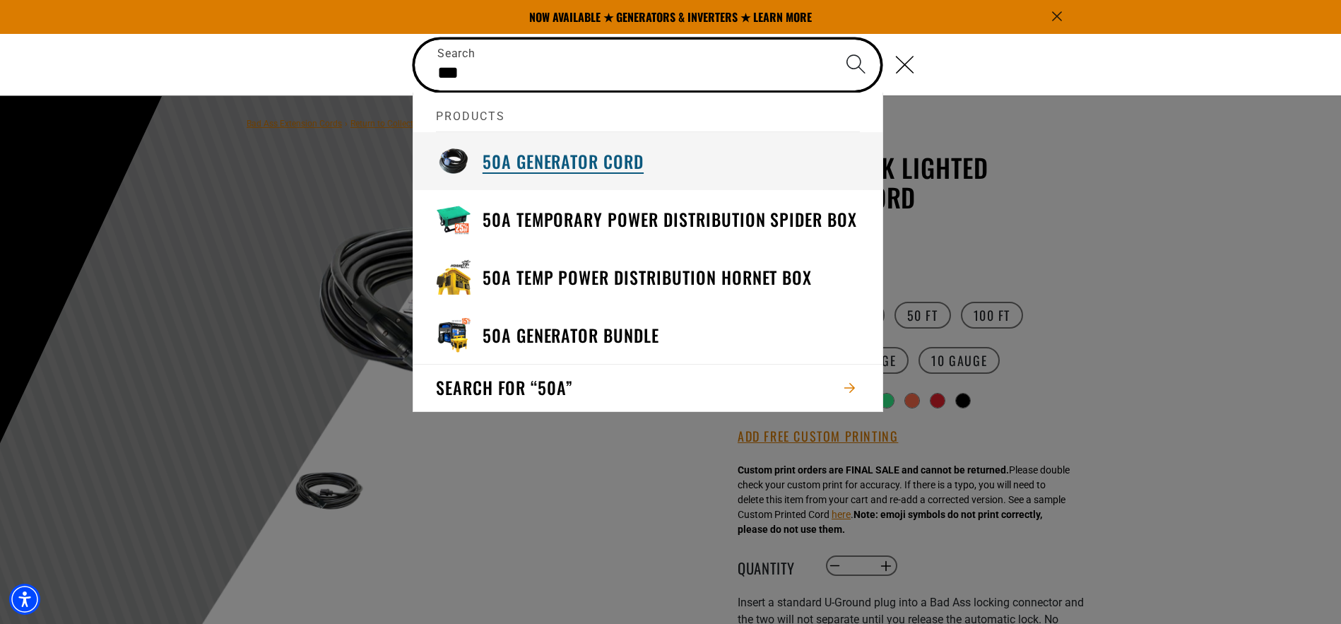
type input "***"
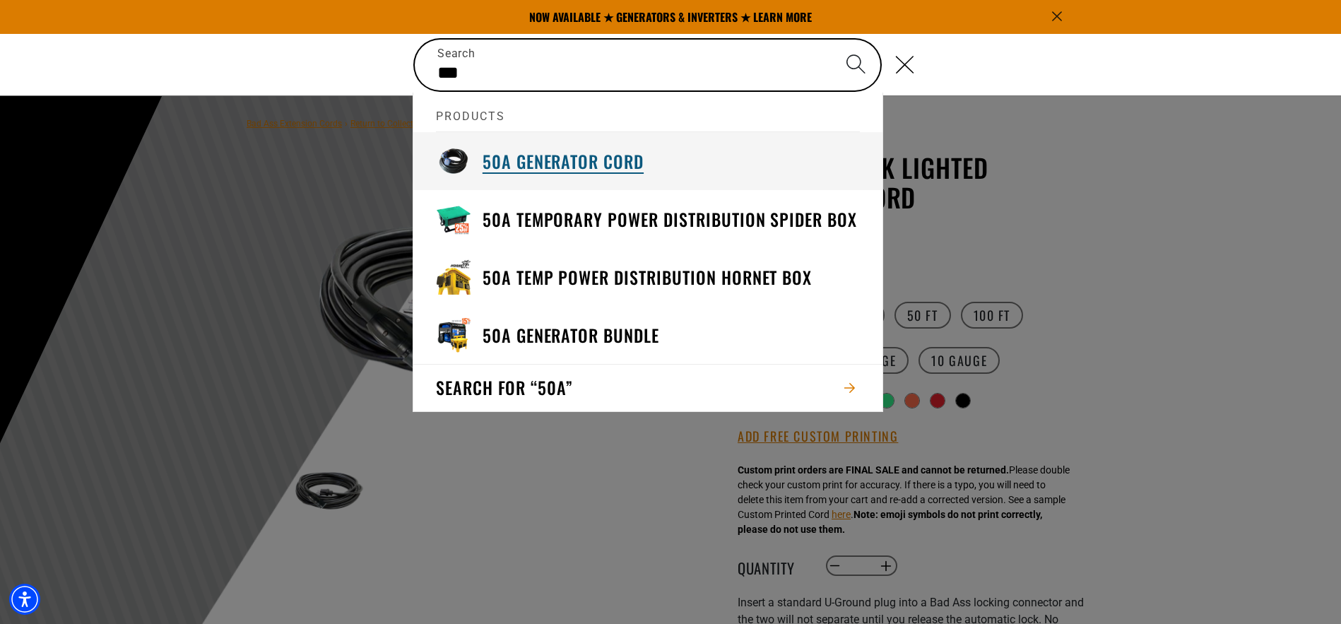
click at [613, 148] on div "50A Generator Cord" at bounding box center [562, 160] width 161 height 35
